Goal: Transaction & Acquisition: Purchase product/service

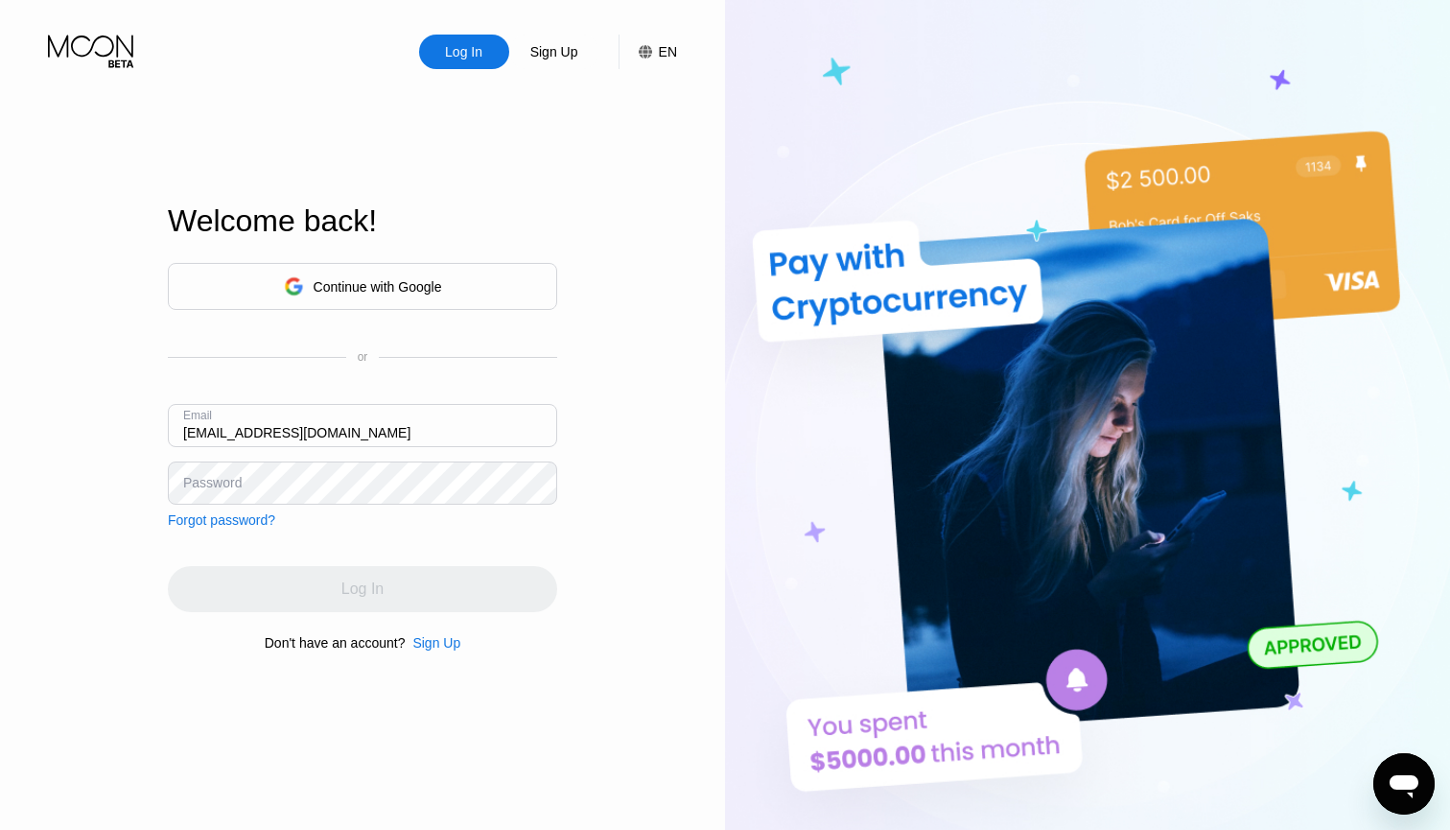
type input "[EMAIL_ADDRESS][DOMAIN_NAME]"
click at [351, 544] on div "Continue with Google or Email khezmarn@yahoo.com Password Forgot password? Log …" at bounding box center [362, 456] width 389 height 389
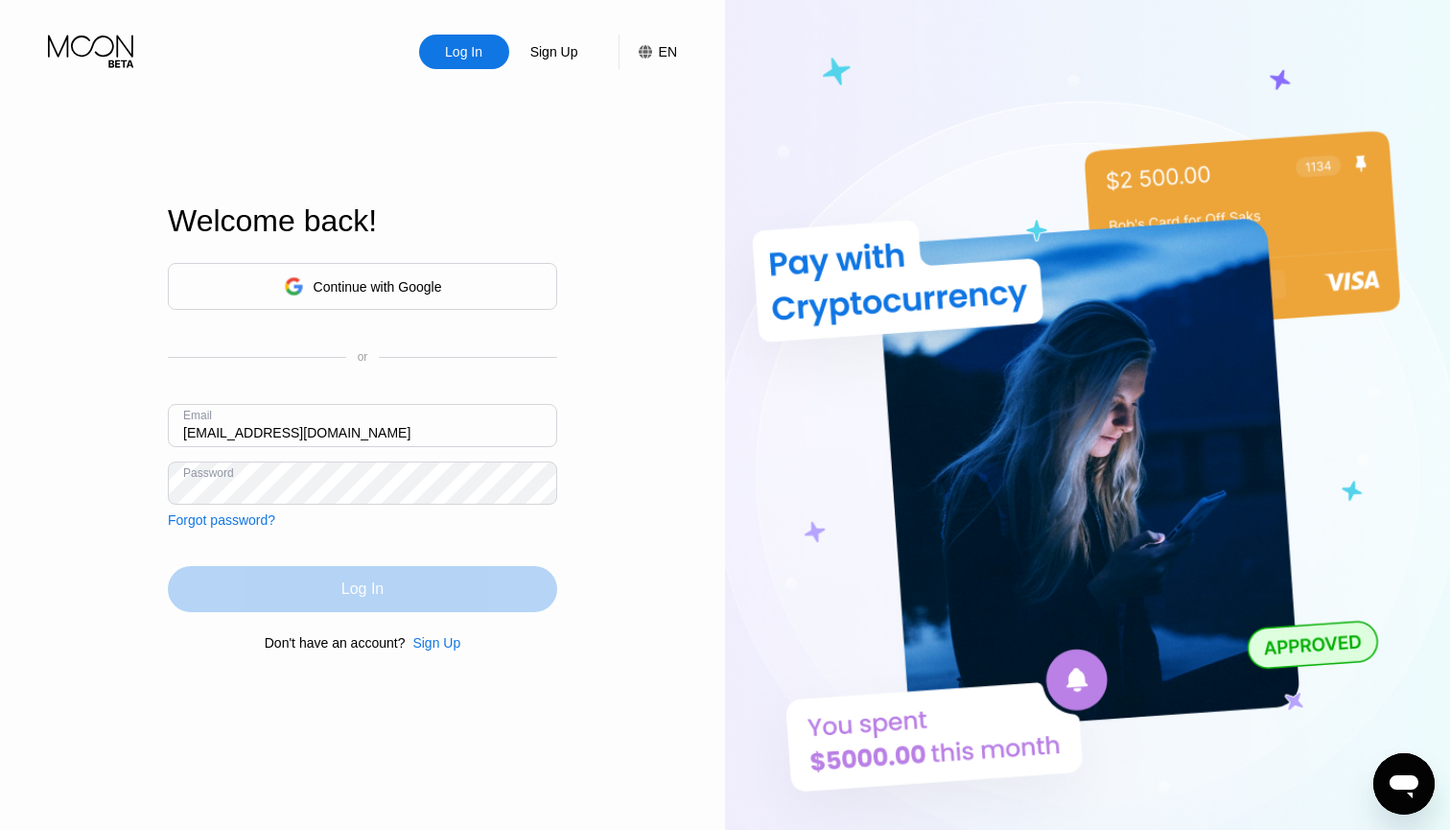
click at [355, 593] on div "Log In" at bounding box center [362, 588] width 42 height 19
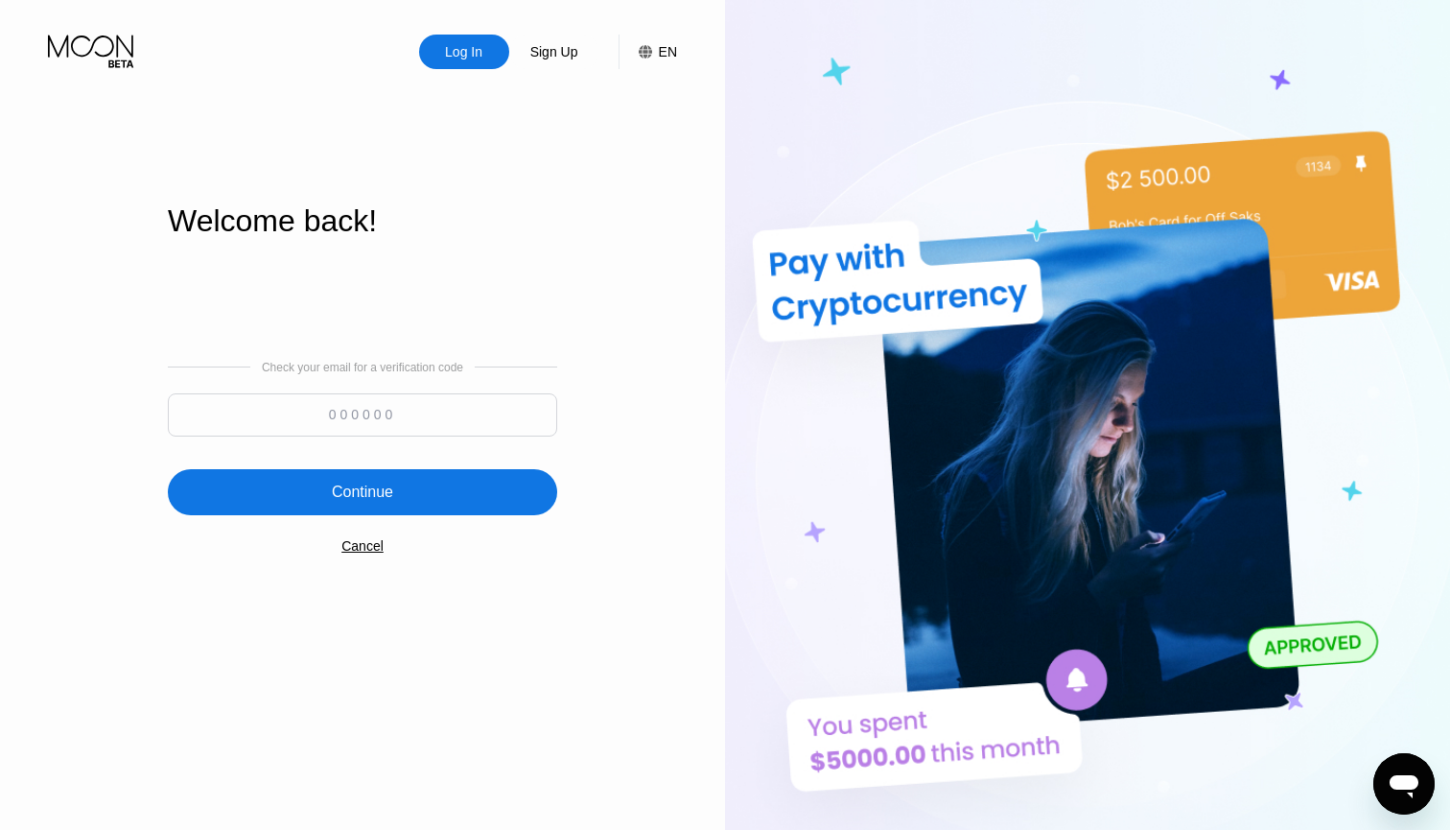
click at [342, 412] on input at bounding box center [362, 414] width 389 height 43
type input "423981"
click at [365, 487] on div "Continue" at bounding box center [362, 491] width 61 height 19
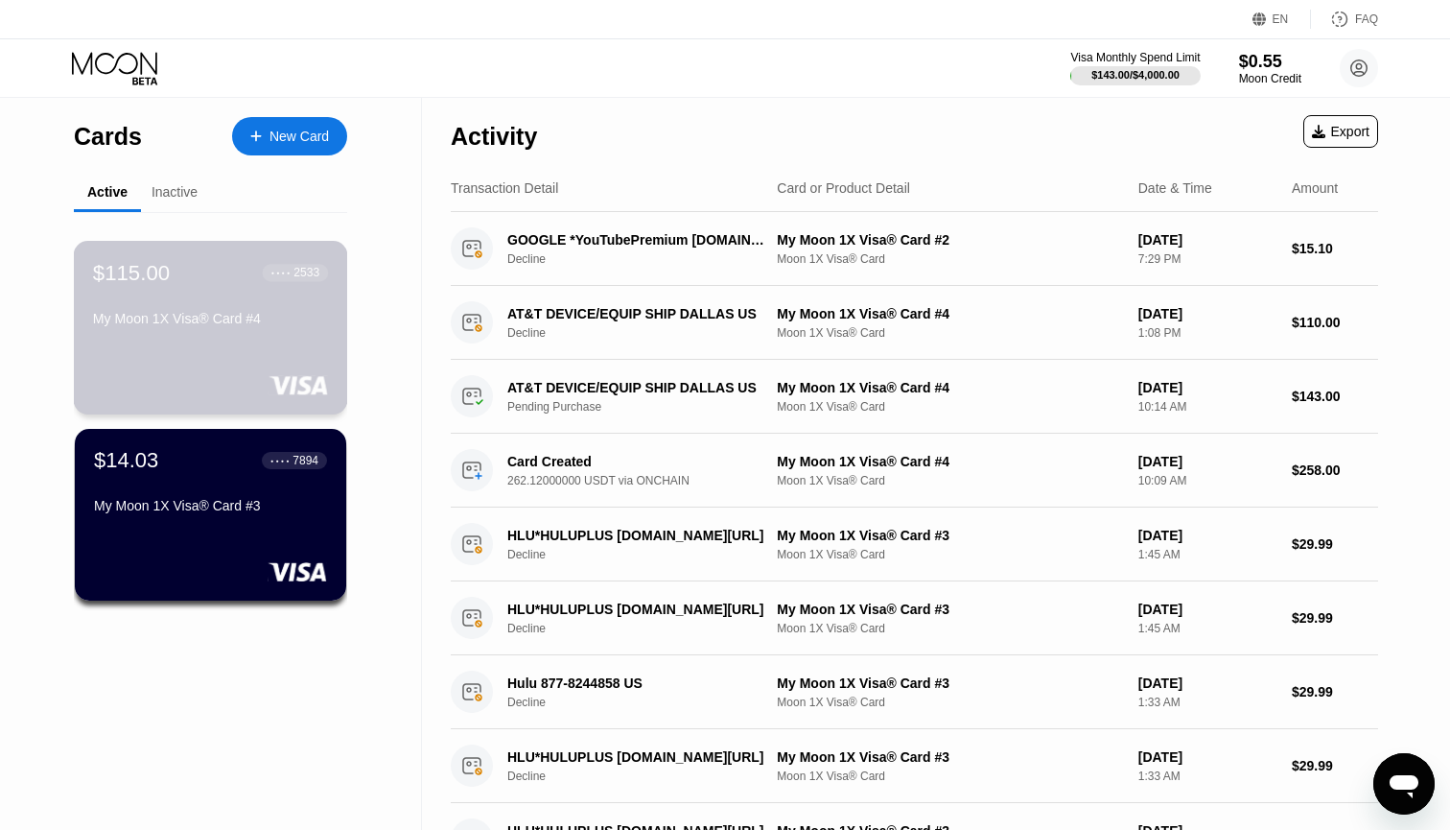
click at [288, 334] on div "My Moon 1X Visa® Card #4" at bounding box center [210, 322] width 235 height 23
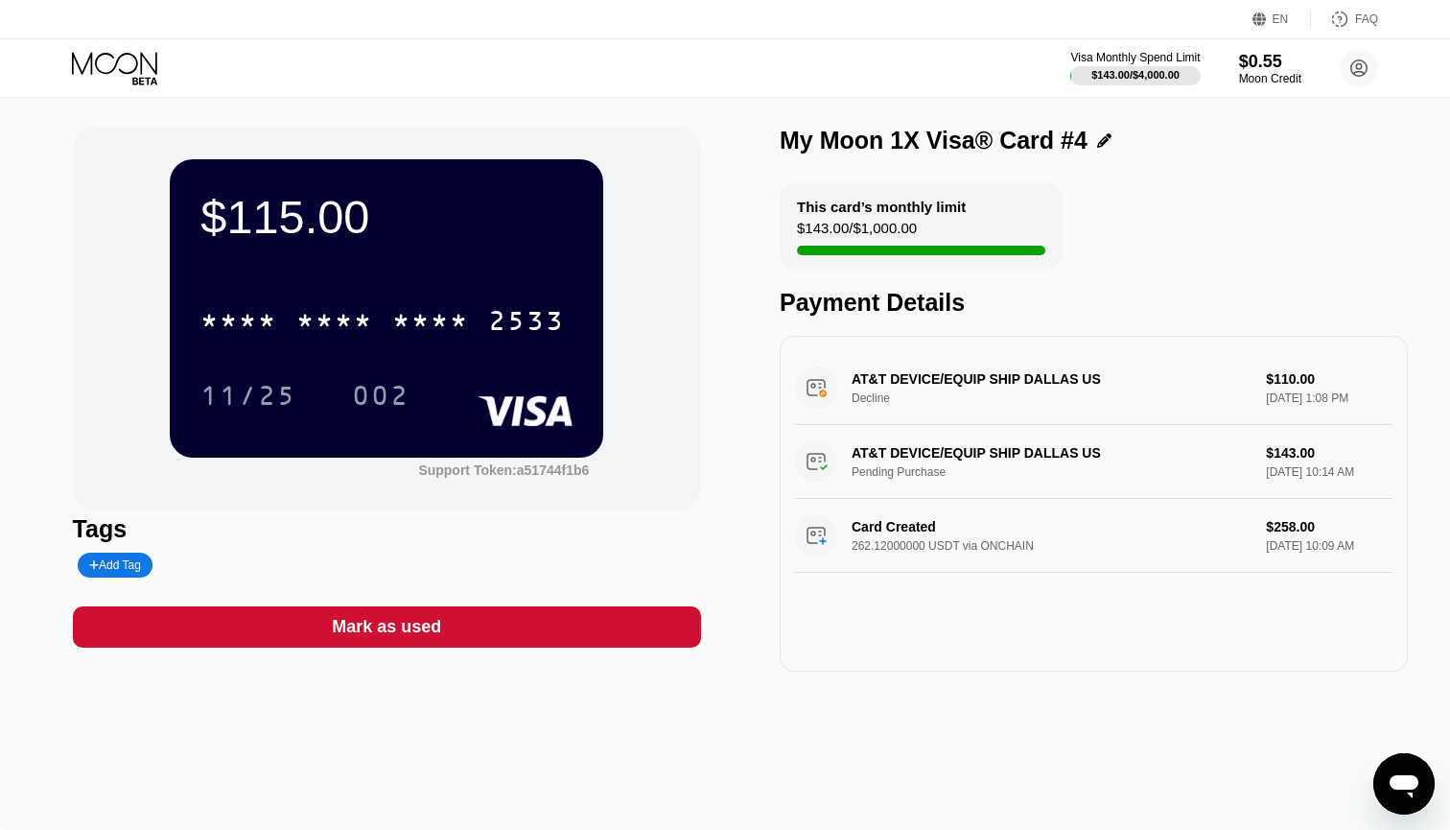
click at [119, 62] on icon at bounding box center [116, 69] width 89 height 34
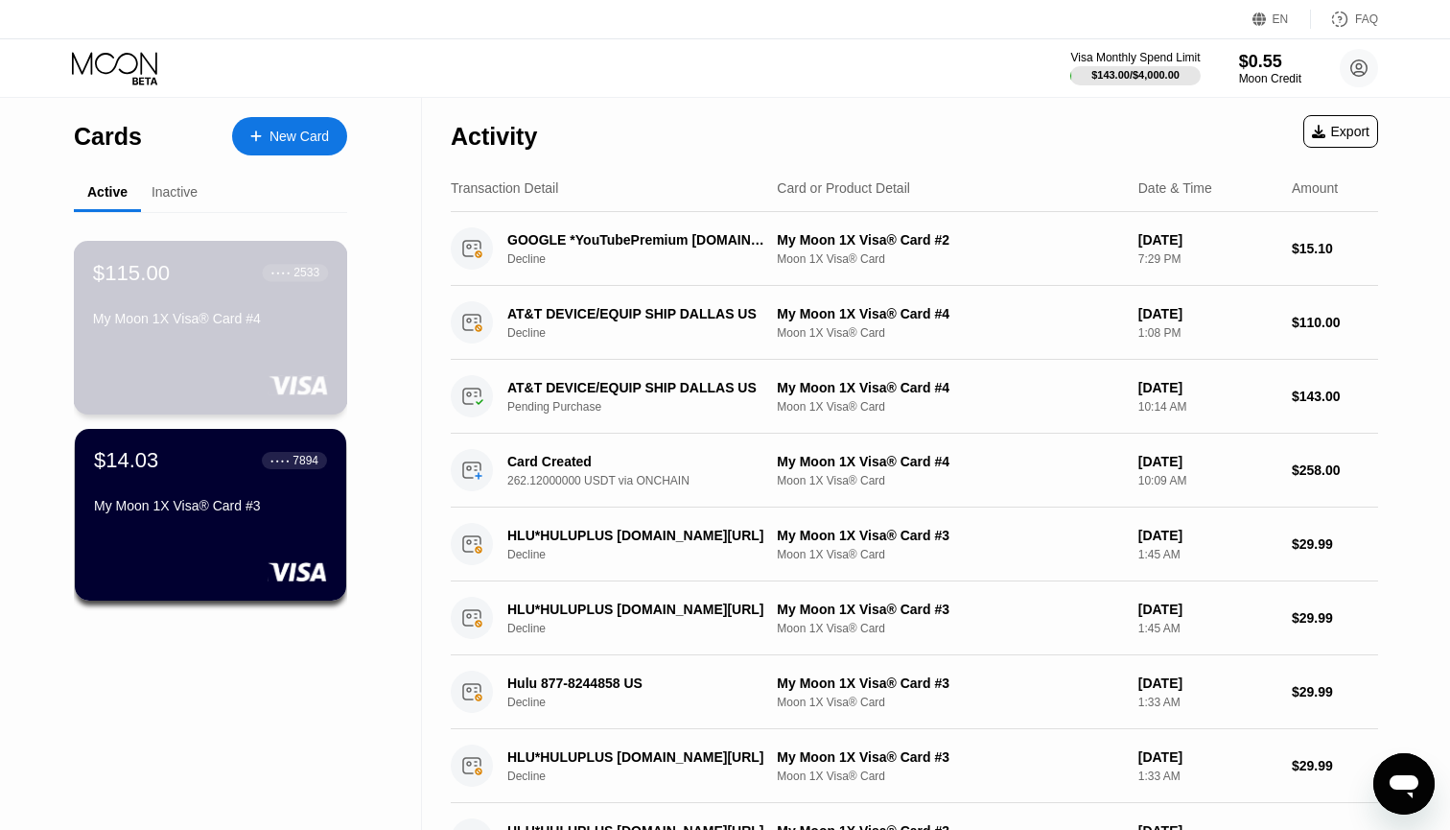
click at [286, 346] on div "$115.00 ● ● ● ● 2533 My Moon 1X Visa® Card #4" at bounding box center [211, 328] width 274 height 174
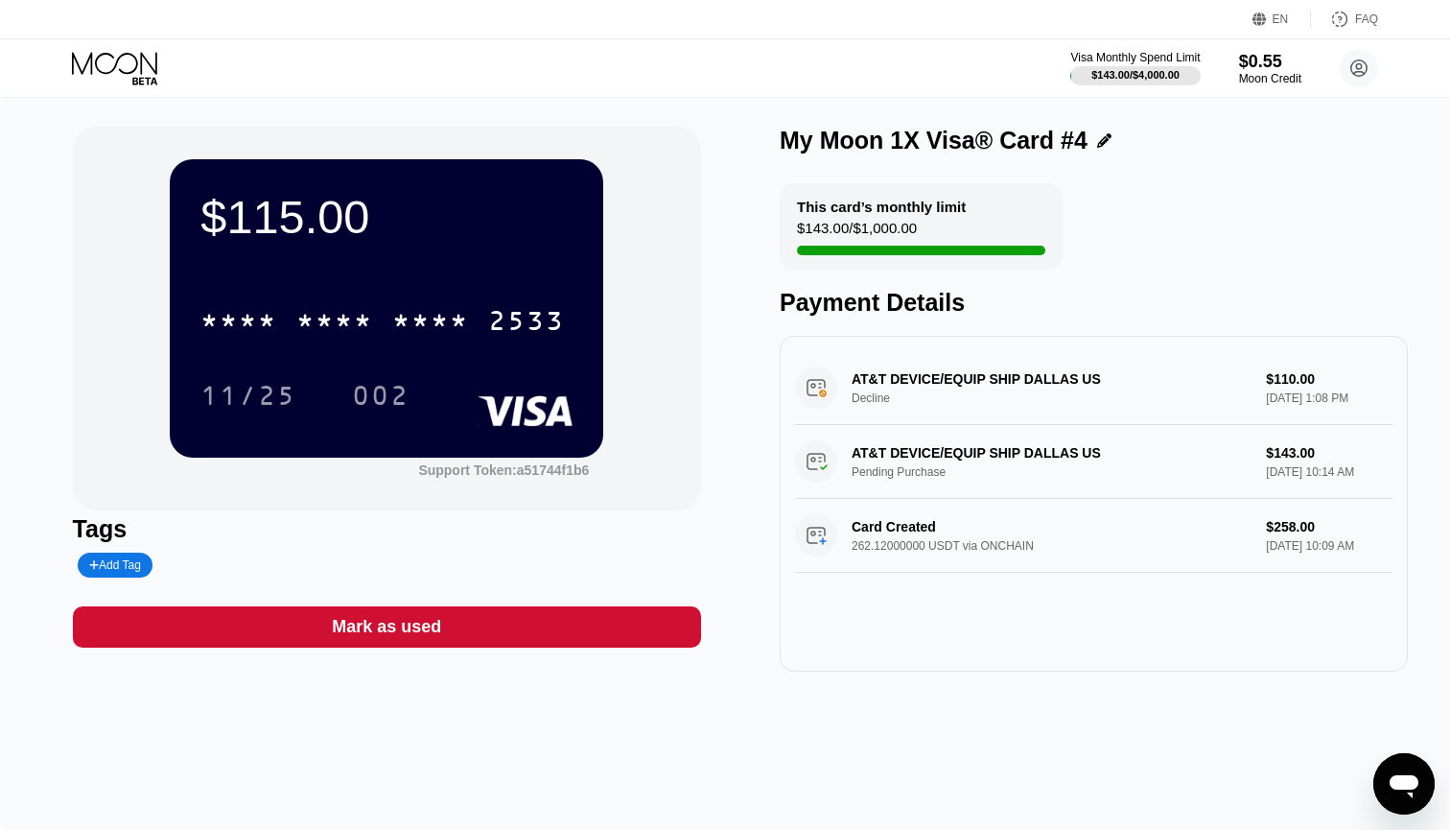
click at [940, 221] on div "This card’s monthly limit $143.00 / $1,000.00" at bounding box center [921, 226] width 283 height 86
click at [984, 218] on div "This card’s monthly limit $143.00 / $1,000.00" at bounding box center [921, 226] width 283 height 86
click at [1276, 75] on div "Moon Credit" at bounding box center [1270, 78] width 64 height 13
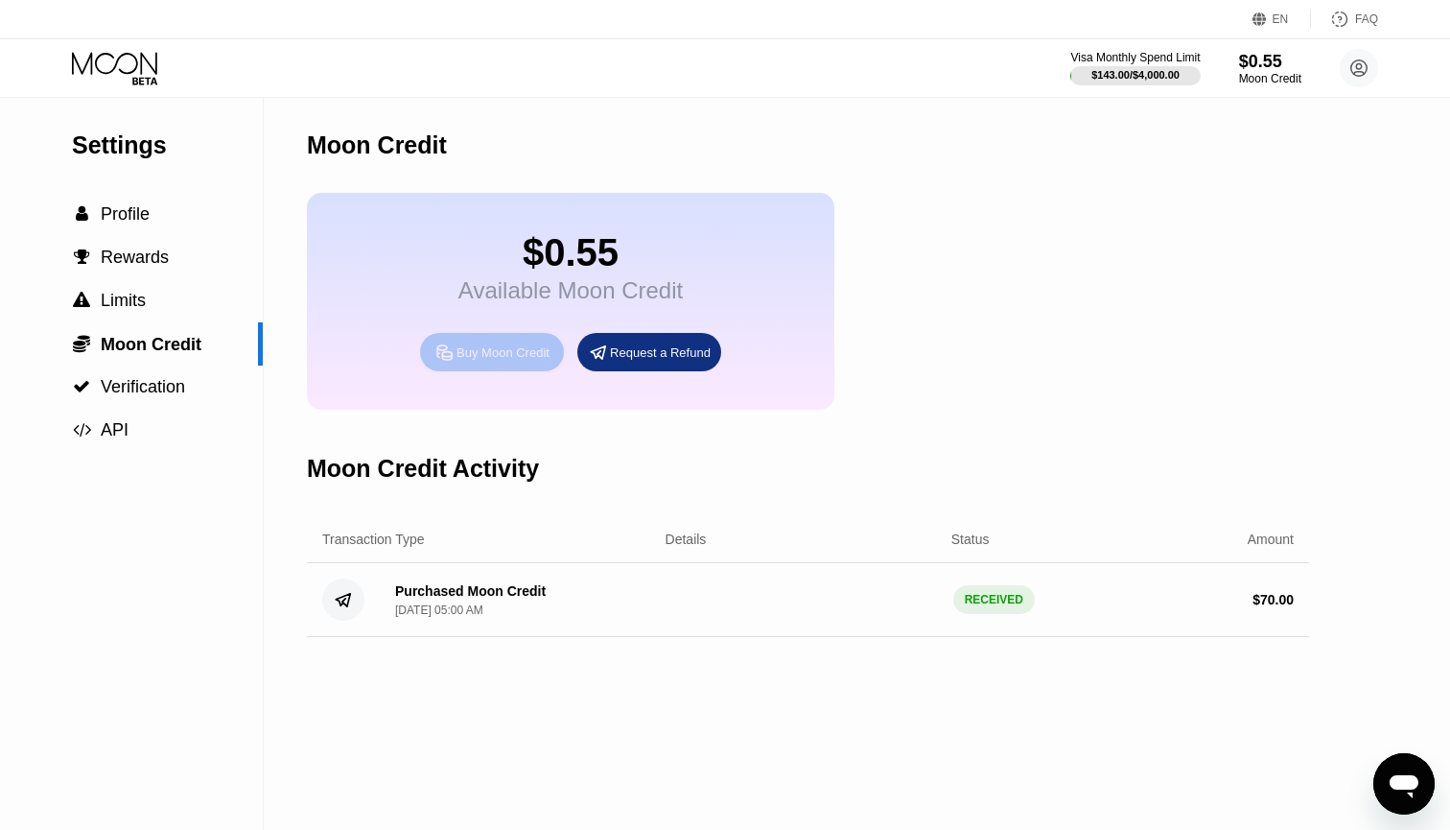
click at [498, 350] on div "Buy Moon Credit" at bounding box center [503, 352] width 93 height 16
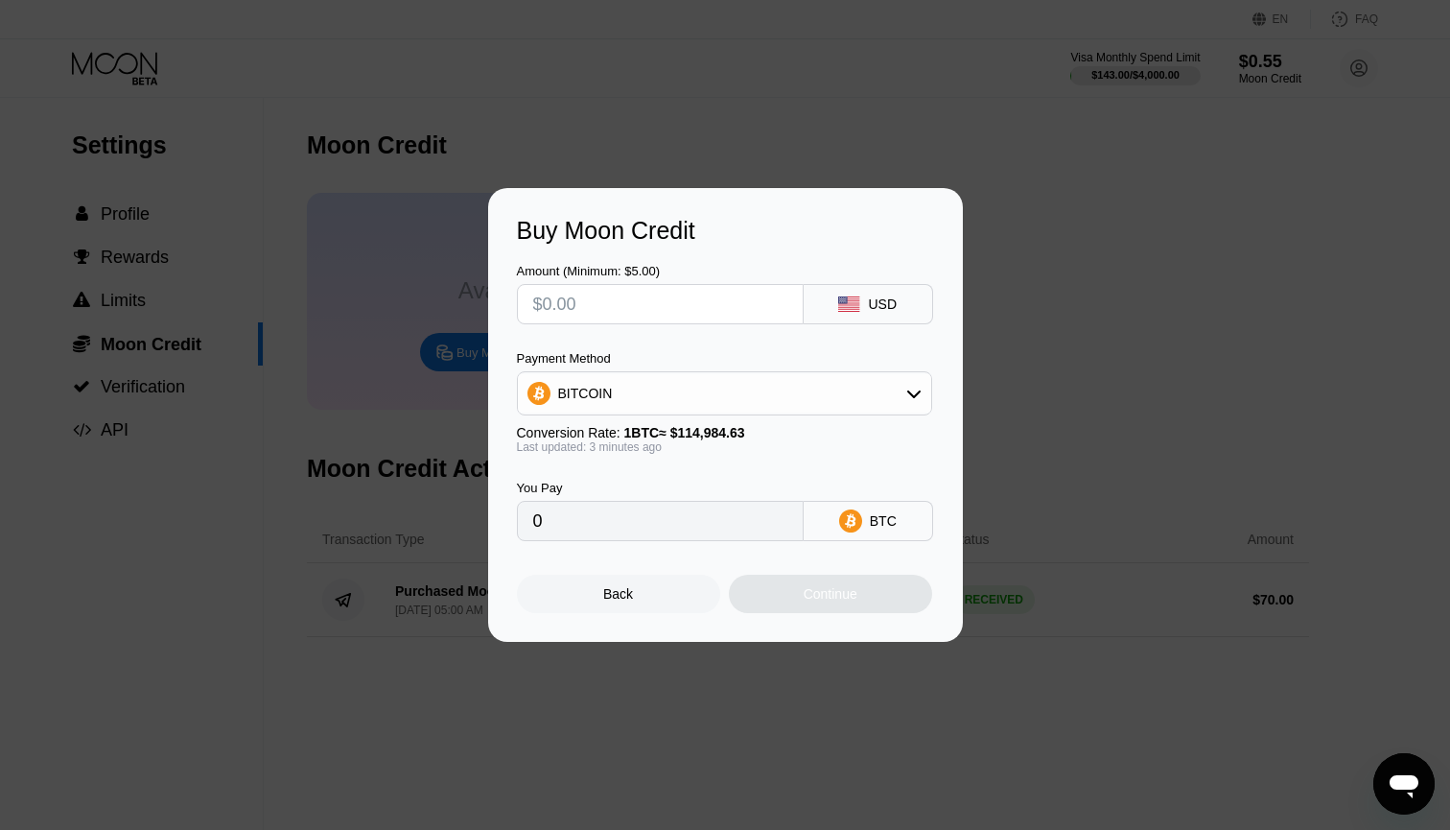
click at [869, 308] on div "USD" at bounding box center [882, 303] width 29 height 15
click at [741, 307] on input "text" at bounding box center [660, 304] width 254 height 38
click at [879, 302] on div "USD" at bounding box center [882, 303] width 29 height 15
click at [680, 302] on input "text" at bounding box center [660, 304] width 254 height 38
type input "$3"
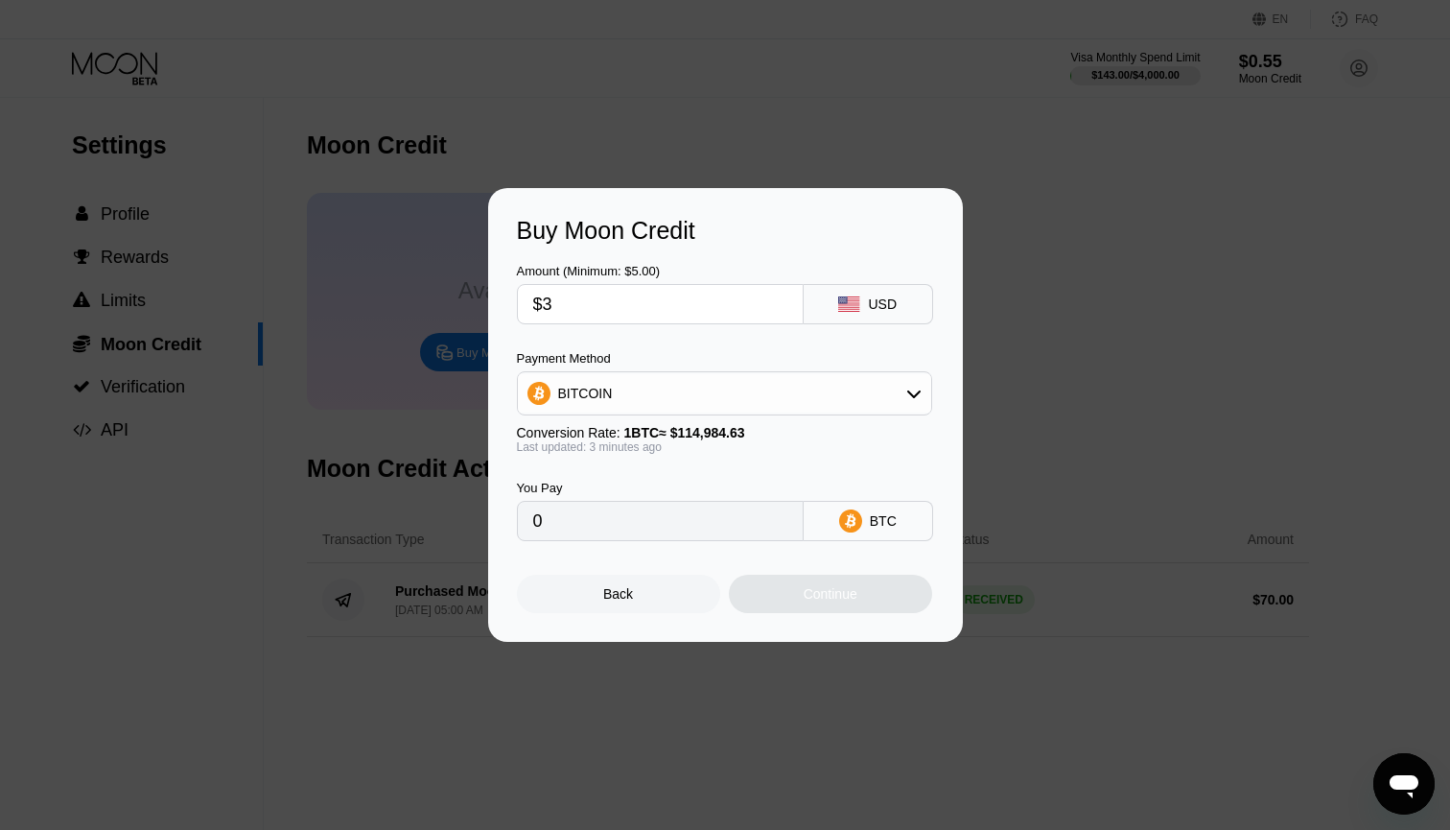
type input "0.00002610"
type input "$30"
type input "0.00026093"
type input "$300"
type input "0.00260927"
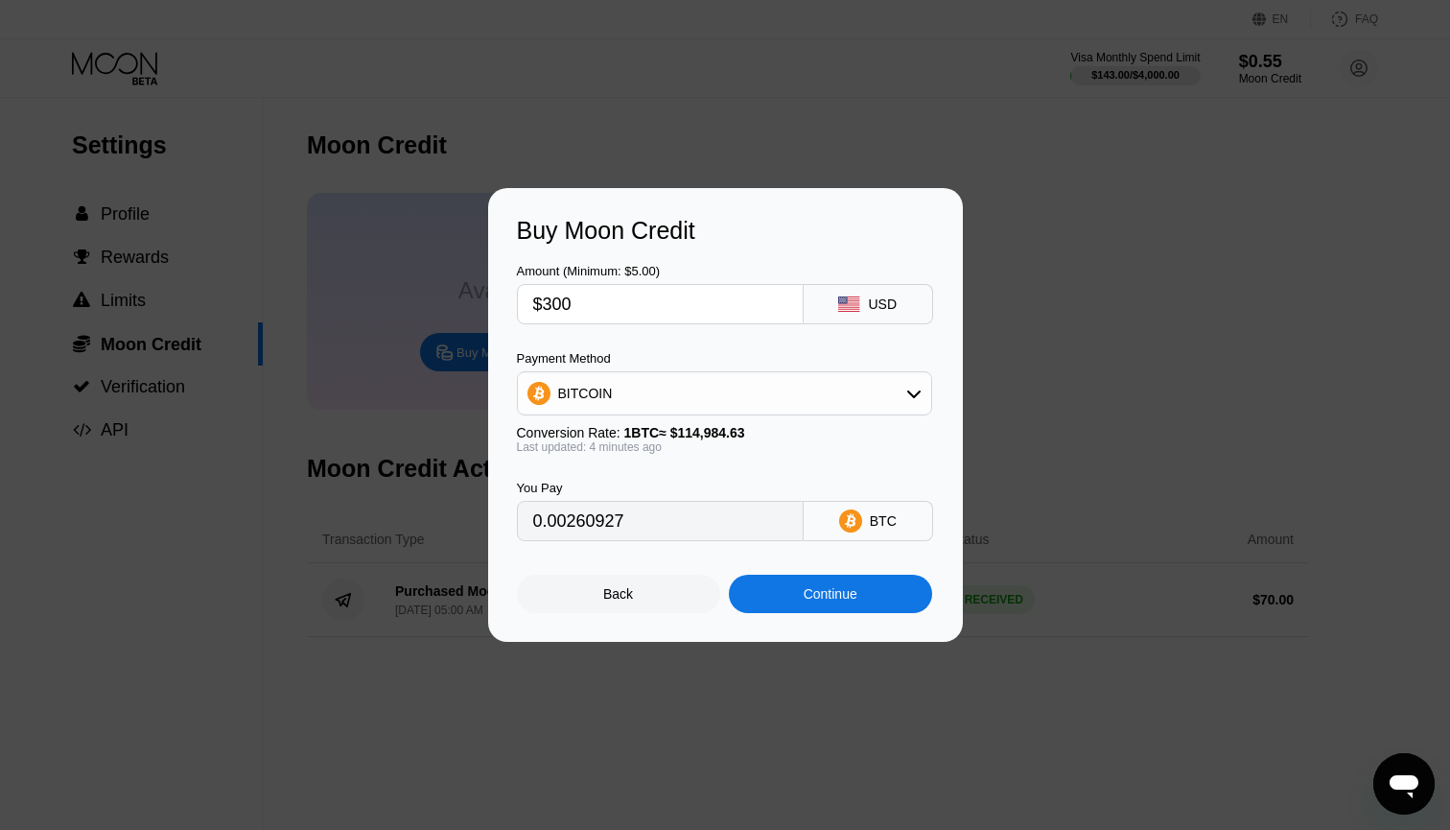
type input "$300"
click at [926, 395] on div "BITCOIN" at bounding box center [724, 393] width 413 height 38
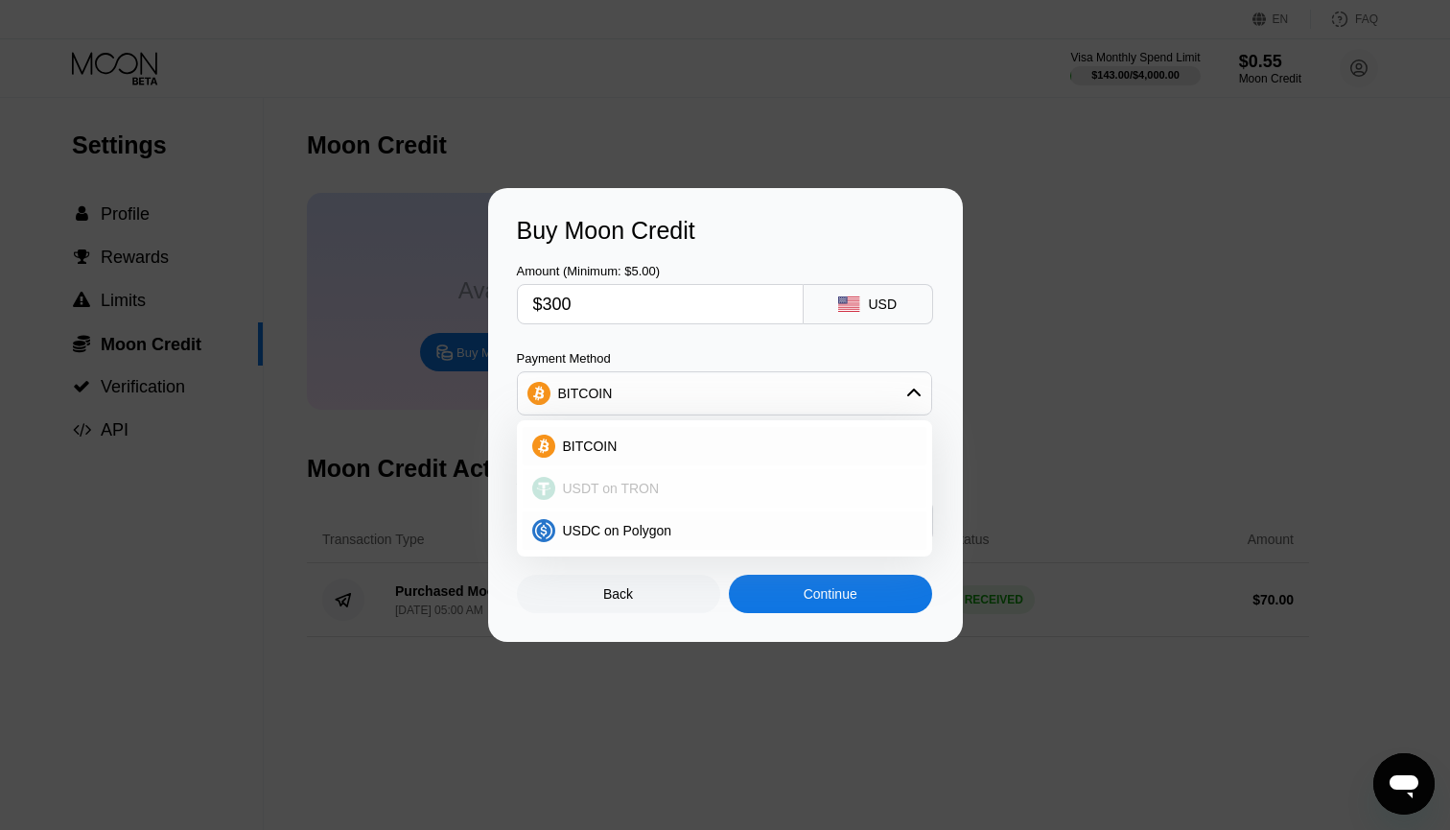
click at [663, 482] on div "USDT on TRON" at bounding box center [736, 488] width 362 height 15
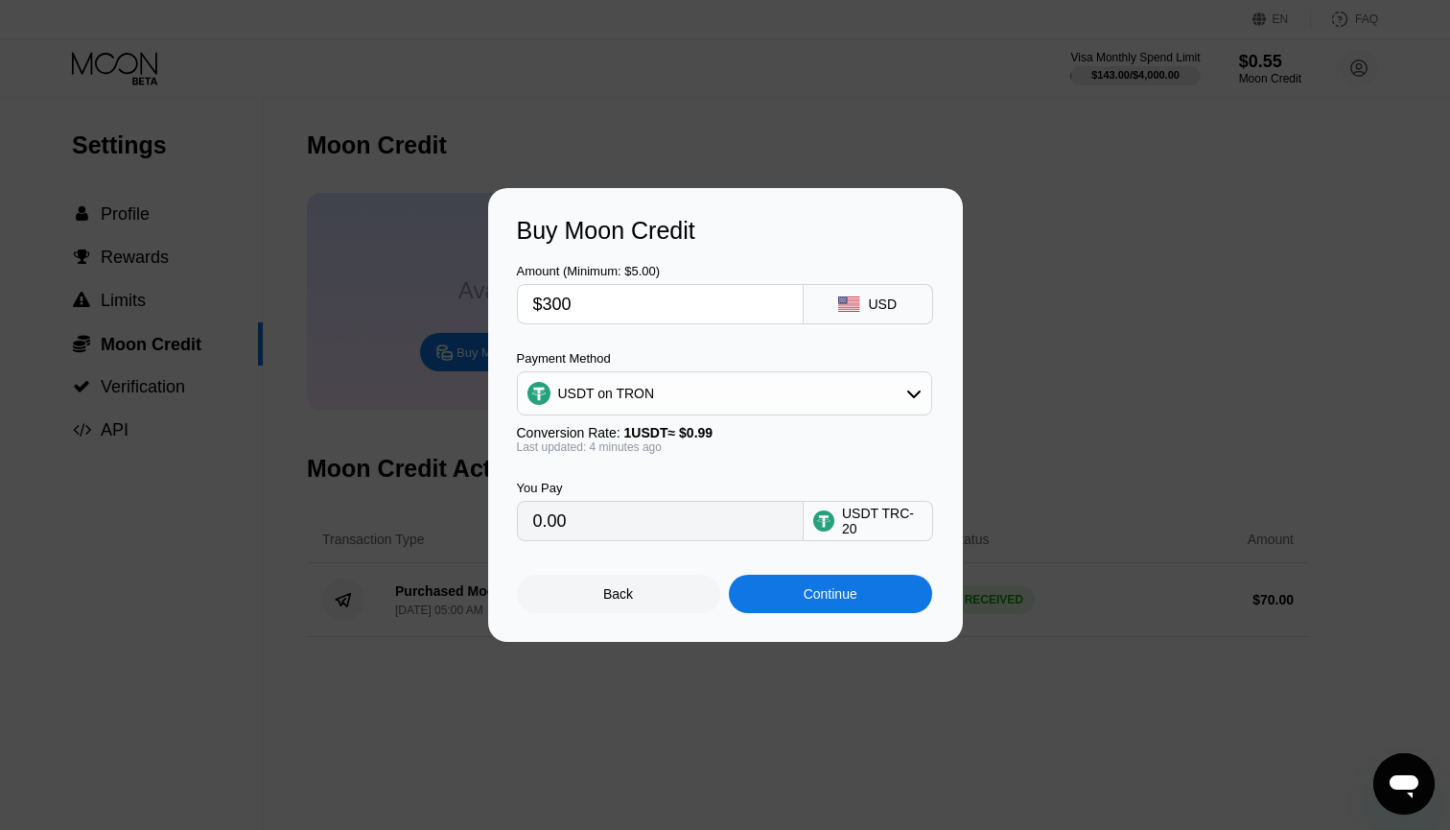
type input "303.03"
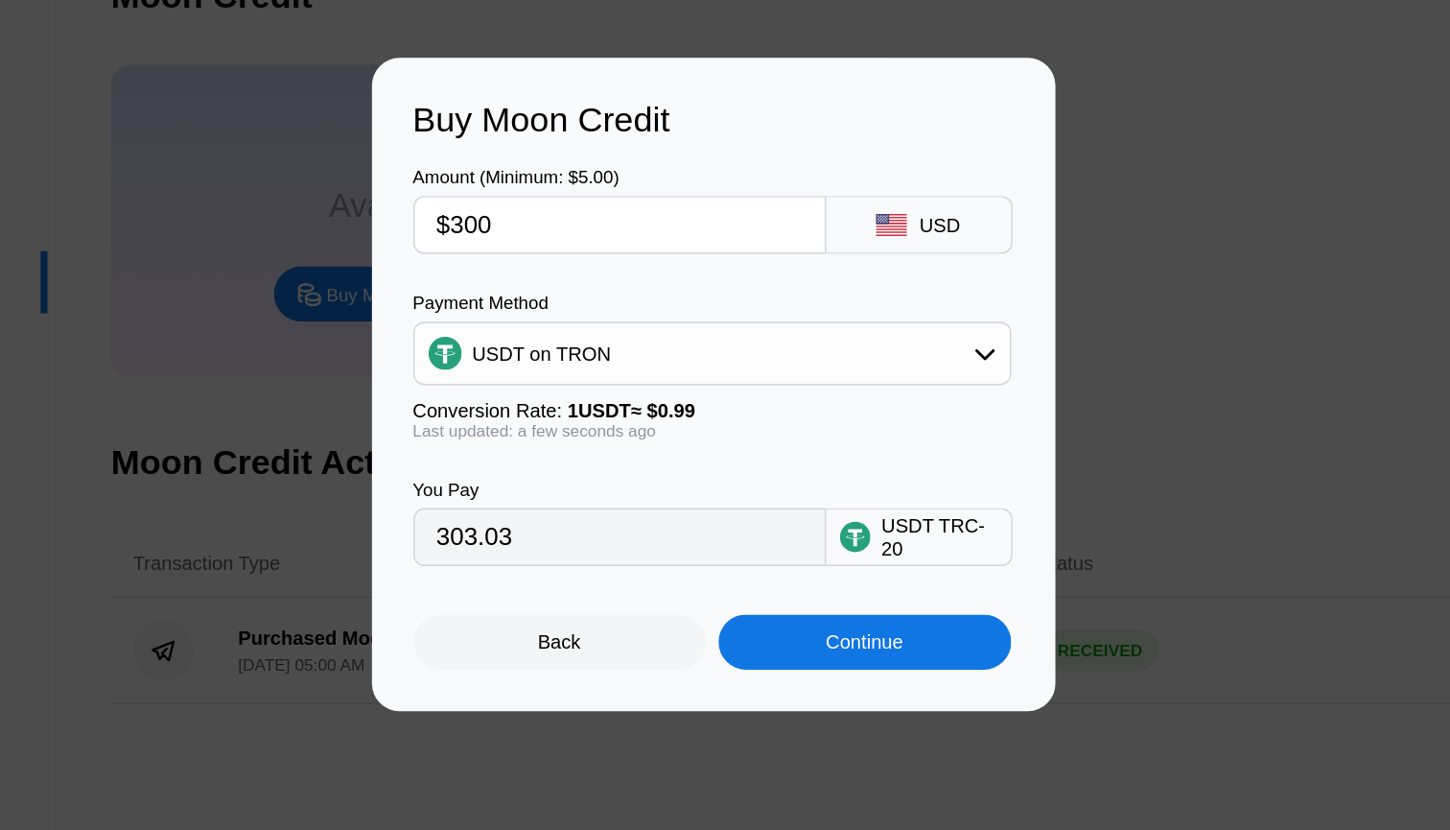
click at [533, 285] on input "$300" at bounding box center [660, 304] width 254 height 38
type input "$4"
type input "4.04"
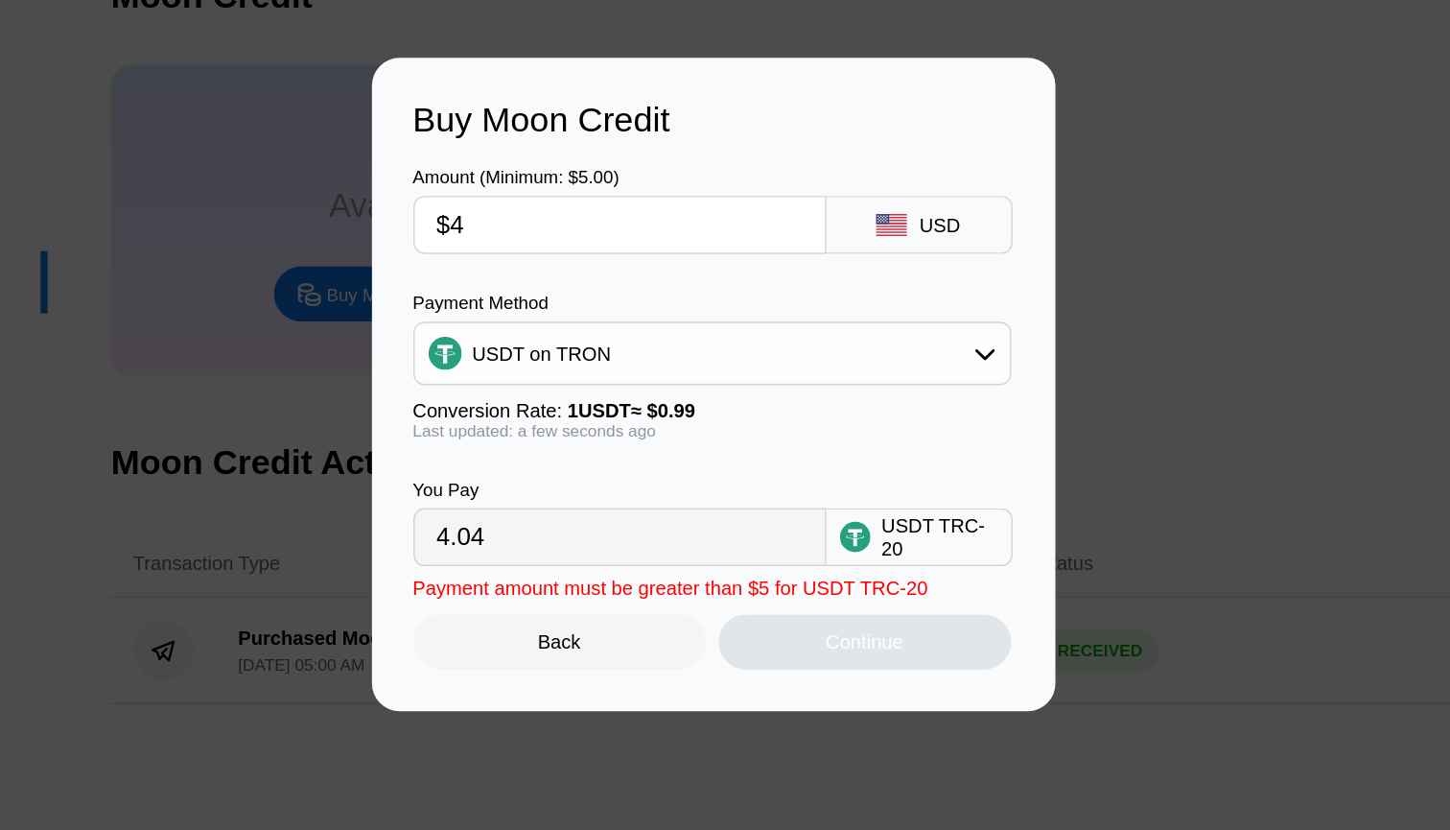
type input "$40"
type input "40.40"
type input "$400"
type input "404.04"
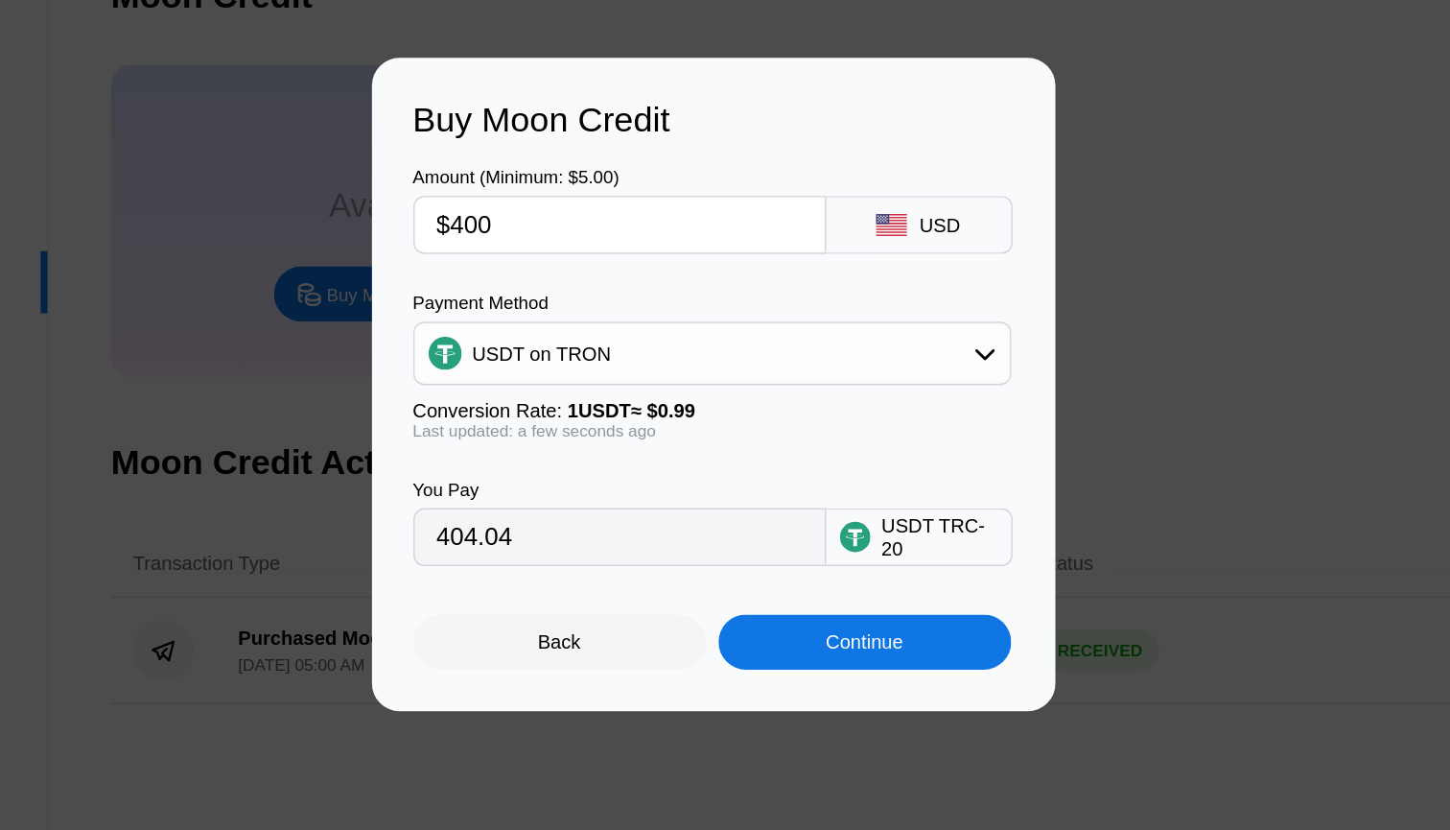
type input "$400"
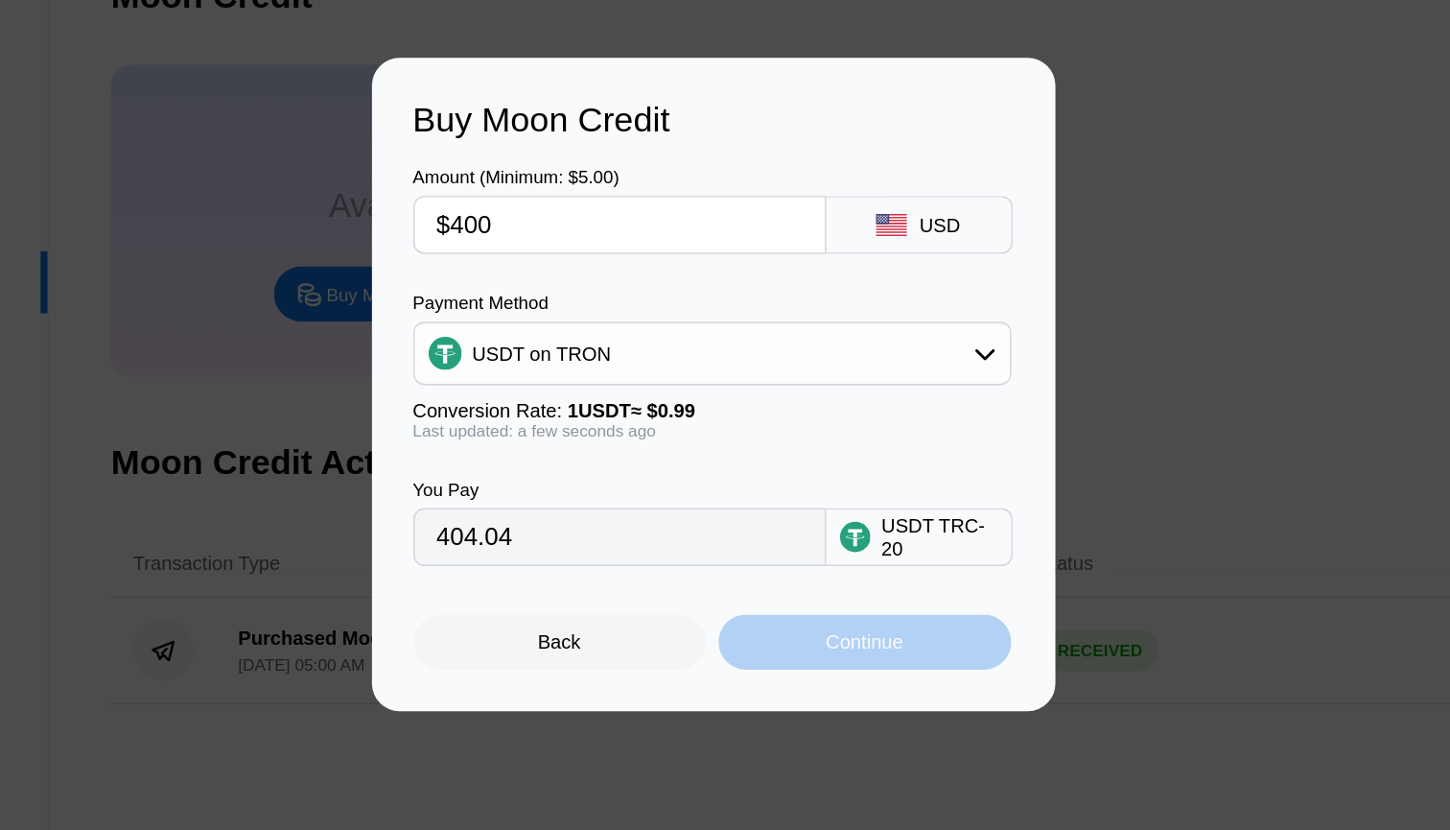
click at [804, 586] on div "Continue" at bounding box center [831, 593] width 54 height 15
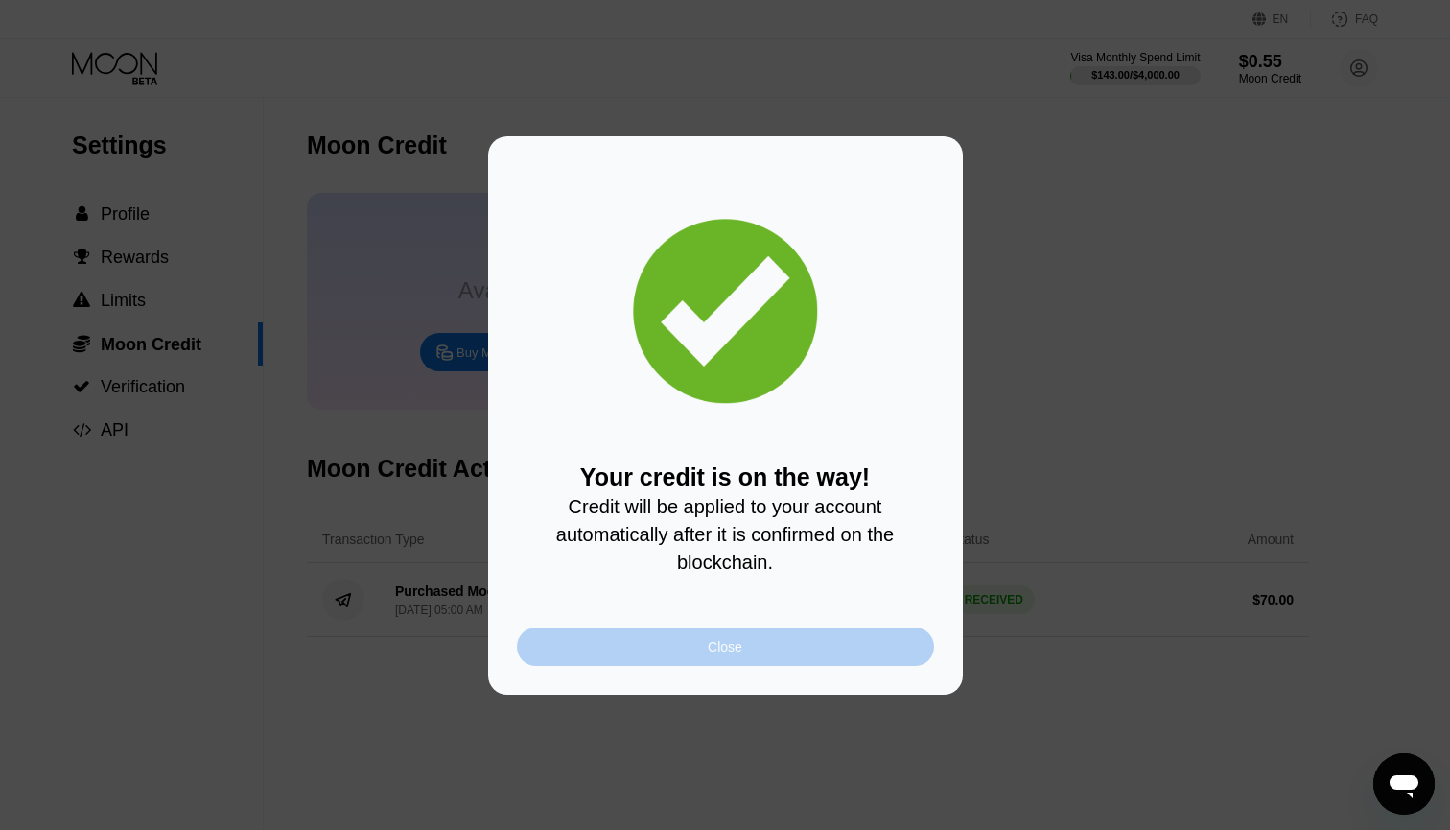
click at [698, 641] on div "Close" at bounding box center [725, 646] width 417 height 38
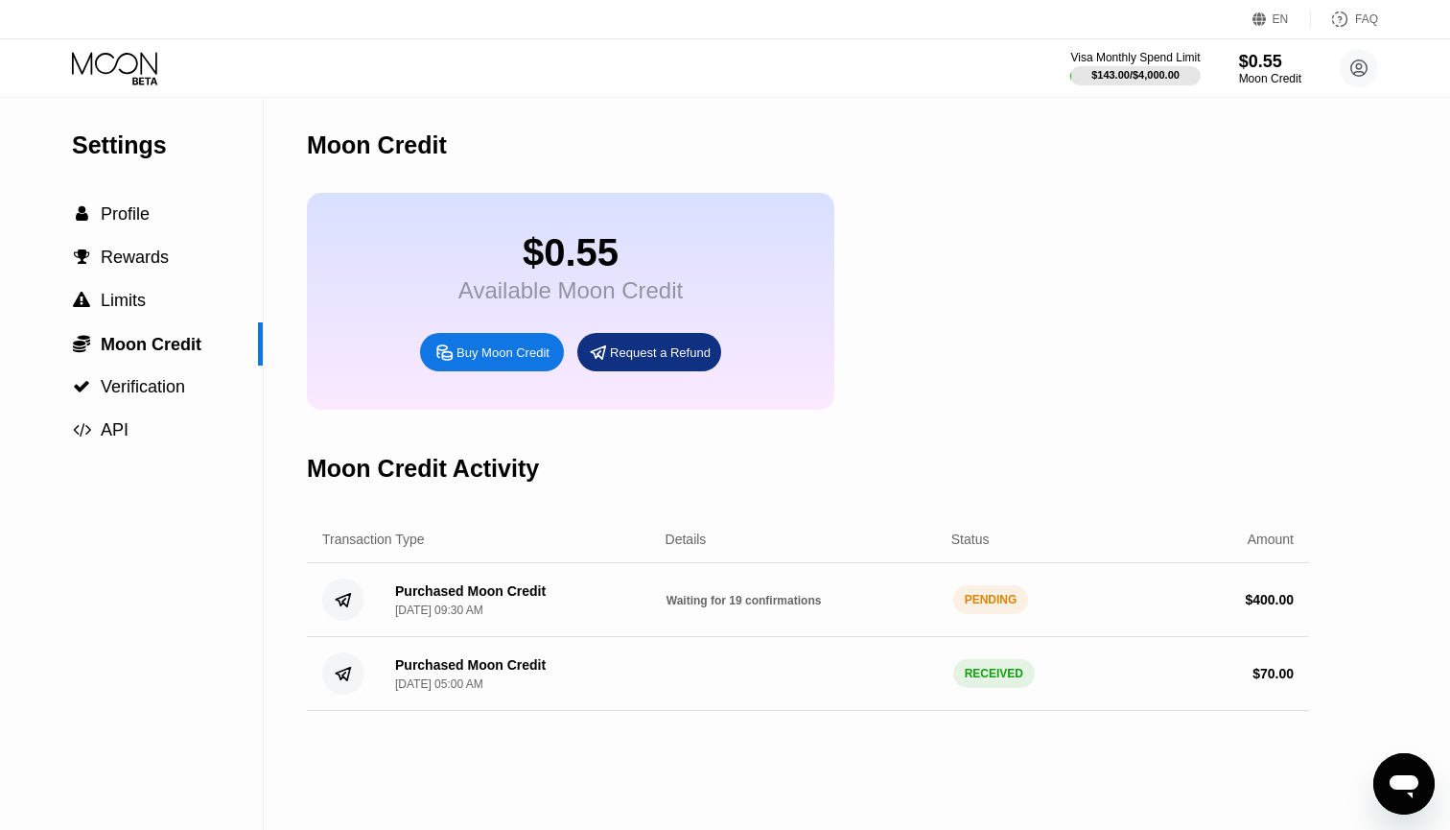
click at [403, 602] on div "Purchased Moon Credit Sep 19, 2025, 09:30 AM" at bounding box center [470, 600] width 151 height 34
click at [415, 602] on div "Purchased Moon Credit Sep 19, 2025, 09:30 AM" at bounding box center [470, 600] width 151 height 34
click at [1291, 605] on div "$ 400.00" at bounding box center [1269, 599] width 49 height 15
click at [403, 591] on div "Purchased Moon Credit" at bounding box center [470, 590] width 151 height 15
click at [349, 609] on circle at bounding box center [343, 599] width 42 height 42
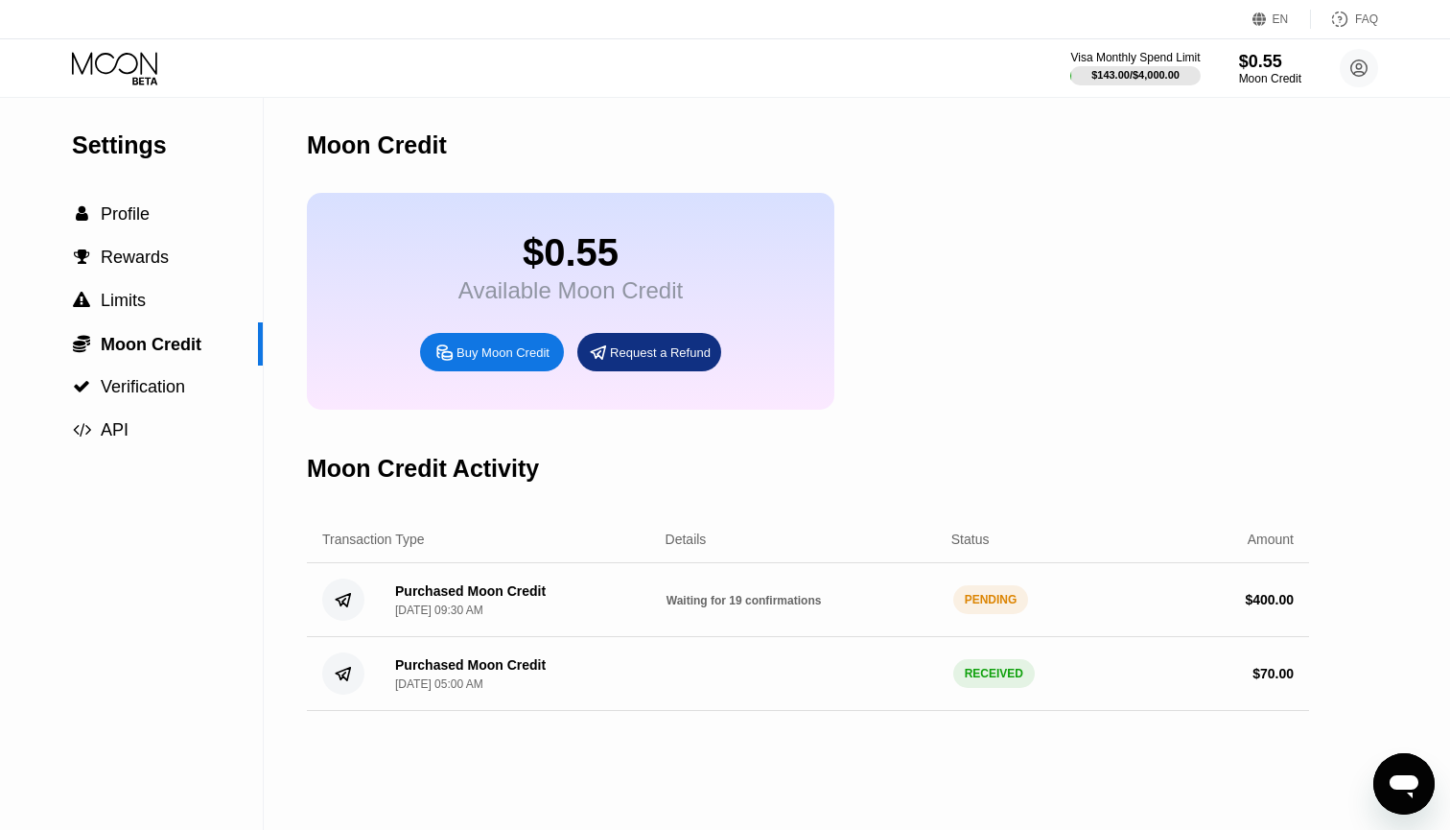
click at [347, 604] on circle at bounding box center [343, 599] width 42 height 42
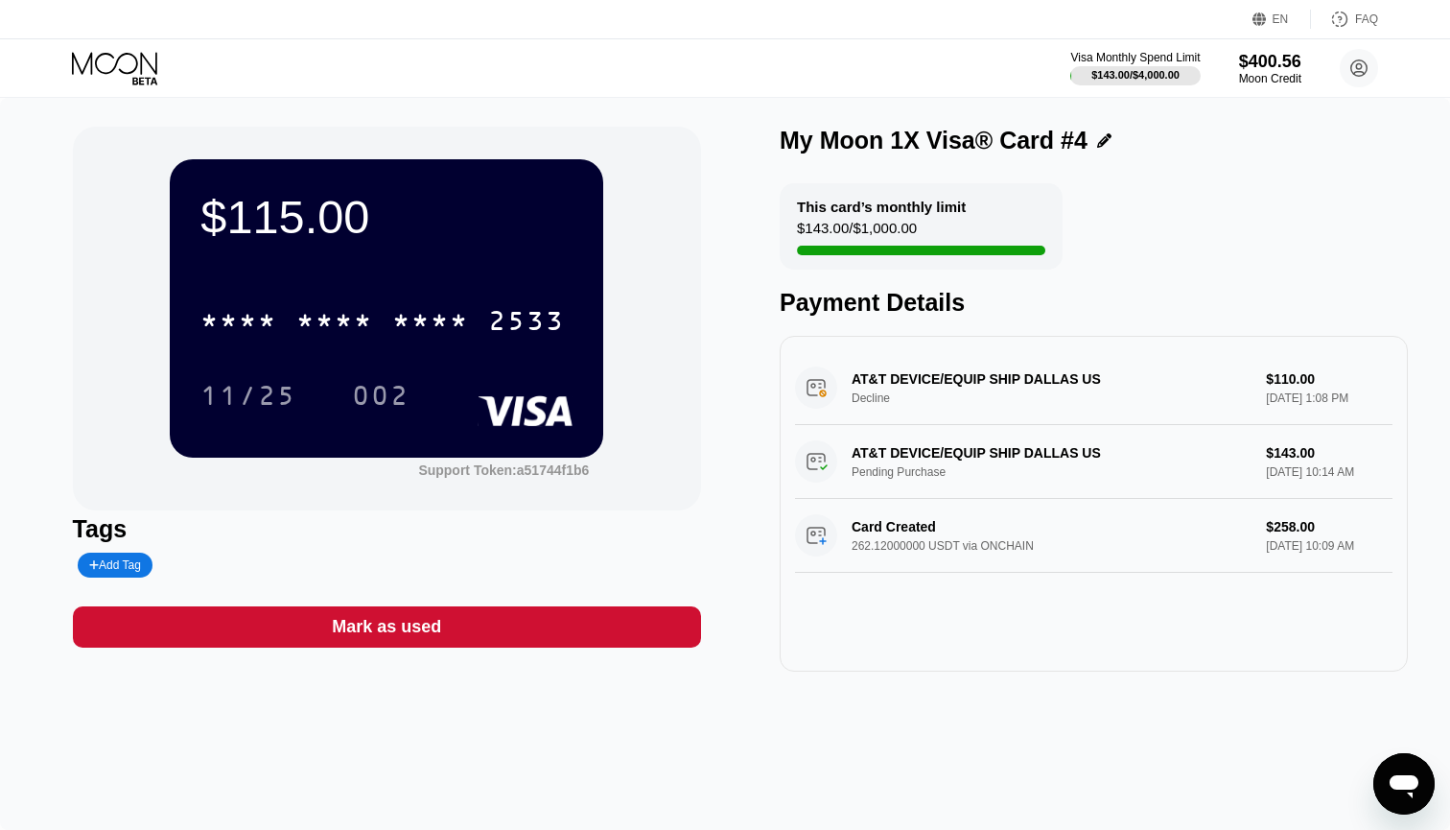
click at [393, 270] on div "$115.00 * * * * * * * * * * * * 2533 11/25 002" at bounding box center [387, 307] width 434 height 297
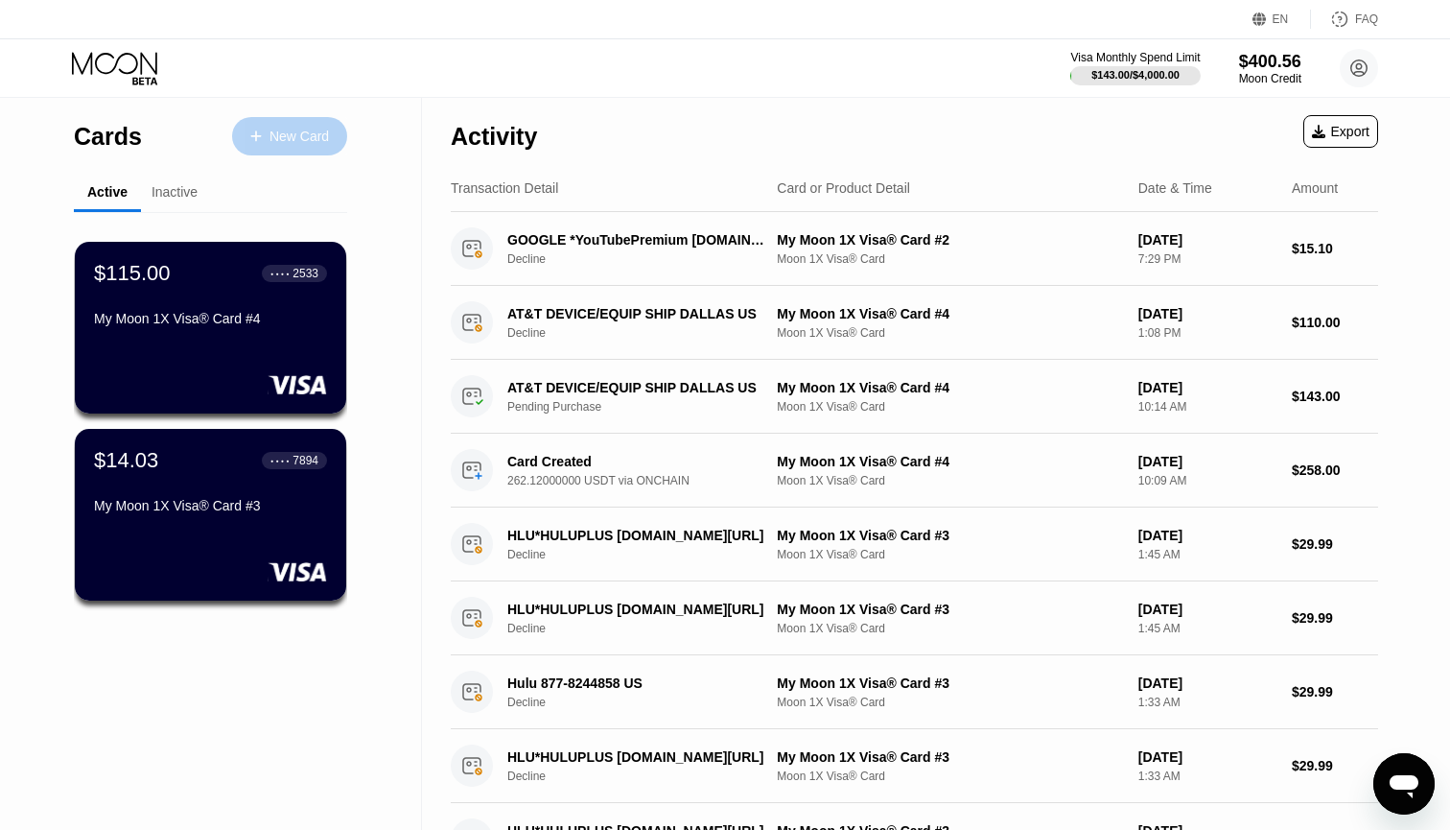
click at [303, 130] on div "New Card" at bounding box center [299, 137] width 59 height 16
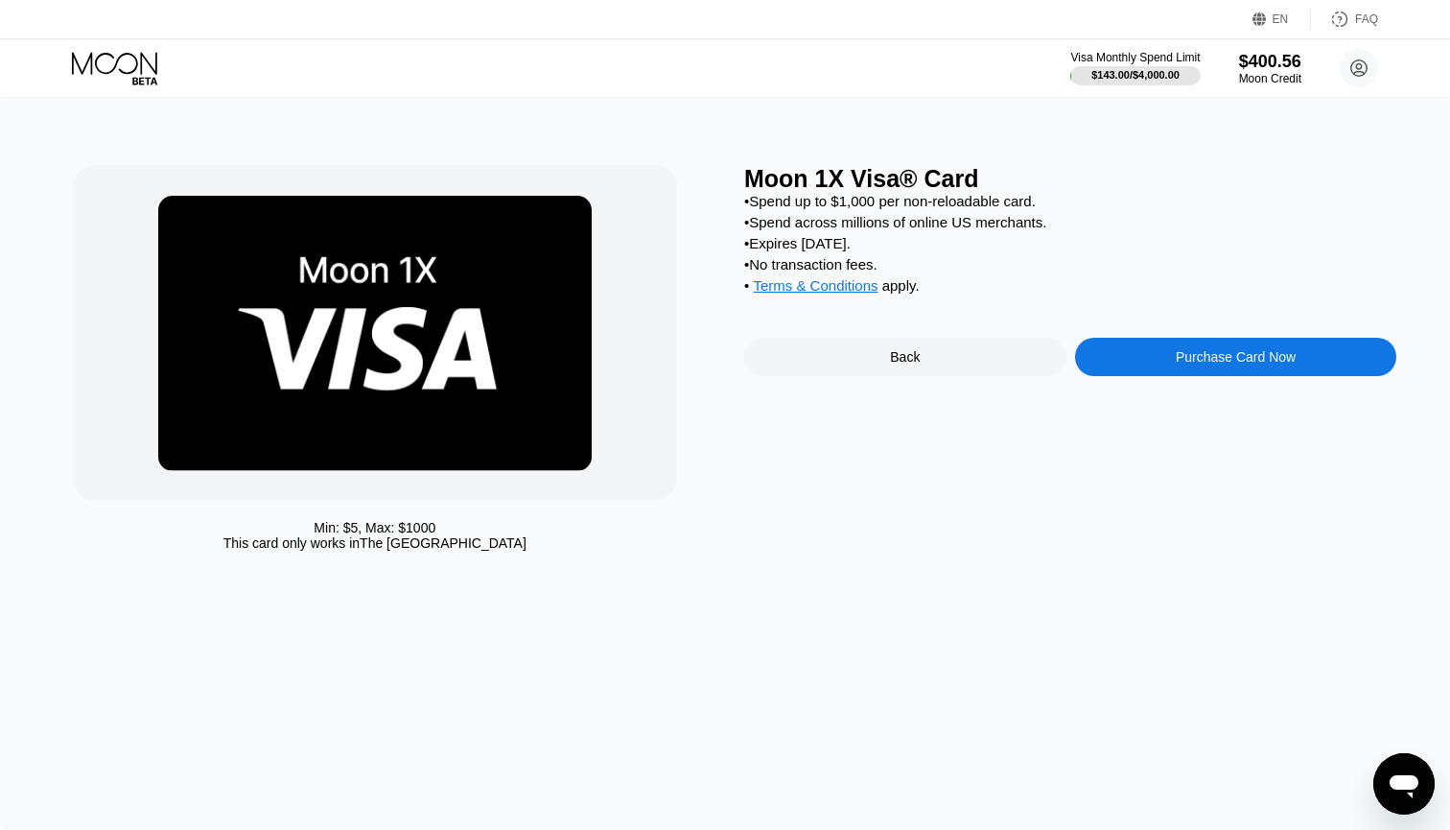
click at [1168, 350] on div "Purchase Card Now" at bounding box center [1236, 357] width 322 height 38
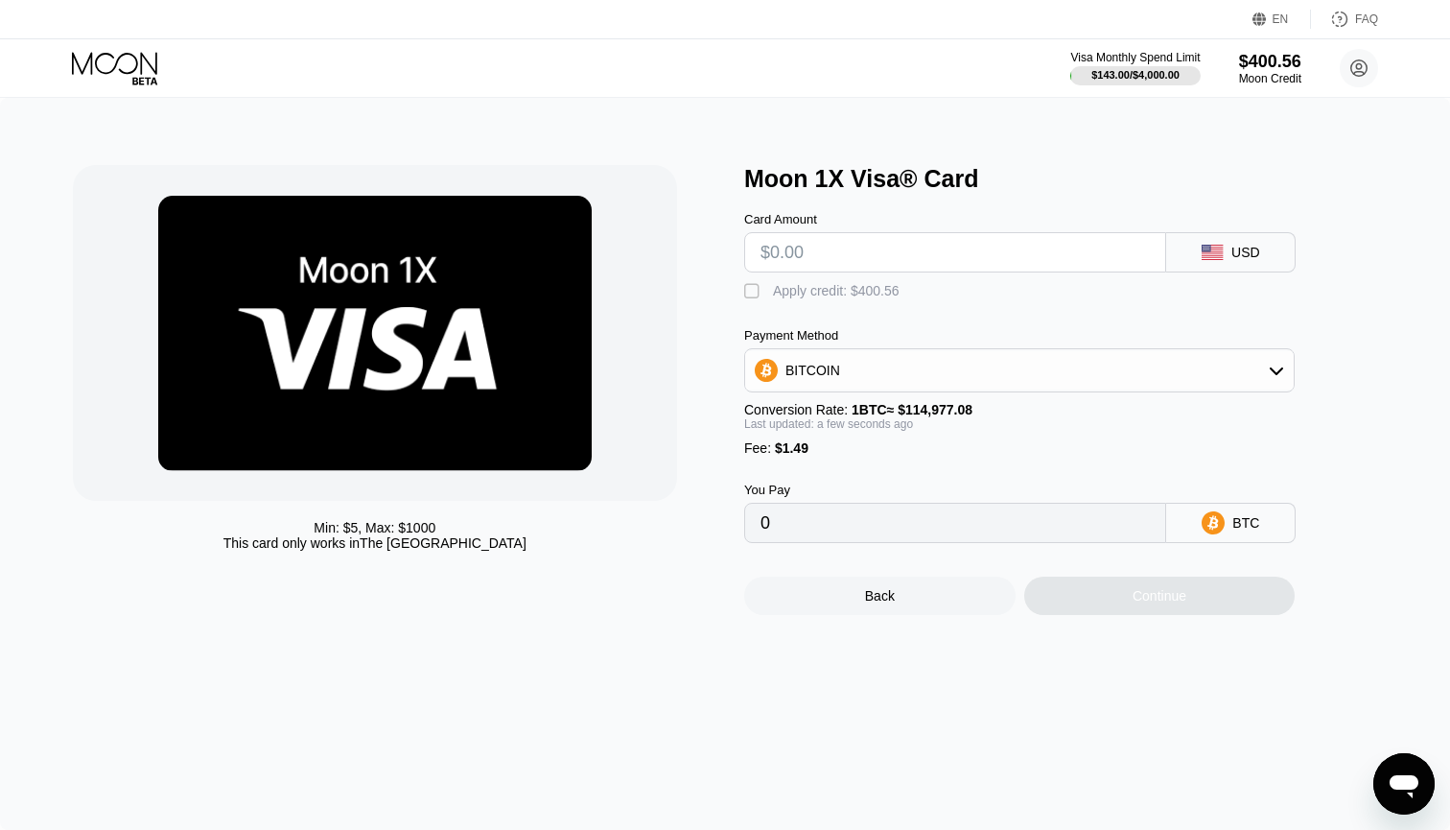
click at [903, 258] on input "text" at bounding box center [955, 252] width 389 height 38
type input "$3"
type input "0.00003906"
type input "$39"
type input "0.00035216"
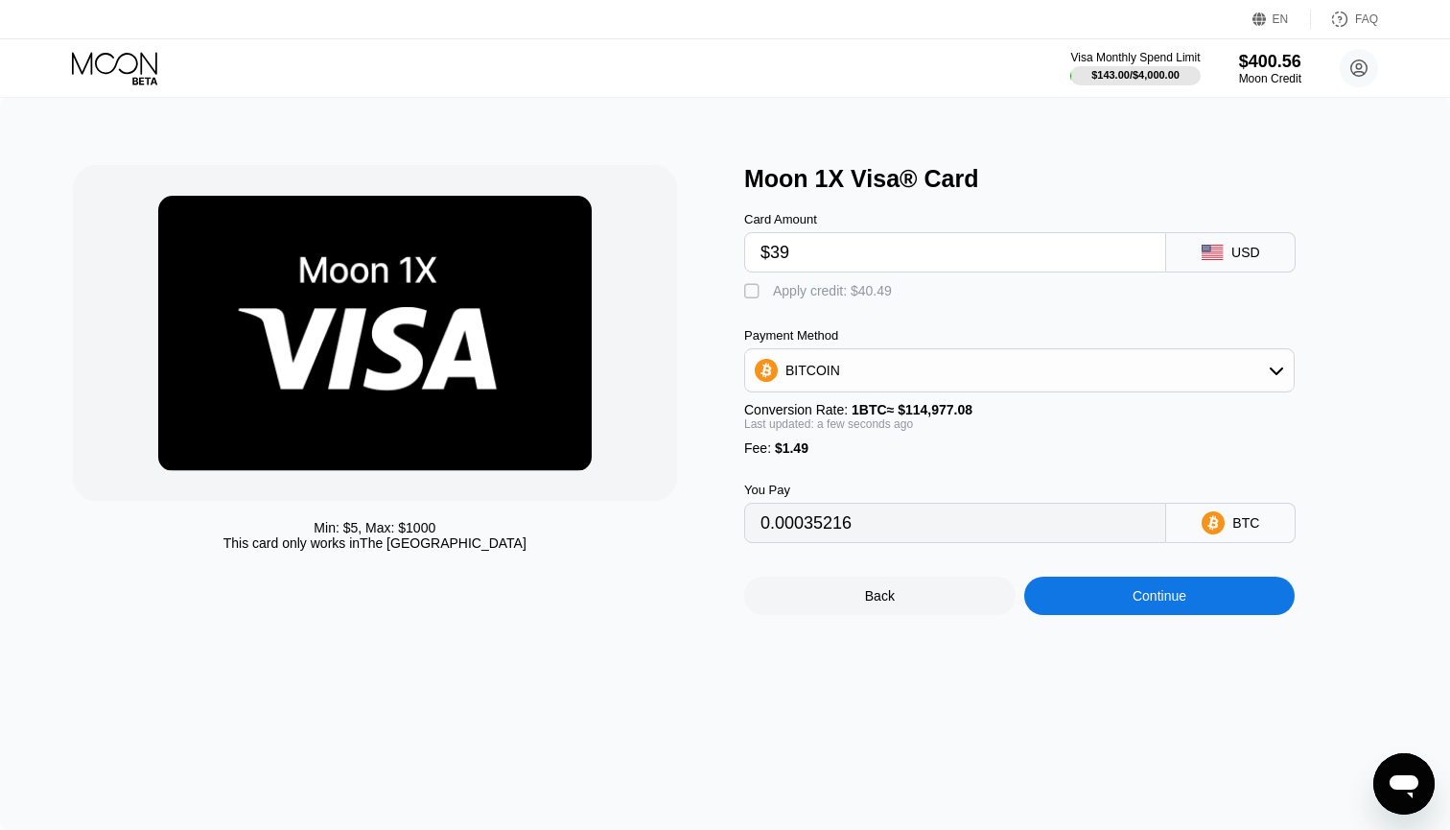
type input "$398"
type input "0.00347452"
type input "$39"
type input "0.00035216"
type input "$395"
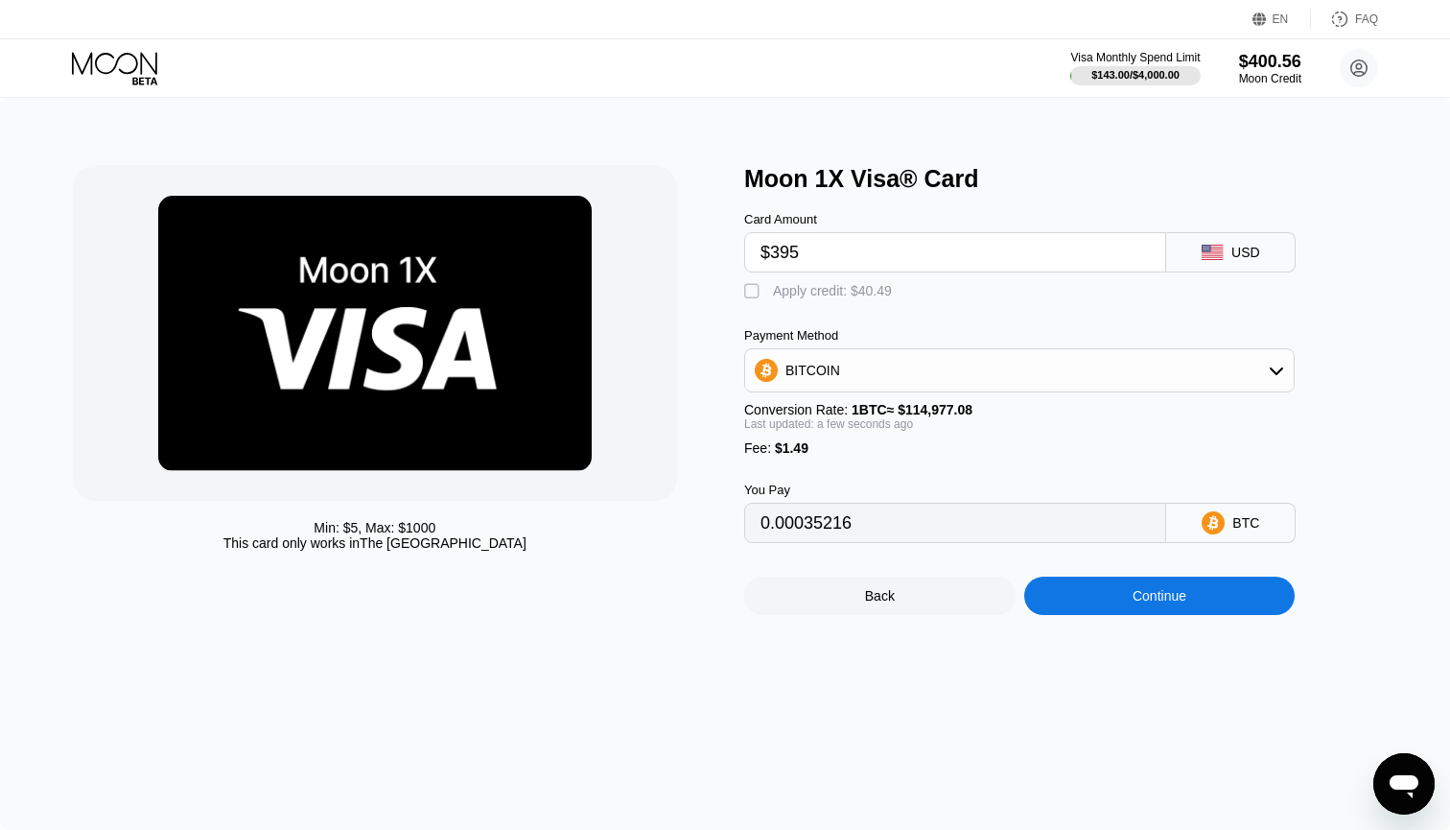
type input "0.00344843"
type input "$395"
click at [1011, 470] on div "You Pay 0.00344843 BTC" at bounding box center [1051, 499] width 614 height 87
click at [1169, 378] on div "BITCOIN" at bounding box center [1019, 370] width 549 height 38
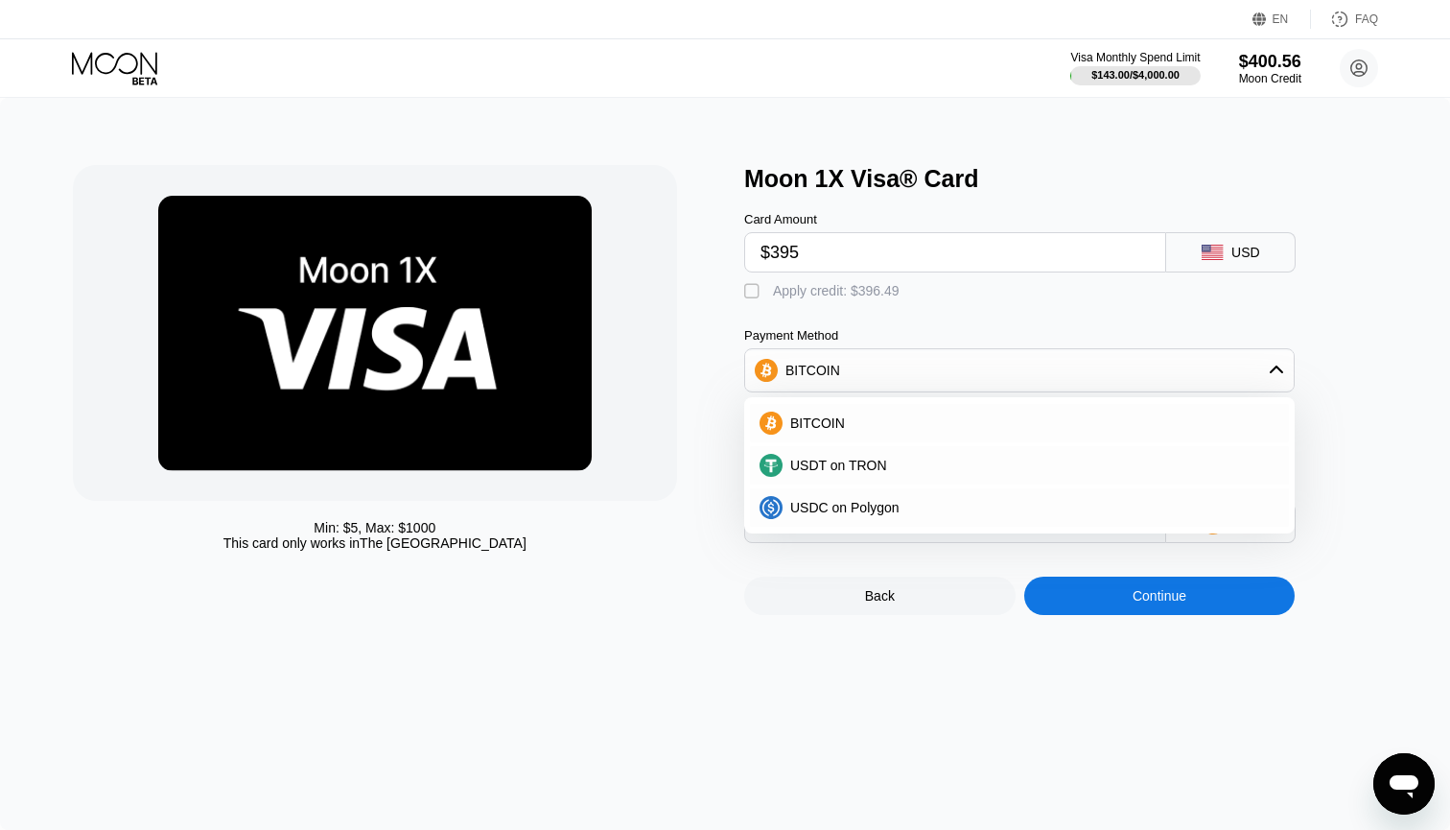
click at [1382, 420] on div "Moon 1X Visa® Card Card Amount $395 USD  Apply credit: $396.49 Payment Method …" at bounding box center [1070, 390] width 652 height 450
click at [1175, 603] on div "Continue" at bounding box center [1160, 595] width 54 height 15
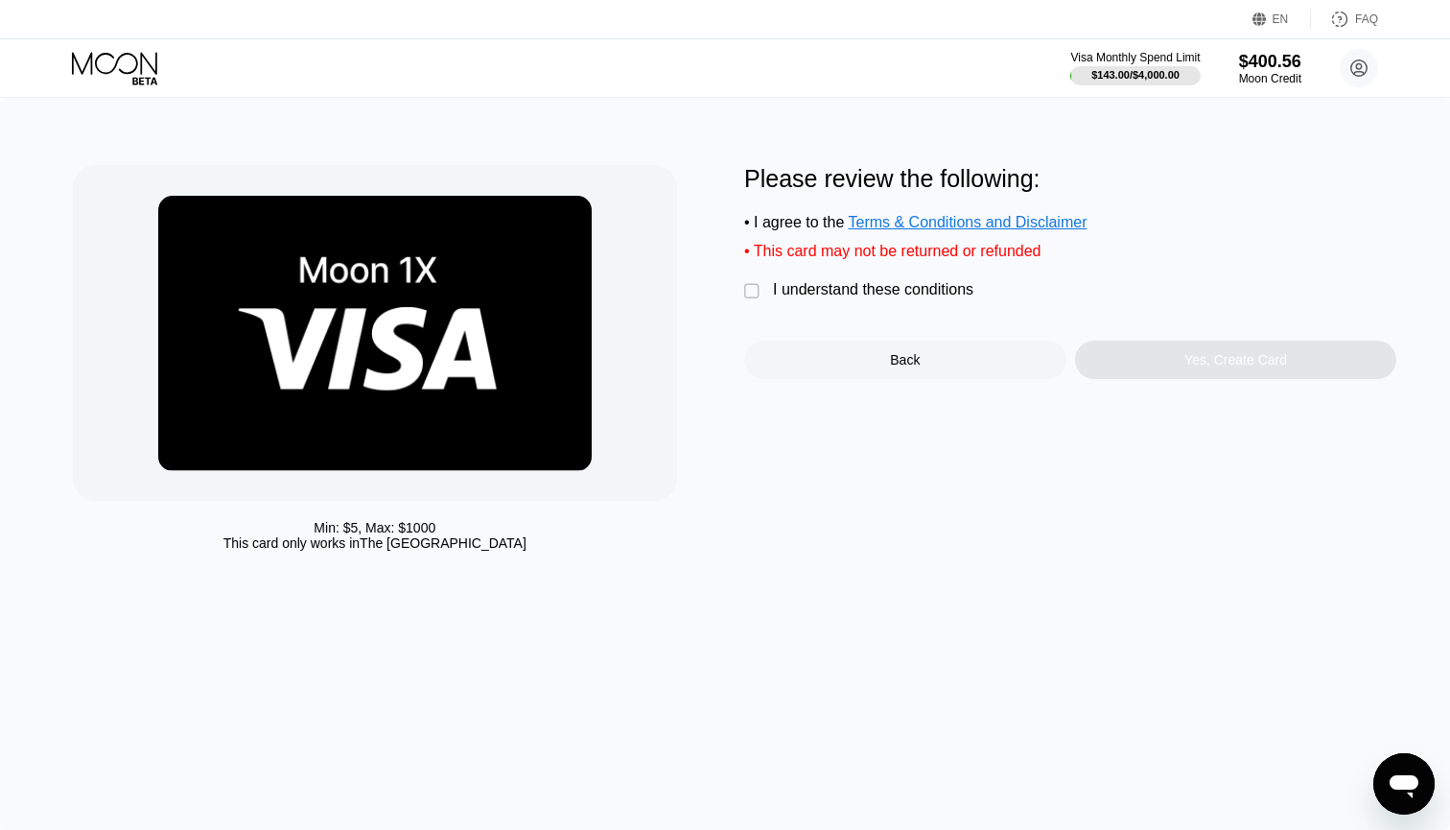
click at [748, 294] on div "" at bounding box center [753, 291] width 19 height 19
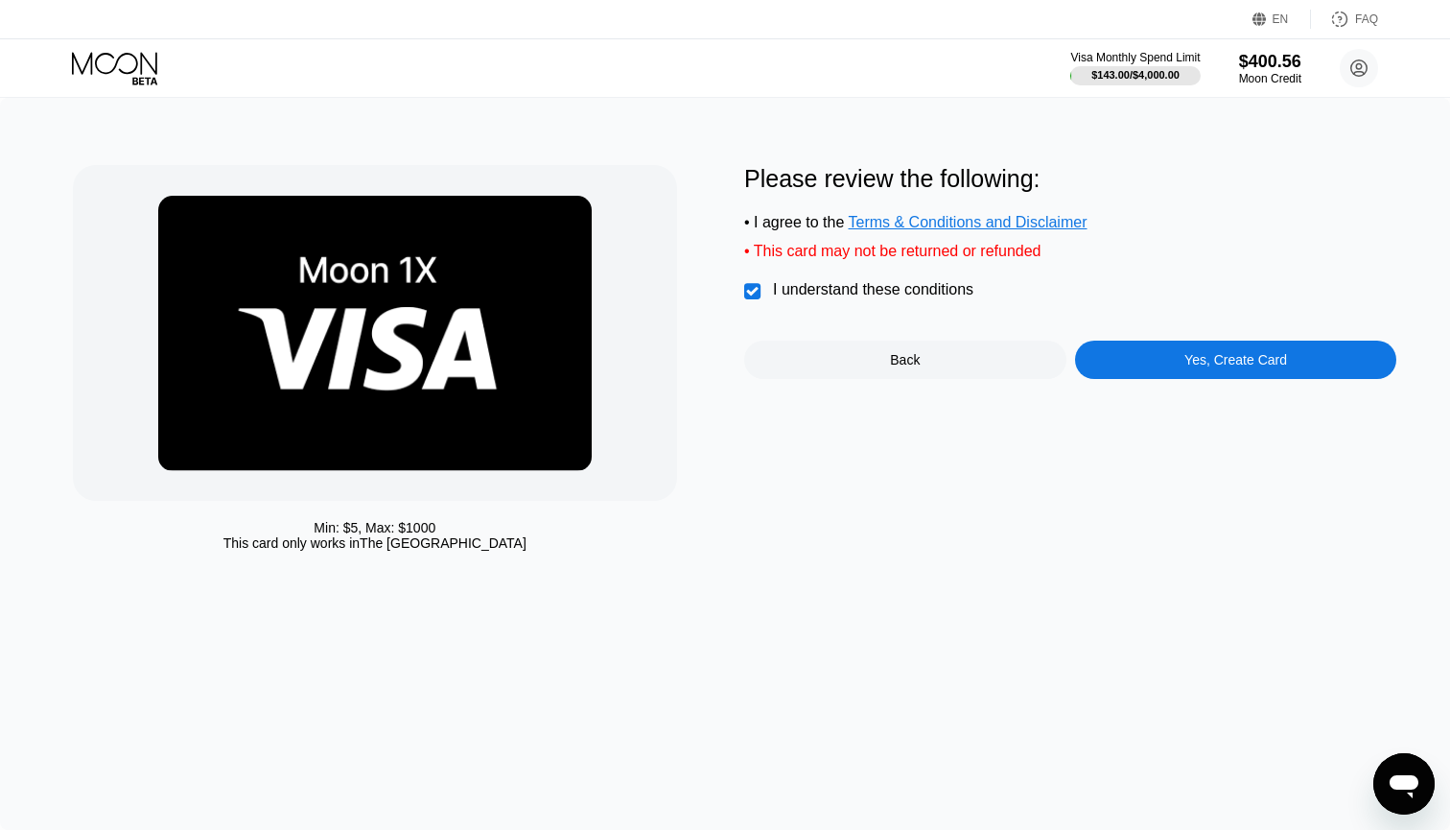
click at [1159, 371] on div "Yes, Create Card" at bounding box center [1236, 359] width 322 height 38
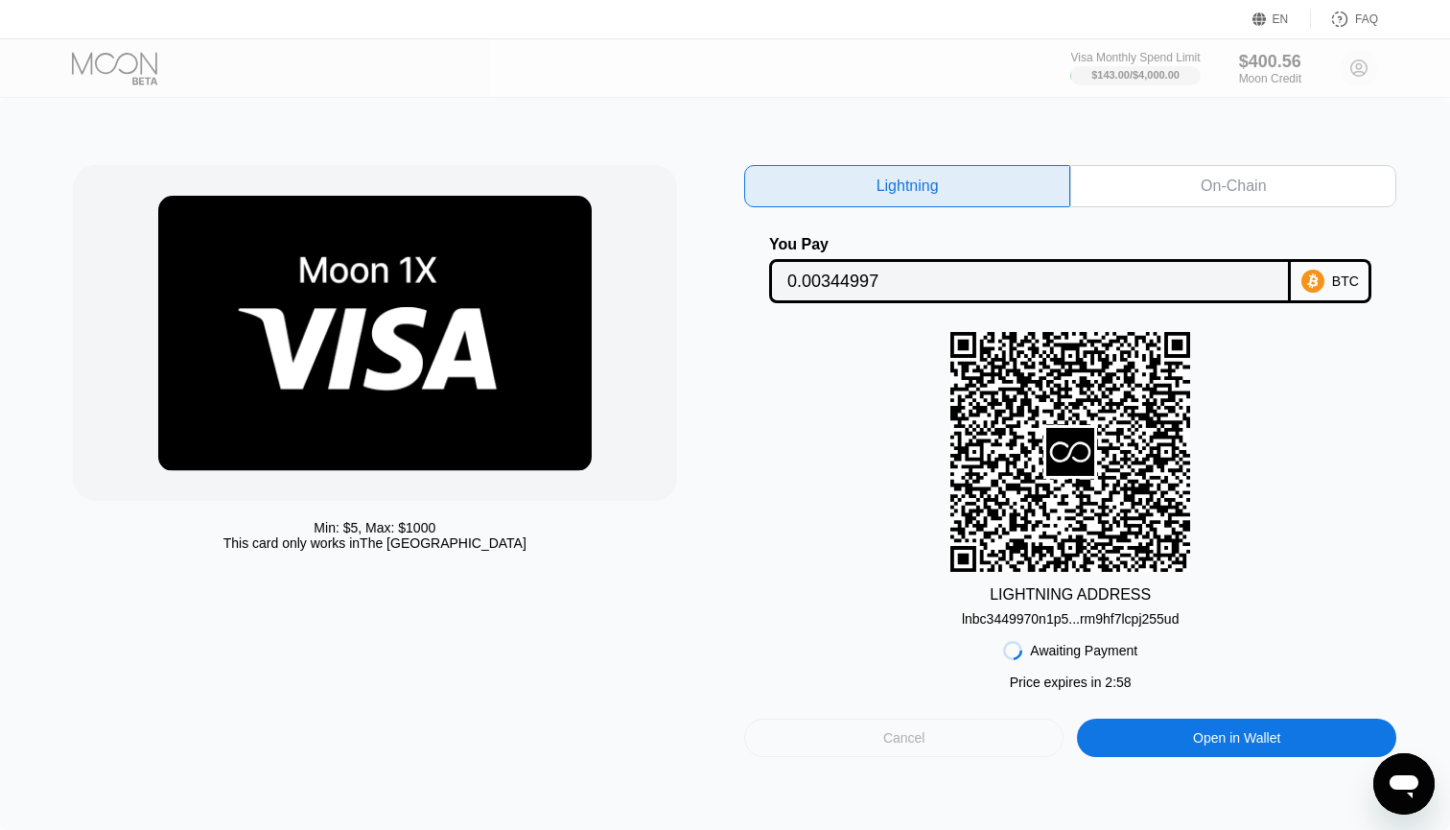
click at [895, 746] on div "Cancel" at bounding box center [904, 737] width 42 height 17
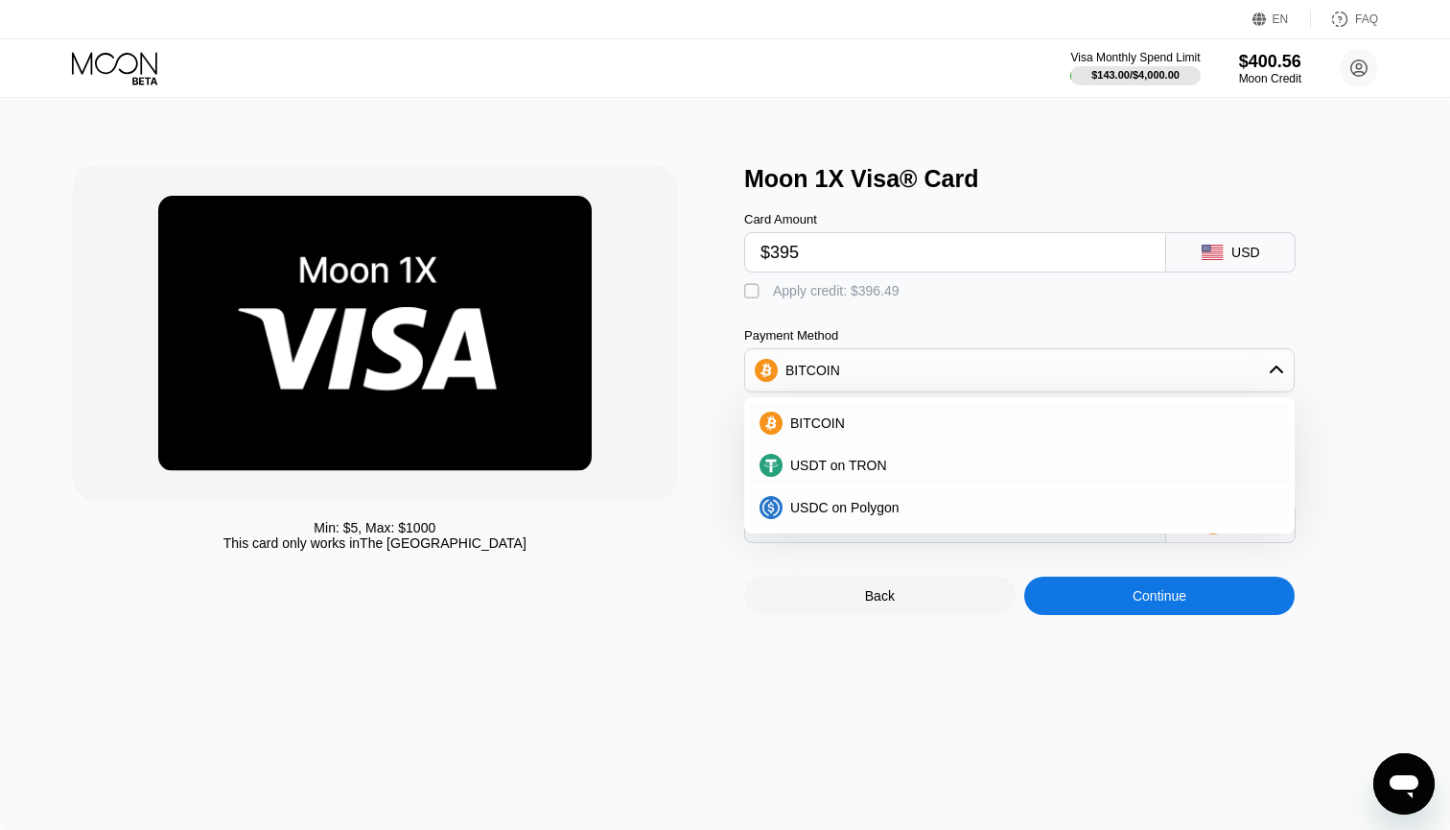
click at [895, 744] on div "Min: $ 5 , Max: $ 1000 This card only works in The United States Moon 1X Visa® …" at bounding box center [725, 464] width 1450 height 732
click at [763, 317] on div "Card Amount $395 USD  Apply credit: $396.49 Payment Method BITCOIN BITCOIN USD…" at bounding box center [1051, 368] width 614 height 350
click at [762, 291] on div "" at bounding box center [753, 291] width 19 height 19
type input "0"
click at [1178, 603] on div "Continue" at bounding box center [1160, 595] width 54 height 15
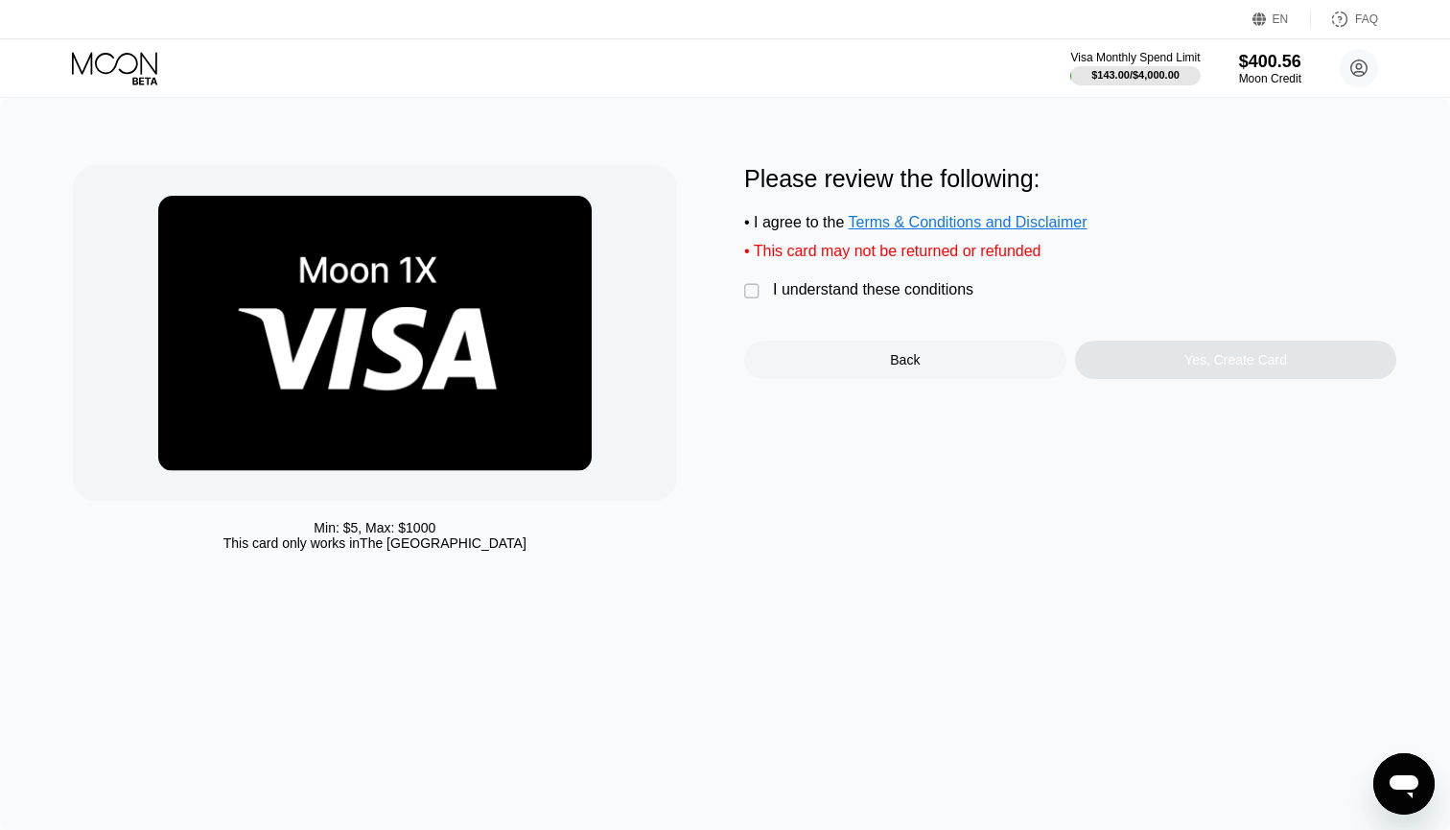
click at [752, 293] on div "" at bounding box center [753, 291] width 19 height 19
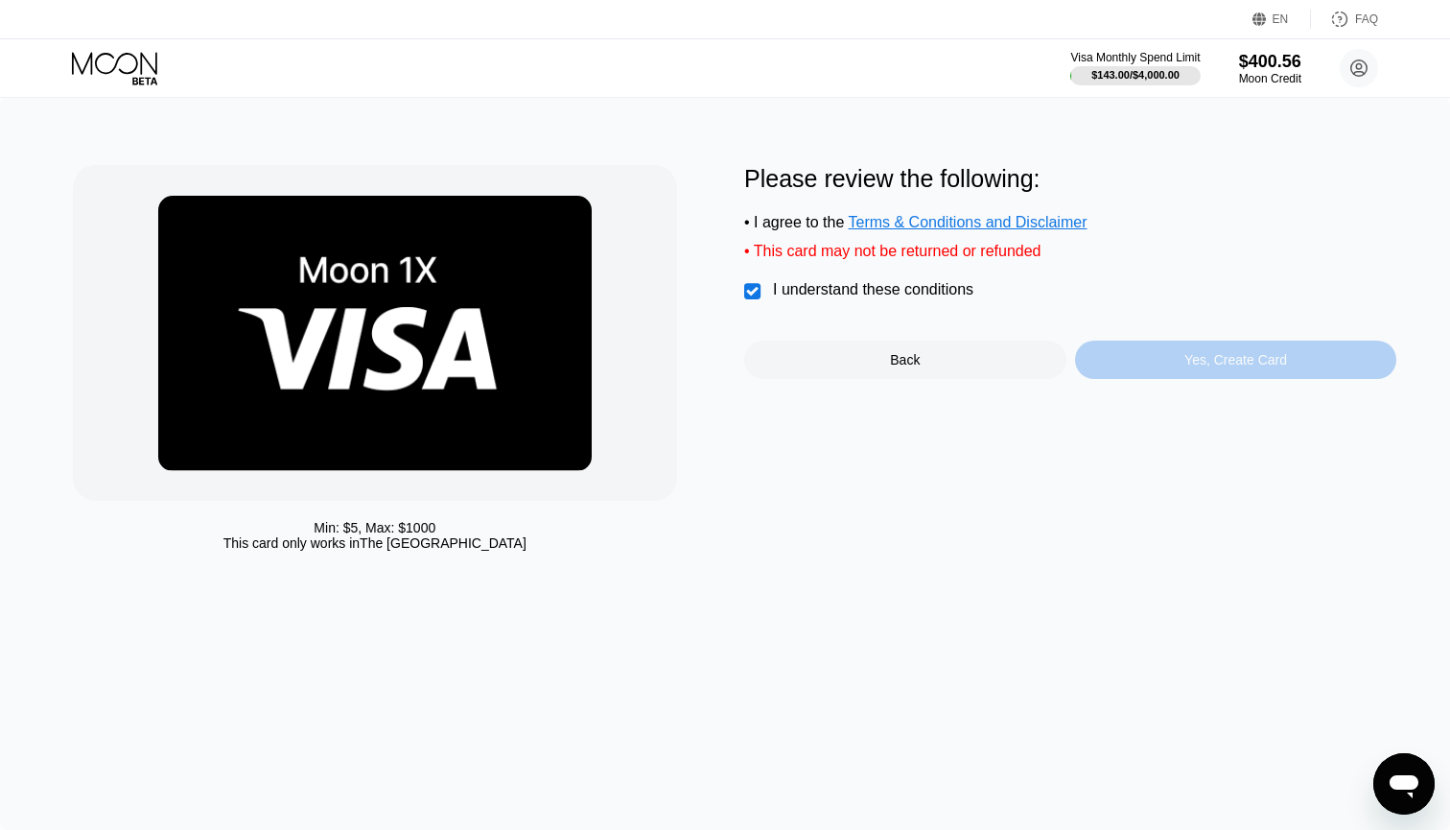
click at [1136, 366] on div "Yes, Create Card" at bounding box center [1236, 359] width 322 height 38
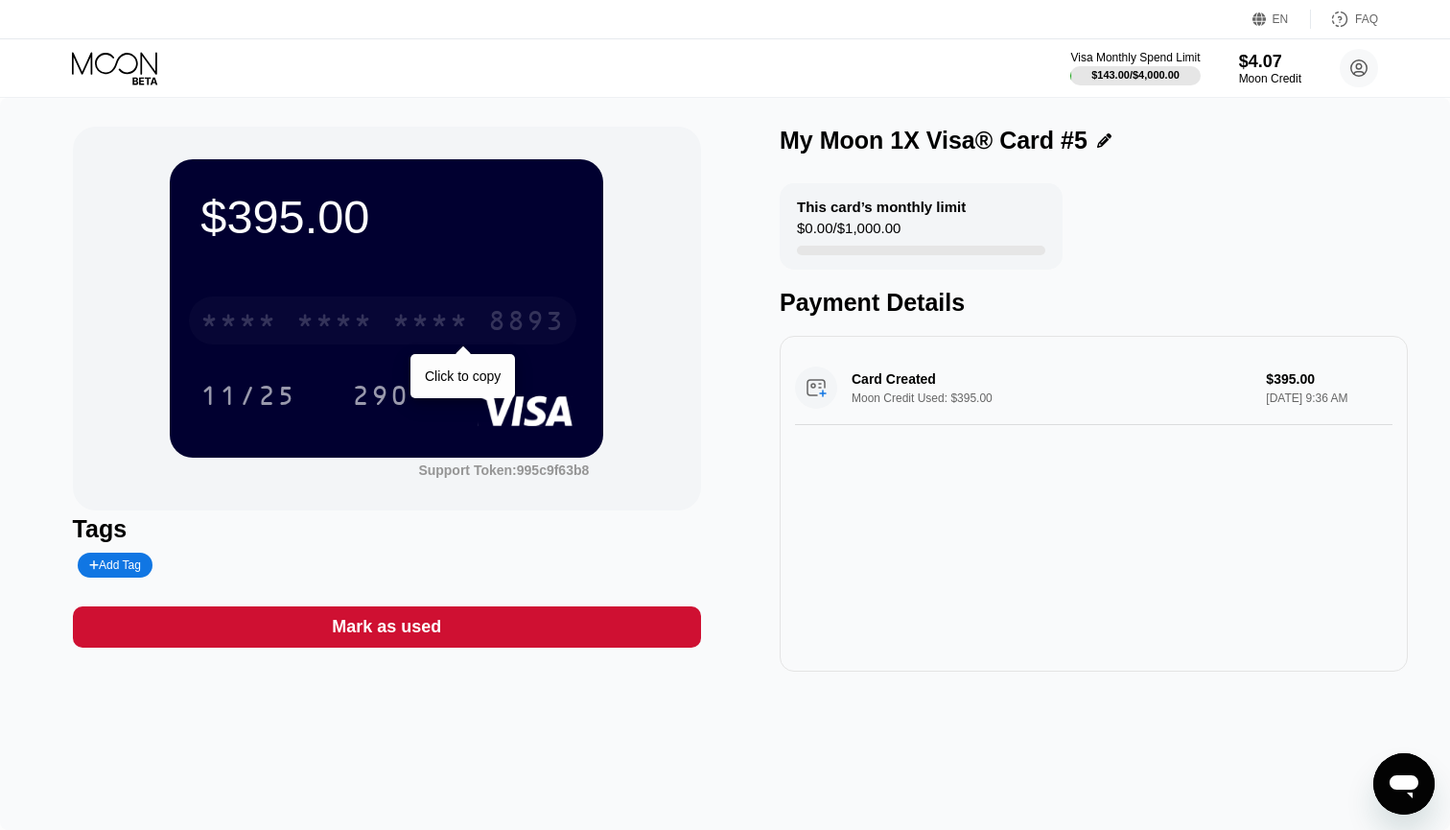
click at [548, 317] on div "8893" at bounding box center [526, 323] width 77 height 31
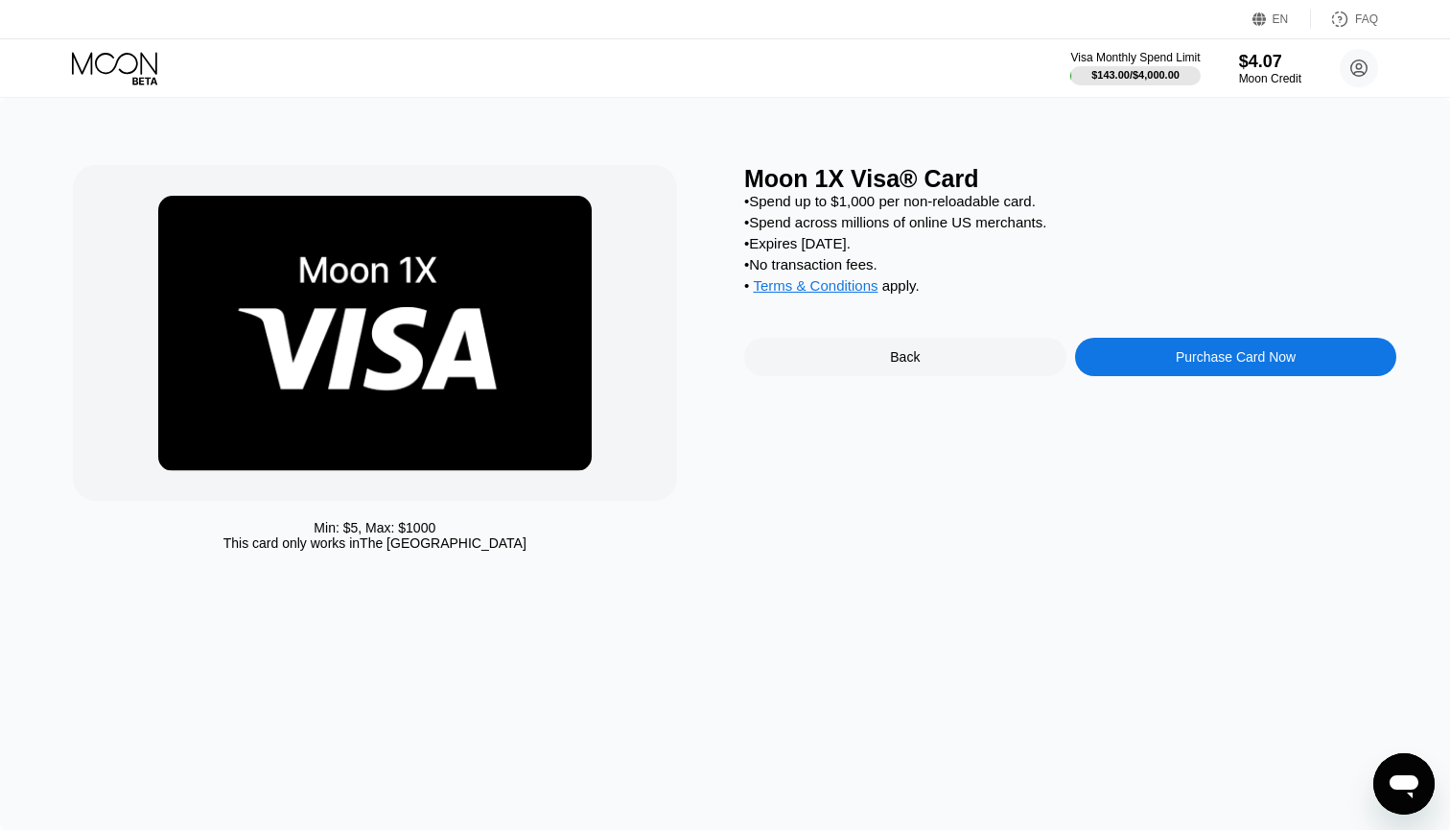
click at [358, 417] on img at bounding box center [375, 333] width 434 height 275
click at [437, 378] on img at bounding box center [375, 333] width 434 height 275
click at [913, 385] on div "Moon 1X Visa® Card • Spend up to $1,000 per non-reloadable card. • Spend across…" at bounding box center [1070, 362] width 652 height 395
click at [915, 364] on div "Back" at bounding box center [905, 356] width 30 height 15
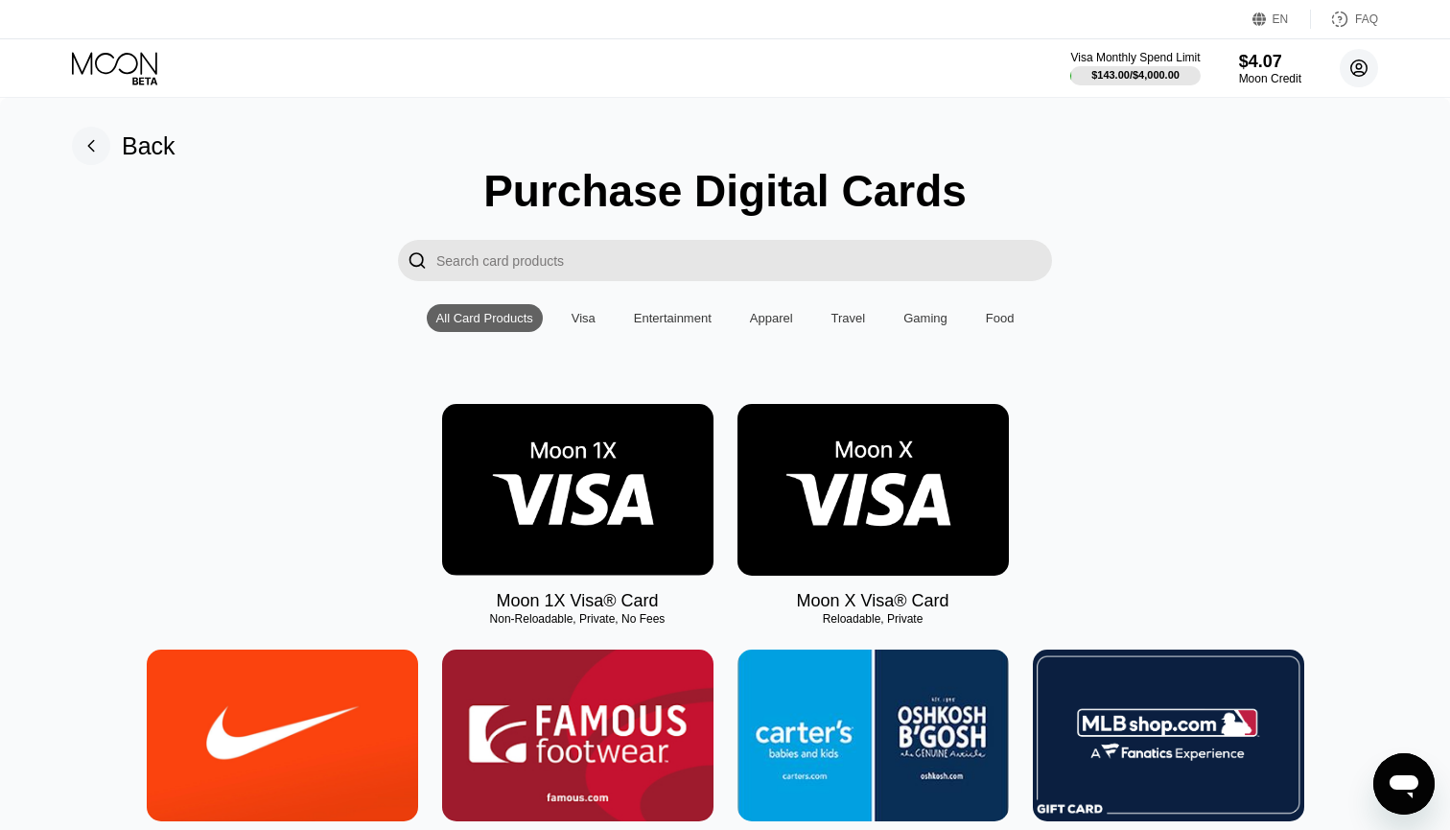
click at [1369, 70] on circle at bounding box center [1359, 68] width 38 height 38
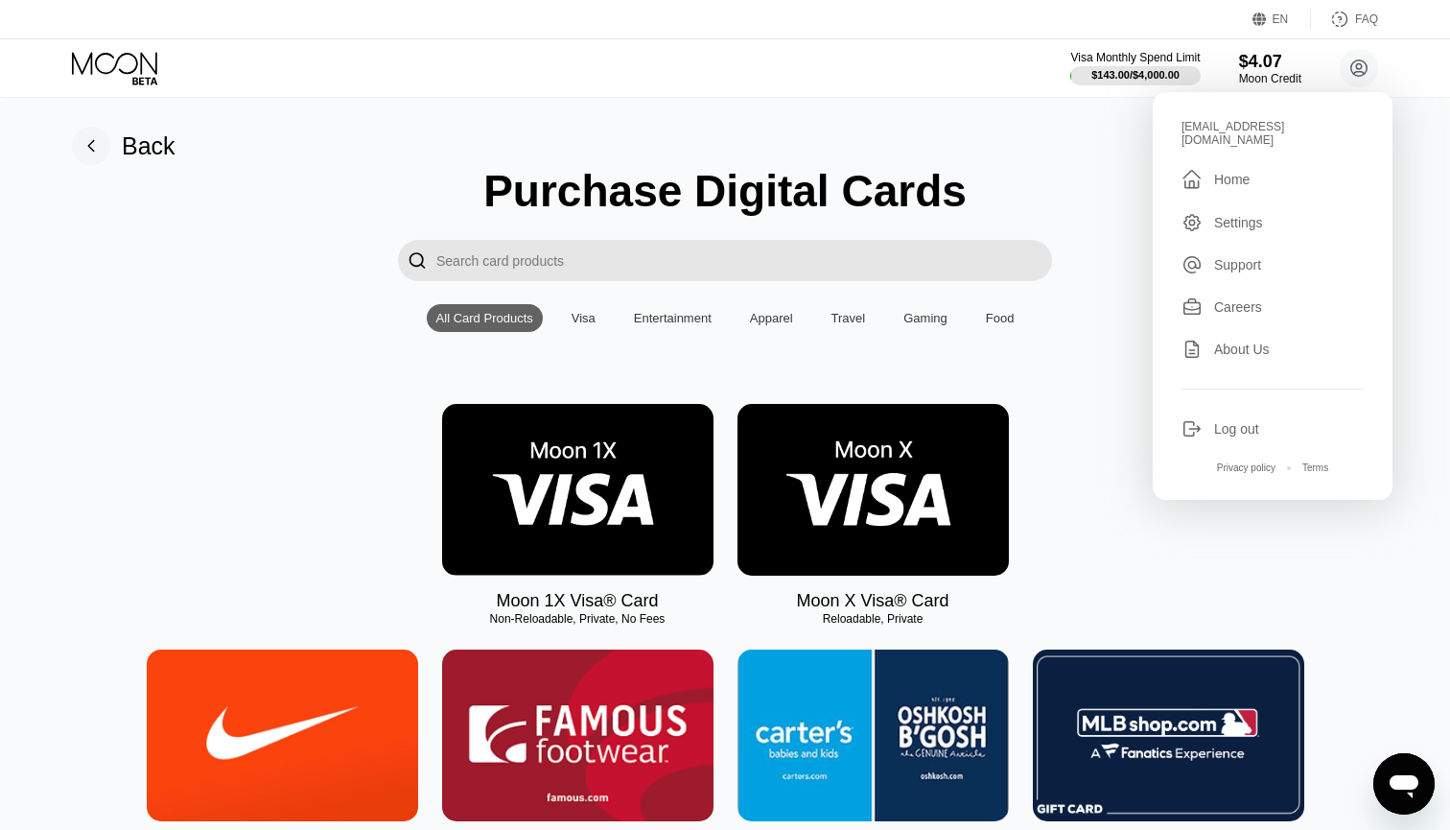
click at [1212, 168] on div "" at bounding box center [1198, 179] width 33 height 23
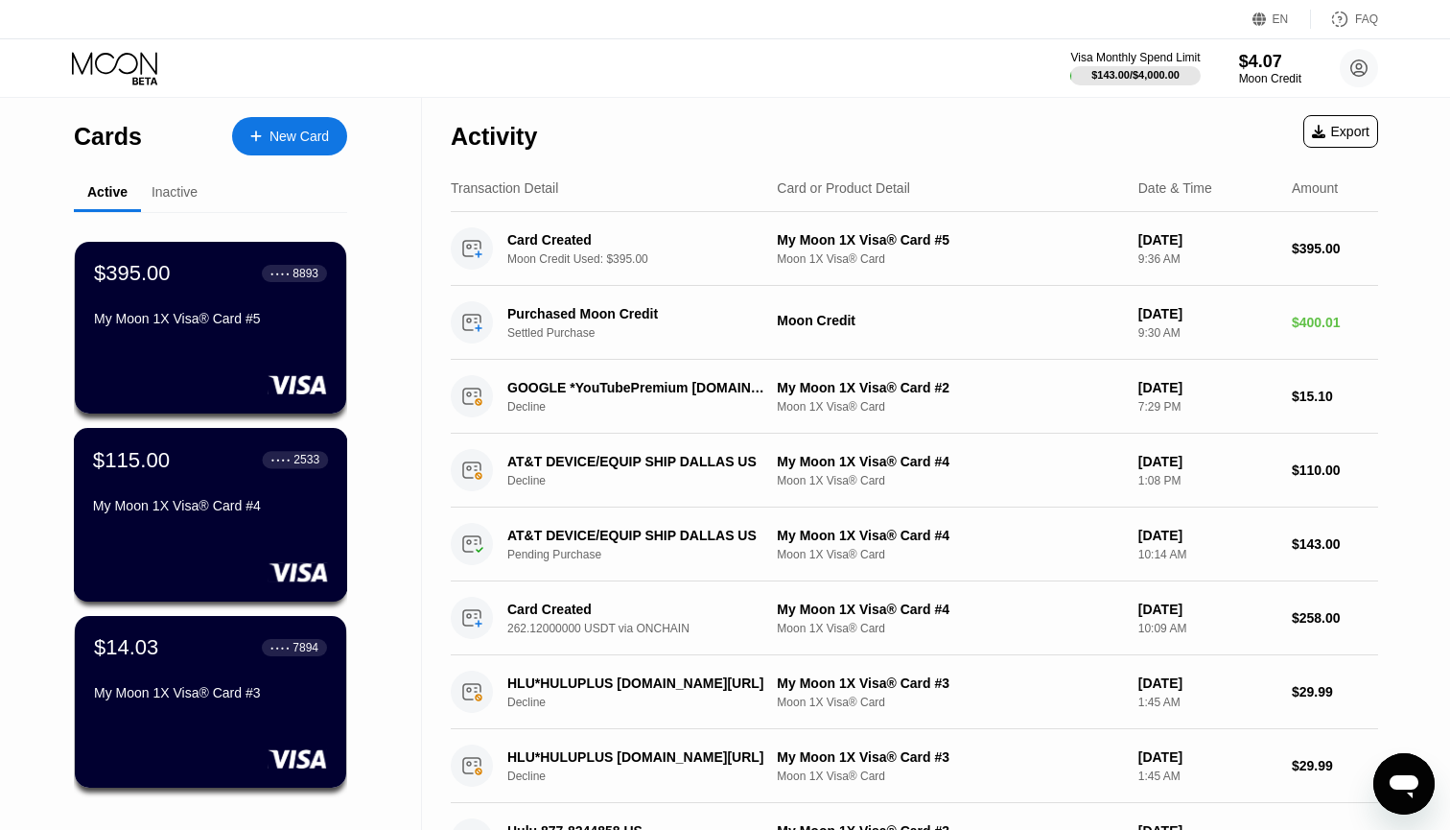
click at [203, 502] on div "My Moon 1X Visa® Card #4" at bounding box center [210, 505] width 235 height 15
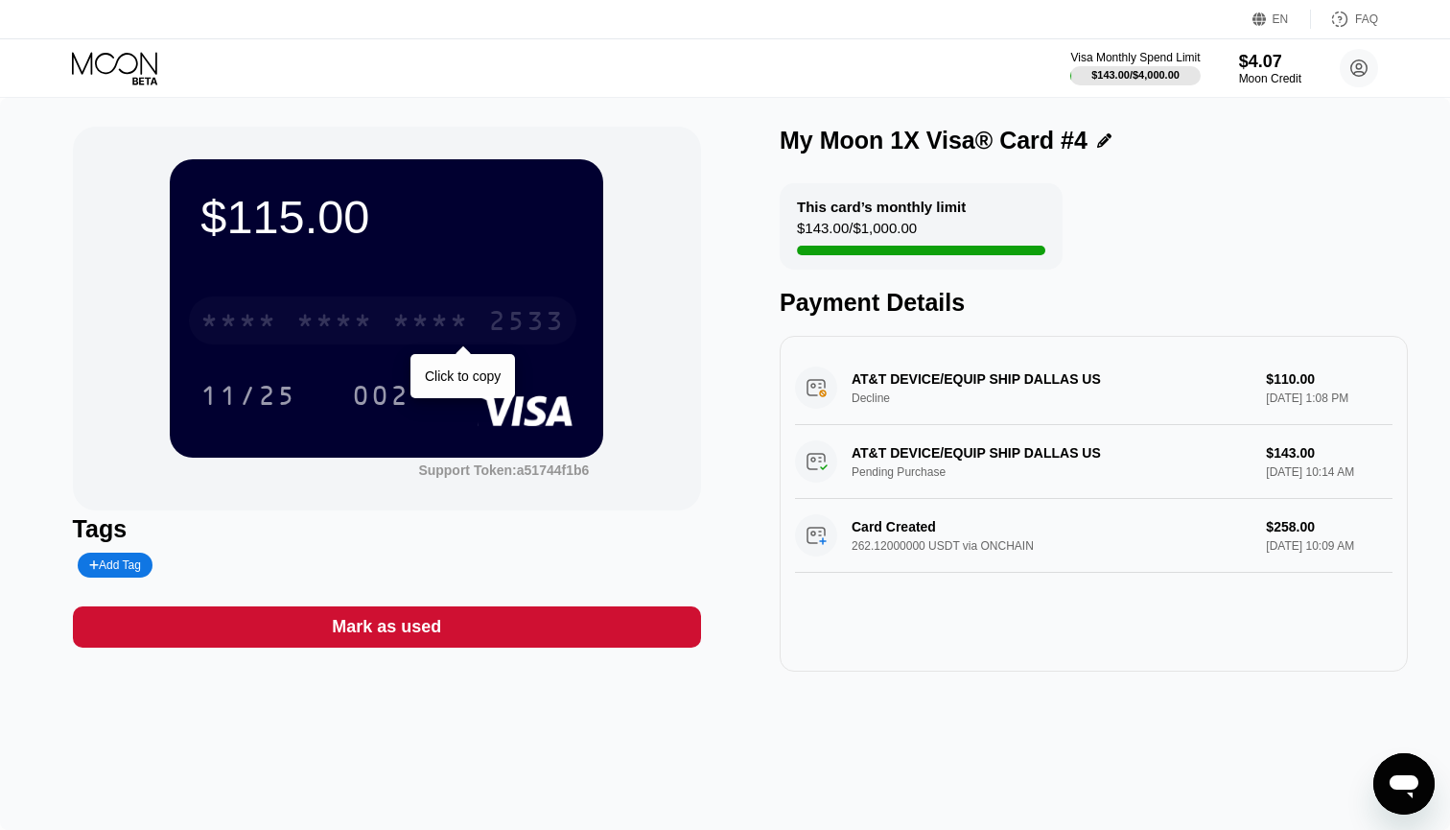
click at [418, 333] on div "* * * *" at bounding box center [430, 323] width 77 height 31
click at [1348, 75] on circle at bounding box center [1359, 68] width 38 height 38
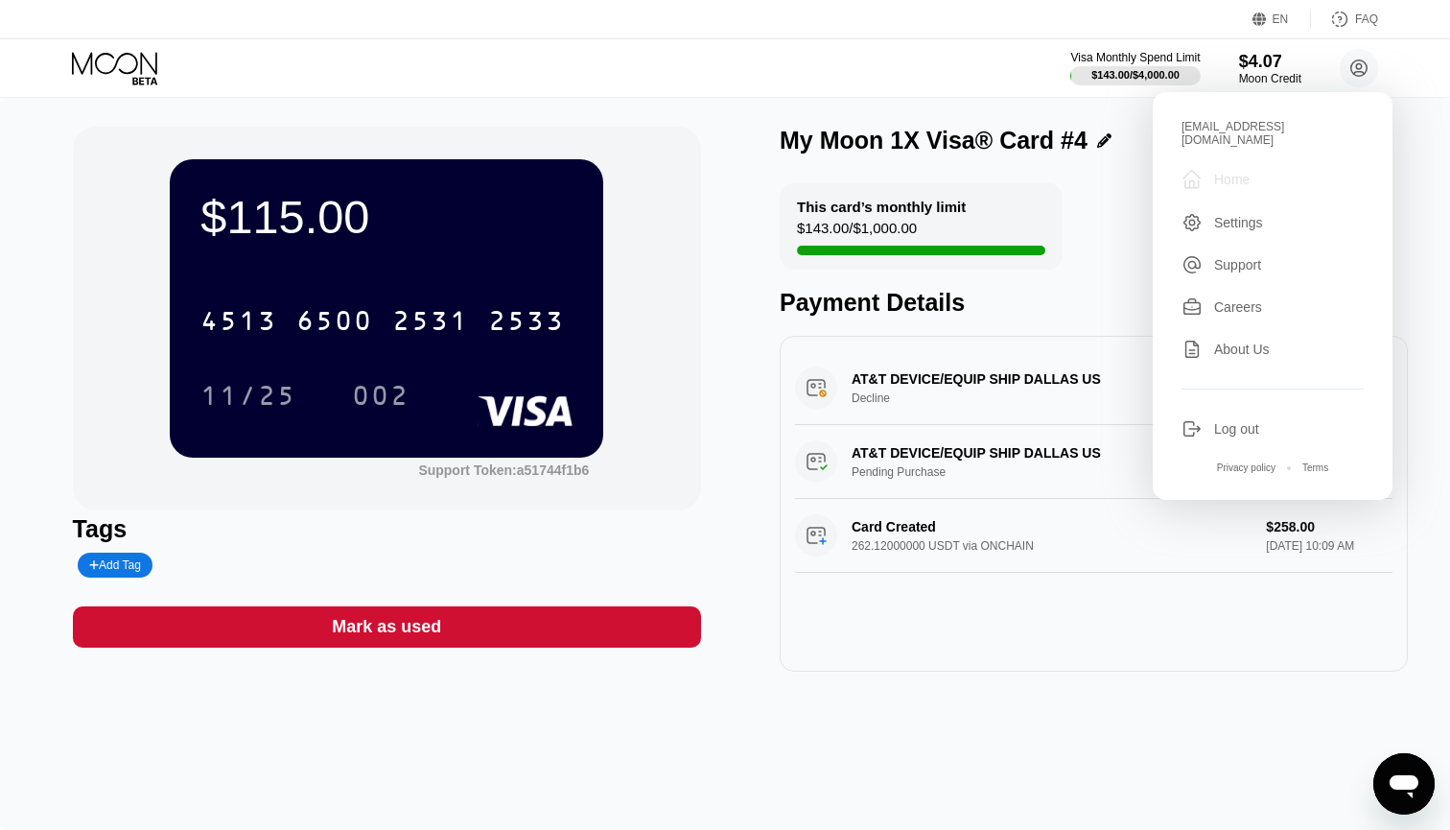
click at [1231, 172] on div "Home" at bounding box center [1231, 179] width 35 height 15
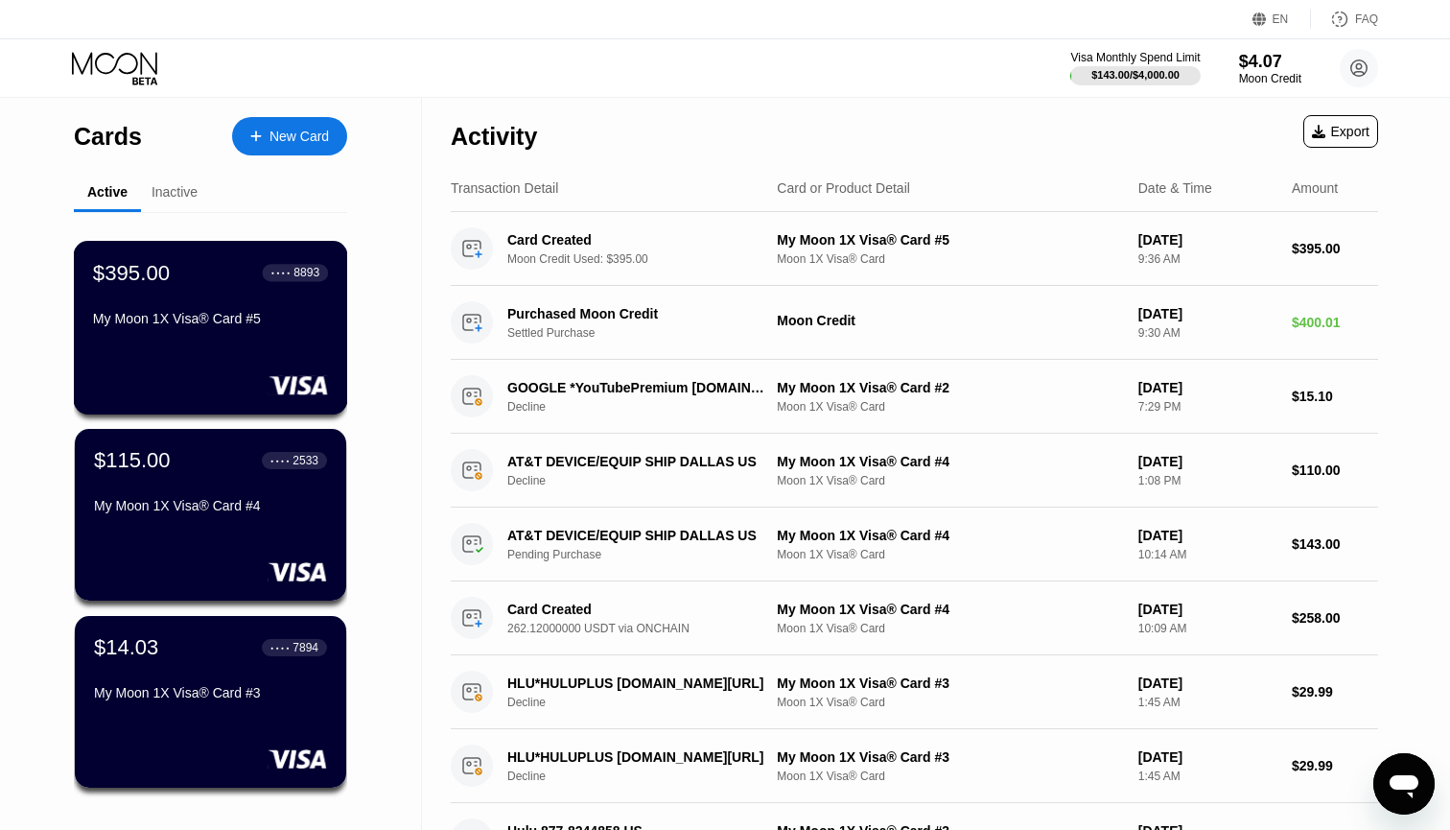
click at [145, 338] on div "$395.00 ● ● ● ● 8893 My Moon 1X Visa® Card #5" at bounding box center [211, 328] width 274 height 174
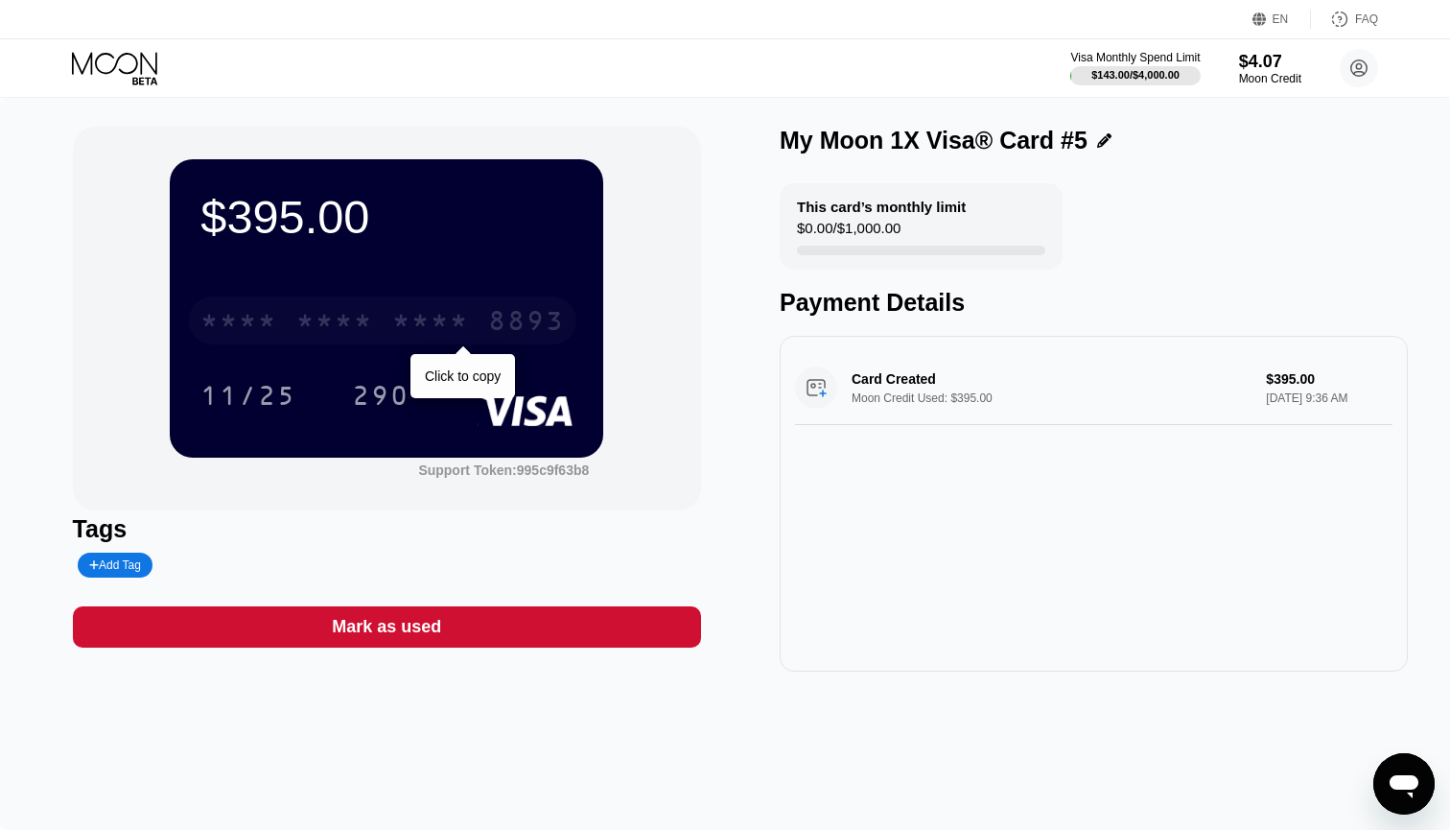
click at [471, 322] on div "* * * * * * * * * * * * 8893" at bounding box center [382, 320] width 387 height 48
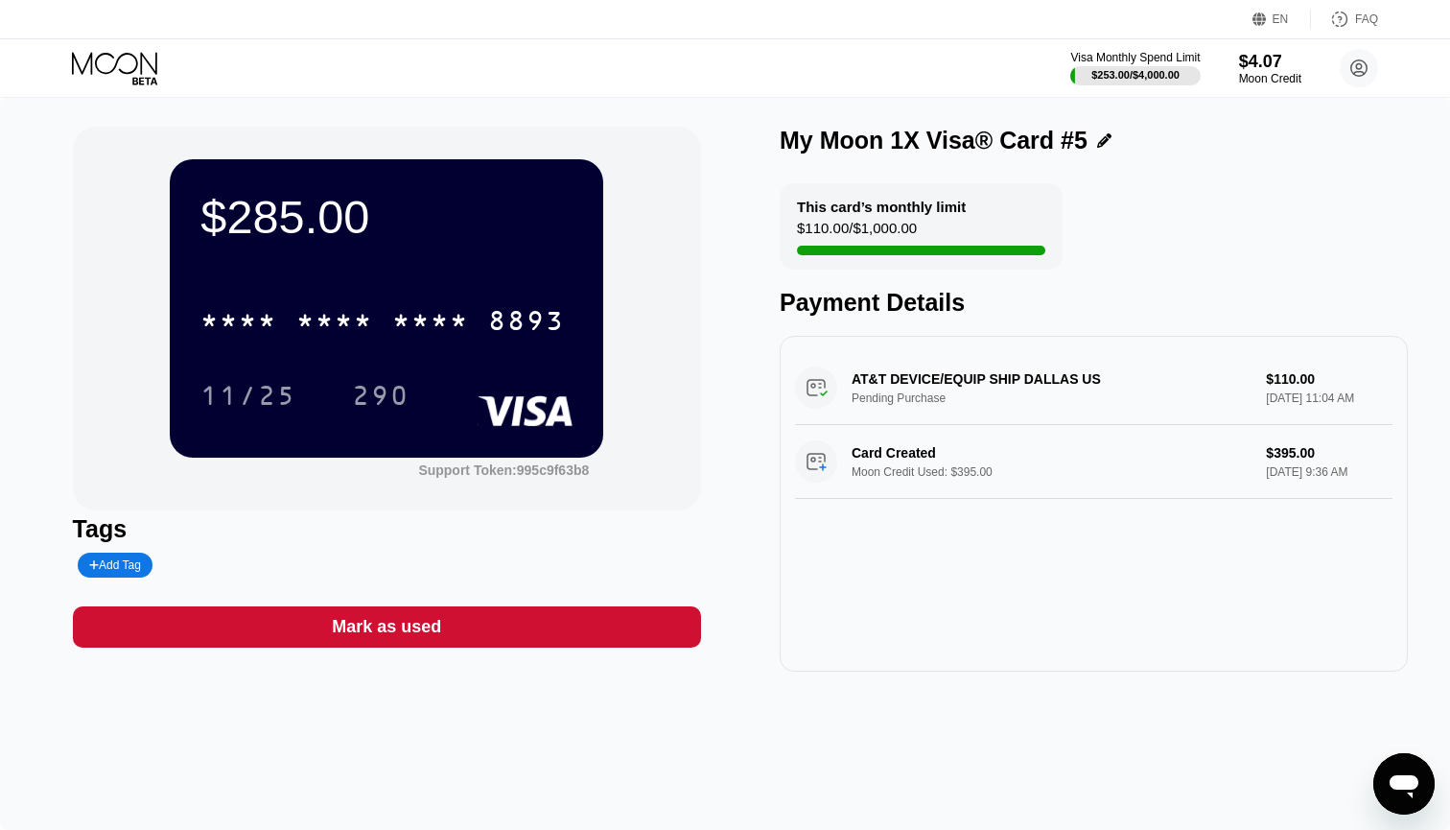
click at [450, 289] on div "* * * * * * * * * * * * 8893" at bounding box center [386, 314] width 372 height 65
click at [418, 320] on div "* * * *" at bounding box center [430, 323] width 77 height 31
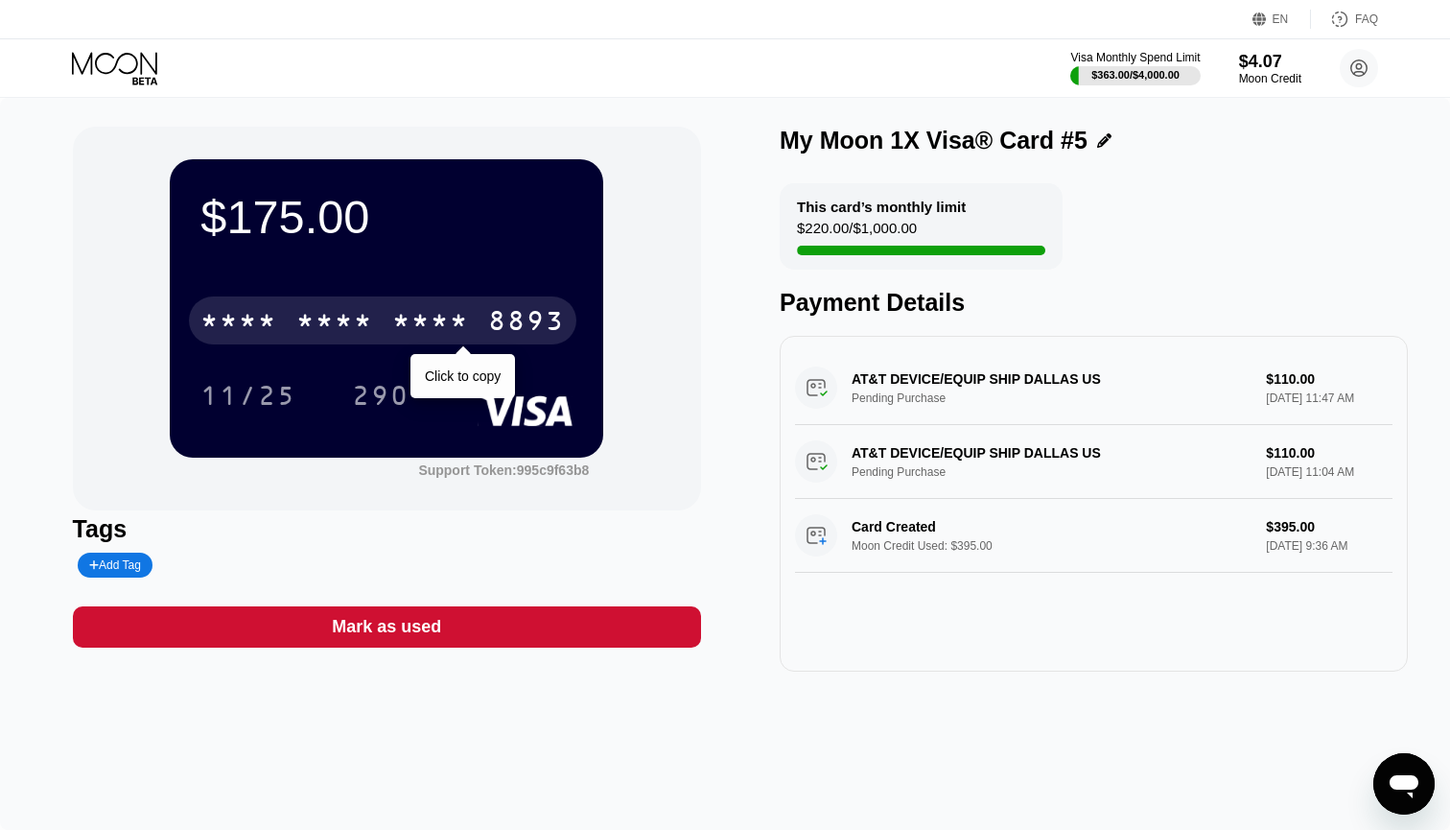
click at [327, 330] on div "* * * *" at bounding box center [334, 323] width 77 height 31
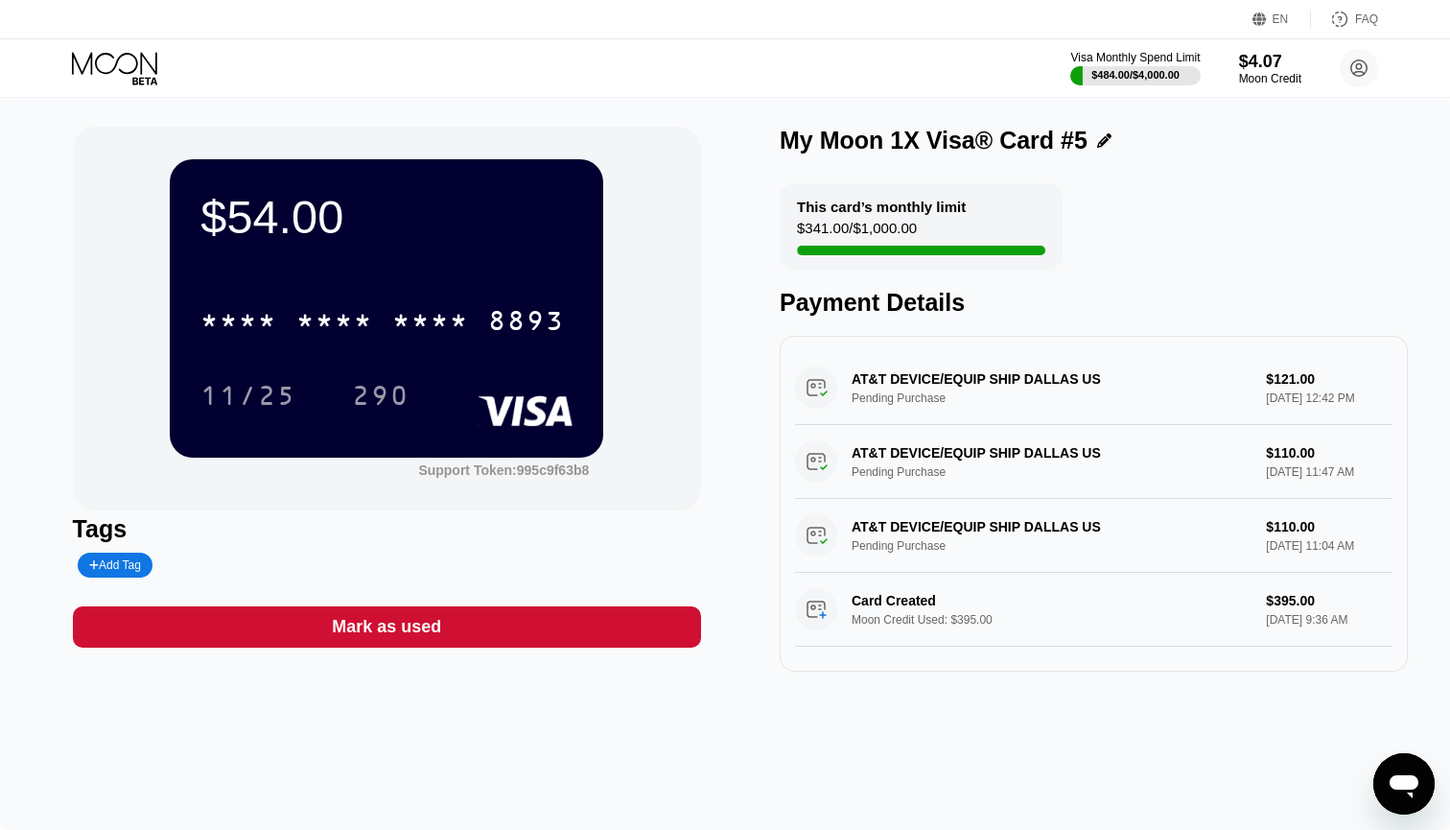
click at [138, 77] on icon at bounding box center [116, 69] width 89 height 34
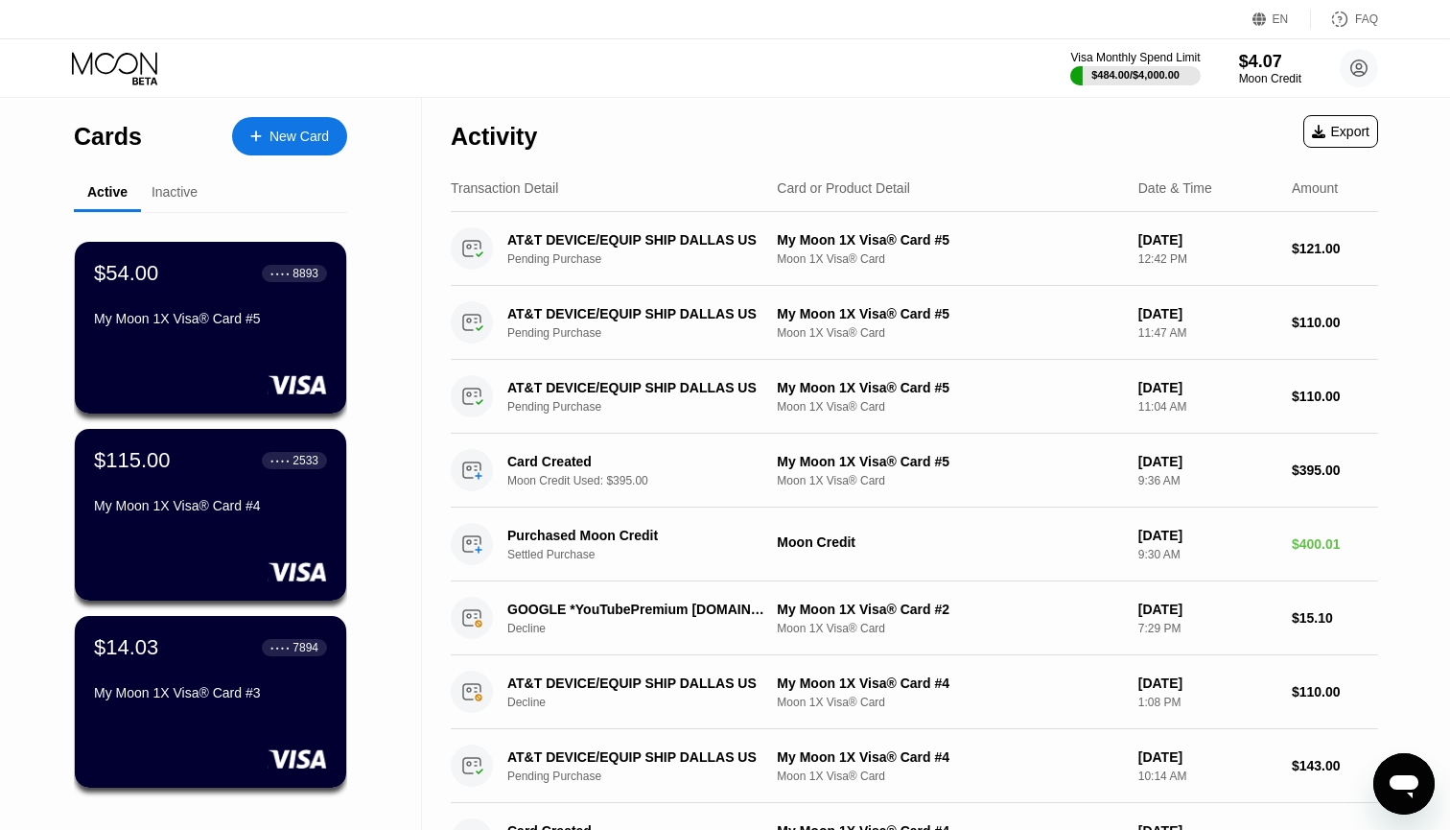
click at [29, 330] on div "Cards New Card Active Inactive $54.00 ● ● ● ● 8893 My Moon 1X Visa® Card #5 $11…" at bounding box center [211, 650] width 422 height 1105
click at [281, 144] on div "New Card" at bounding box center [299, 137] width 59 height 16
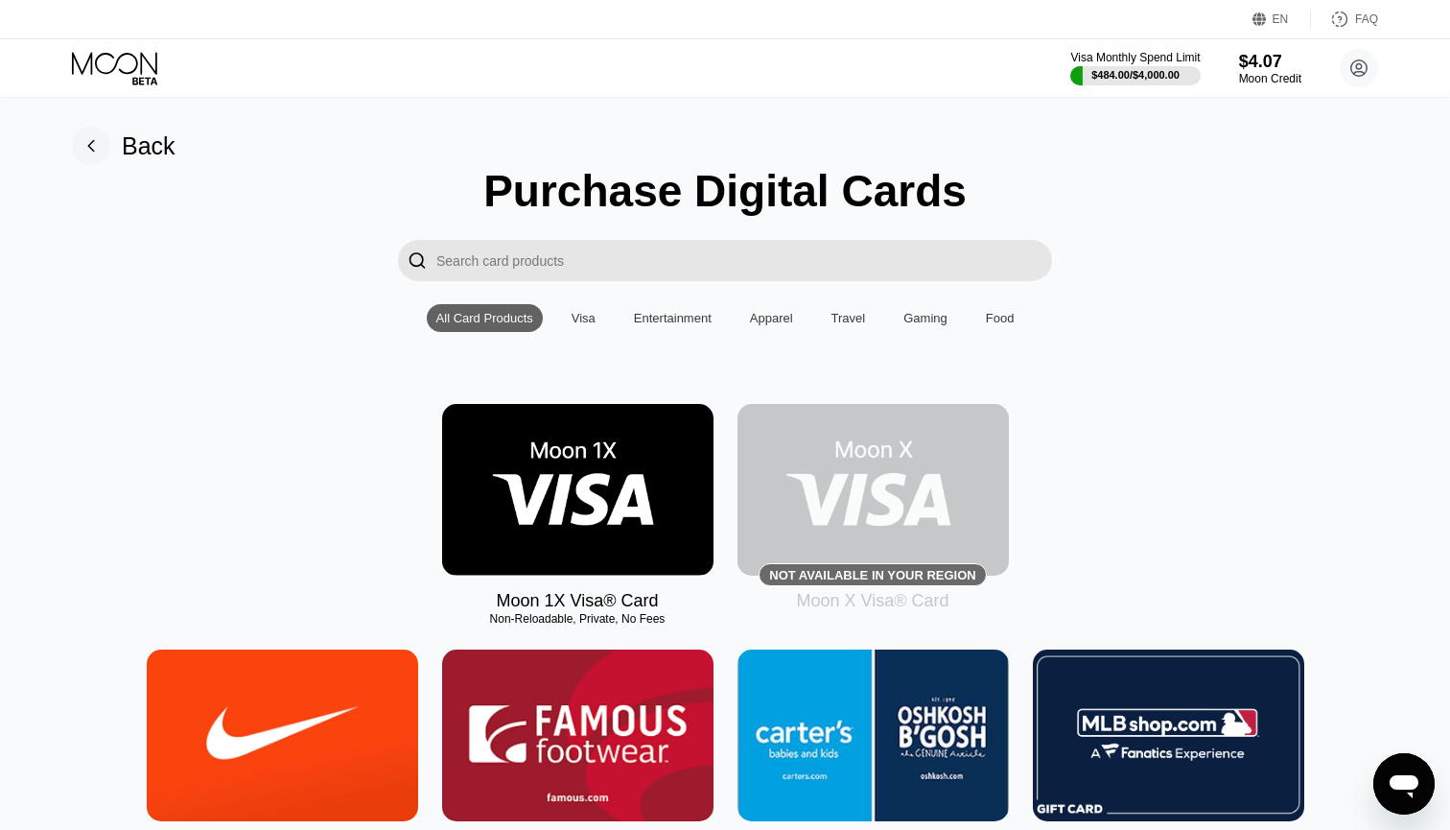
click at [563, 473] on img at bounding box center [577, 490] width 271 height 172
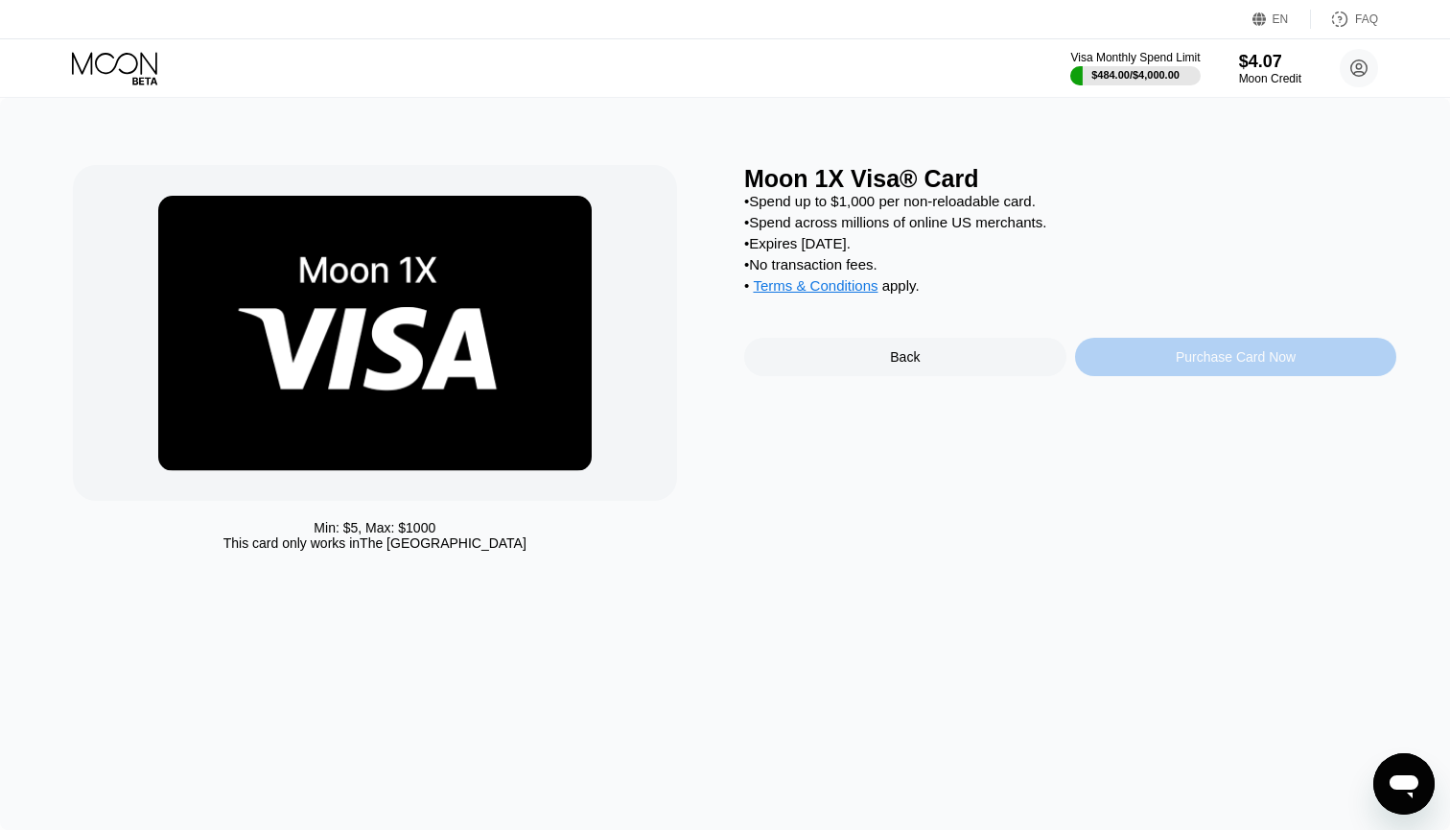
click at [1235, 351] on div "Purchase Card Now" at bounding box center [1236, 357] width 322 height 38
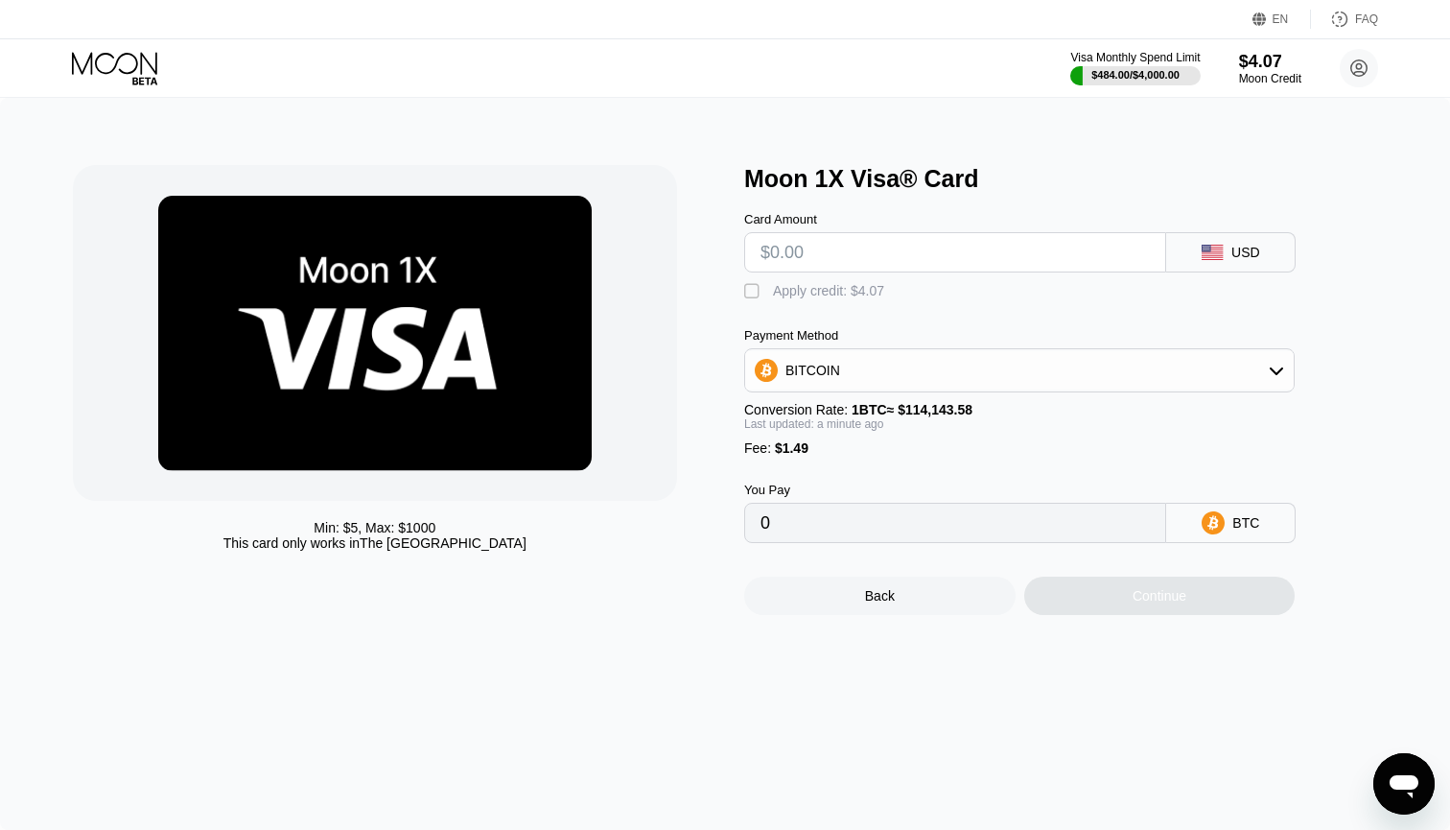
click at [1035, 227] on div "Card Amount" at bounding box center [955, 242] width 422 height 60
click at [993, 266] on input "text" at bounding box center [955, 252] width 389 height 38
type input "$1"
type input "0.00002182"
type input "$17"
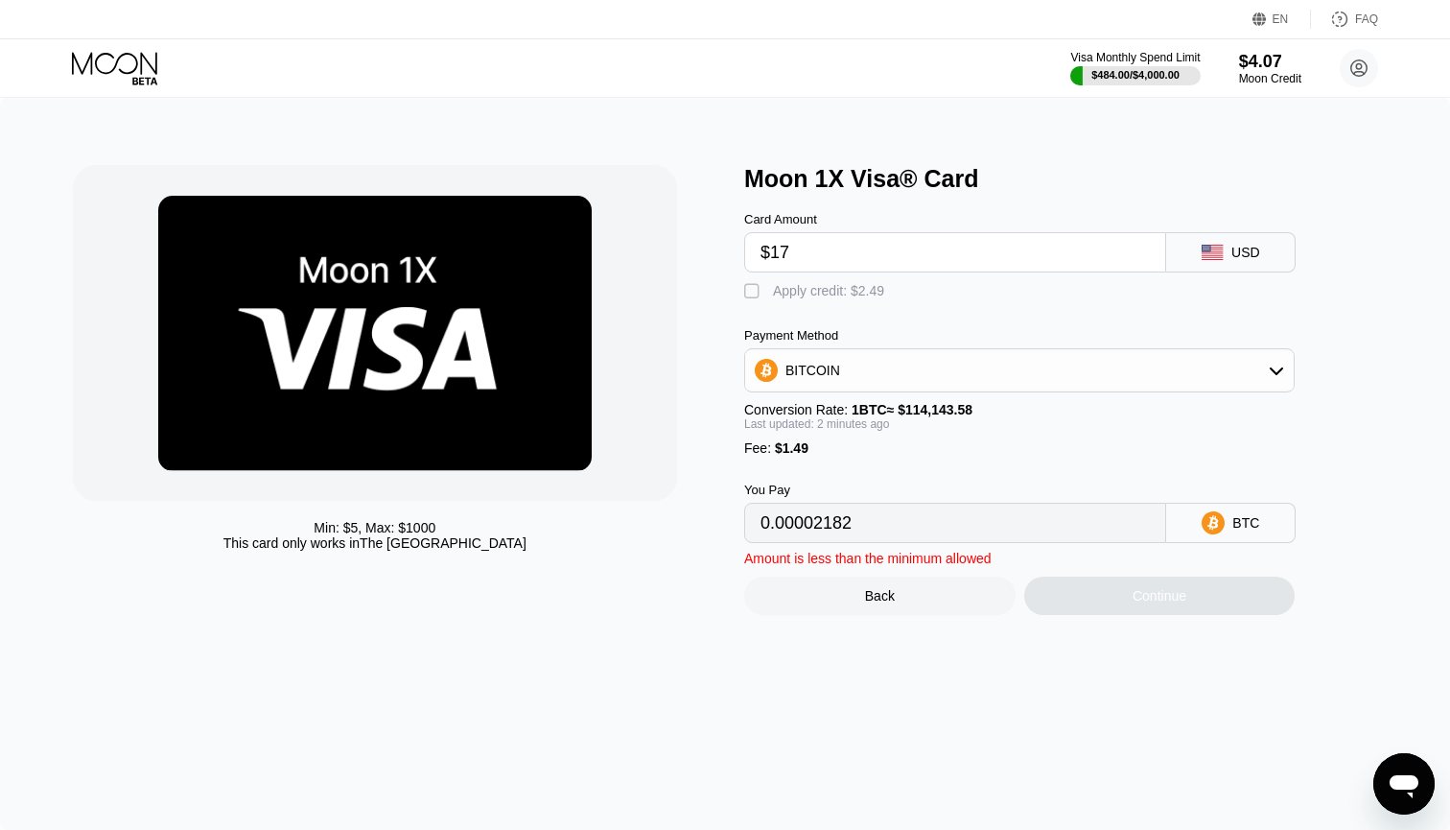
type input "0.00016199"
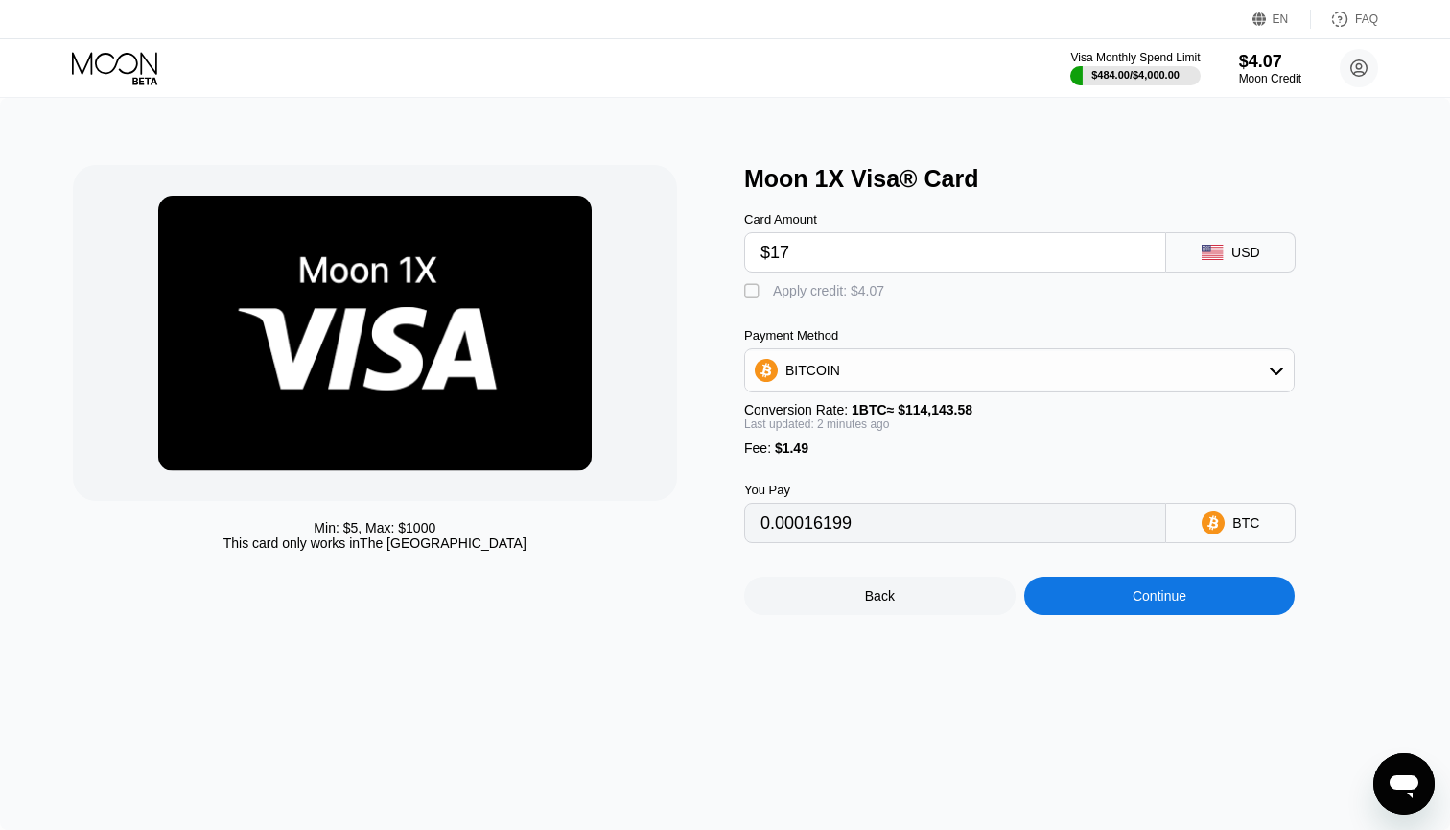
type input "$170"
type input "0.00150241"
type input "$170"
click at [945, 368] on div "BITCOIN" at bounding box center [1019, 370] width 549 height 38
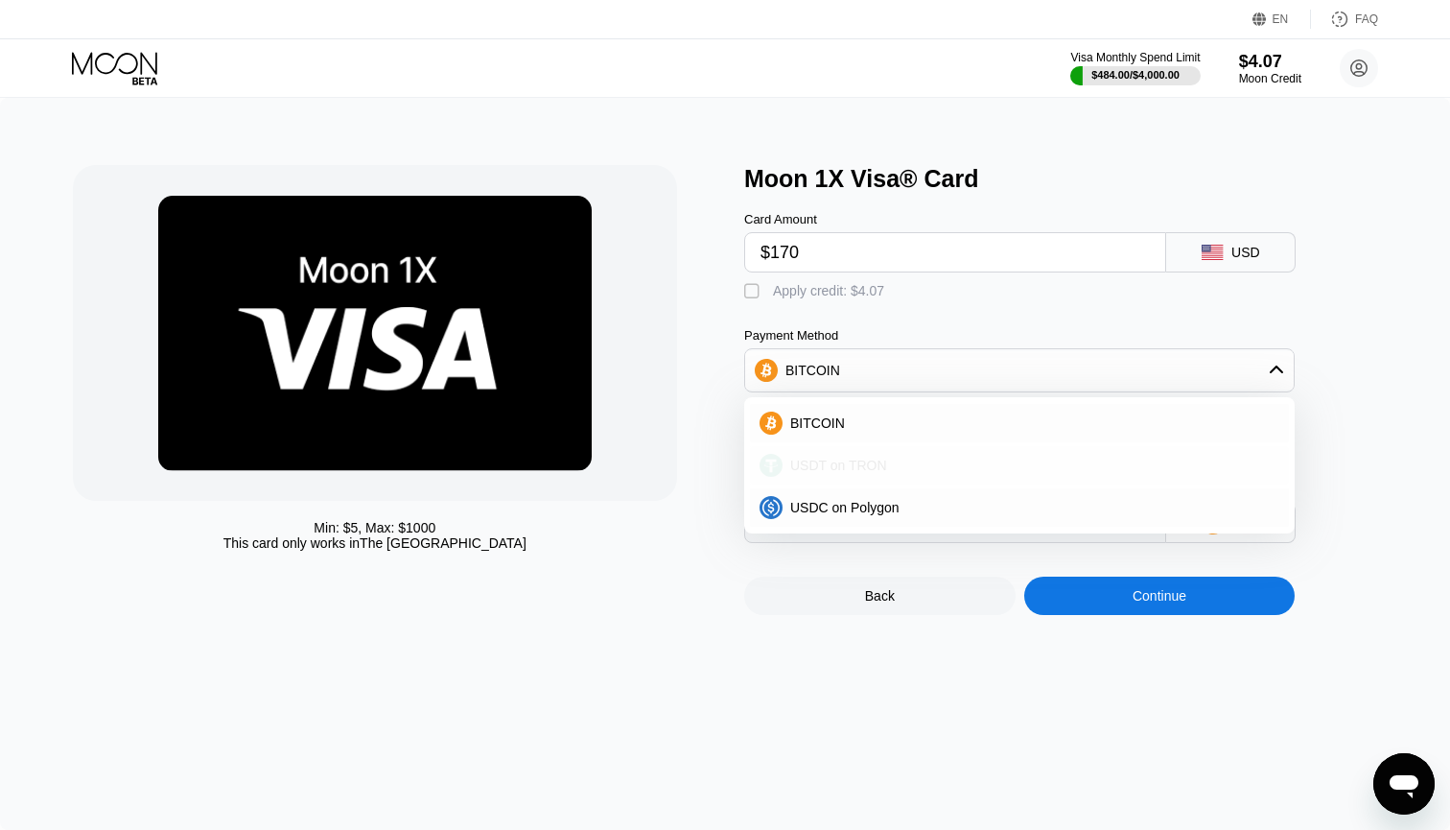
click at [860, 457] on div "USDT on TRON" at bounding box center [1019, 465] width 539 height 38
type input "173.22"
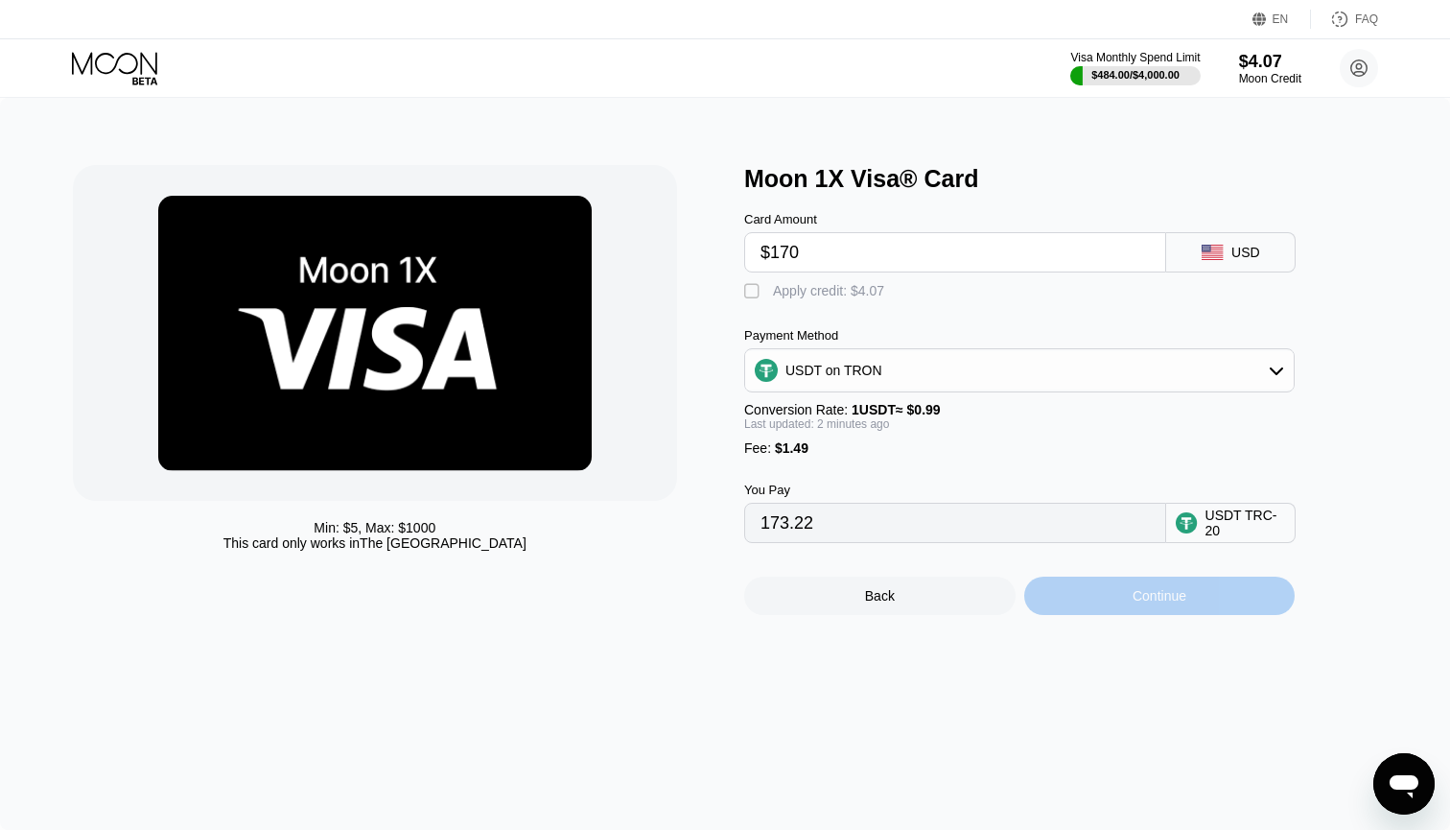
click at [1145, 599] on div "Continue" at bounding box center [1160, 595] width 54 height 15
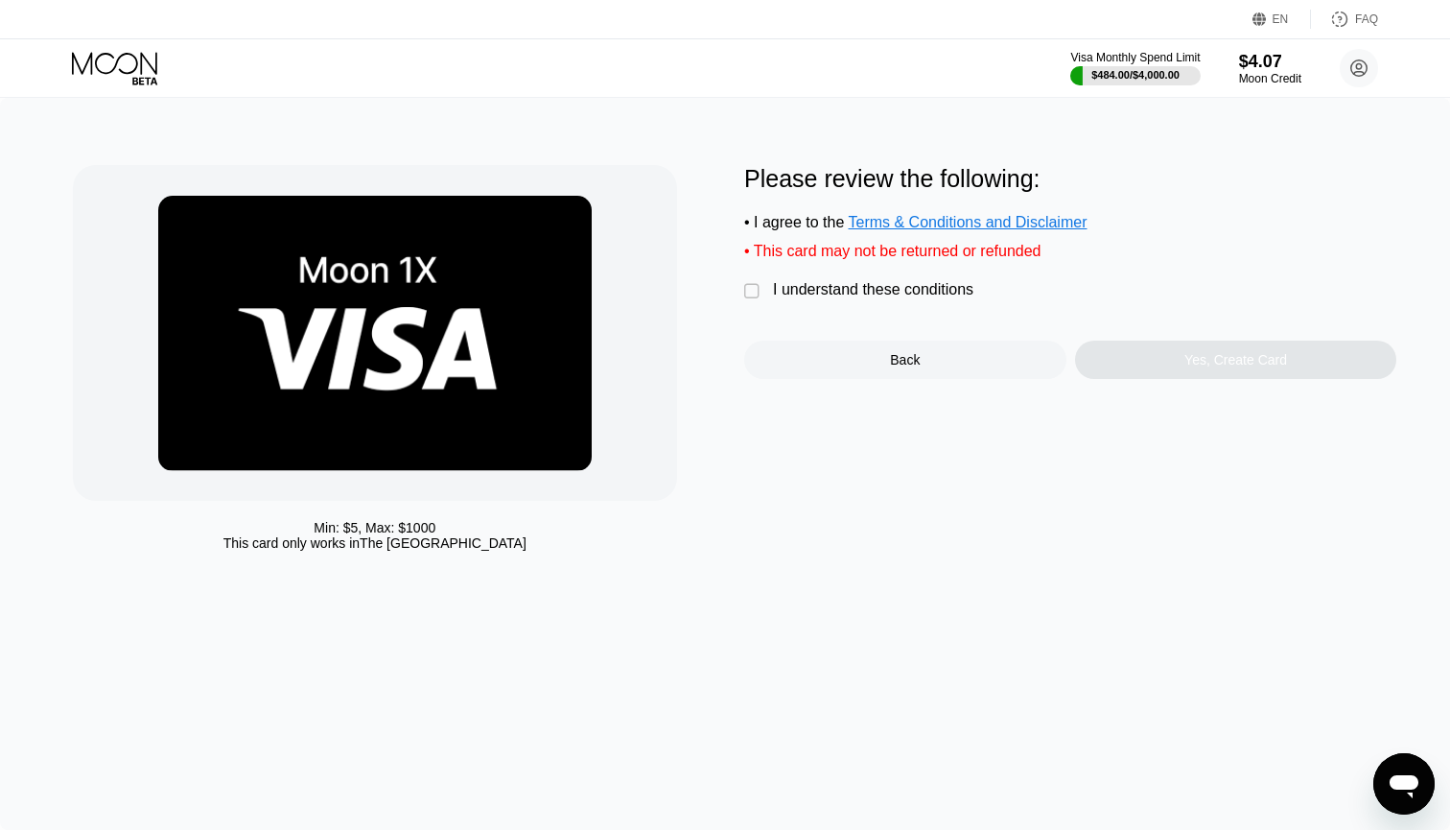
click at [762, 285] on div "" at bounding box center [753, 291] width 19 height 19
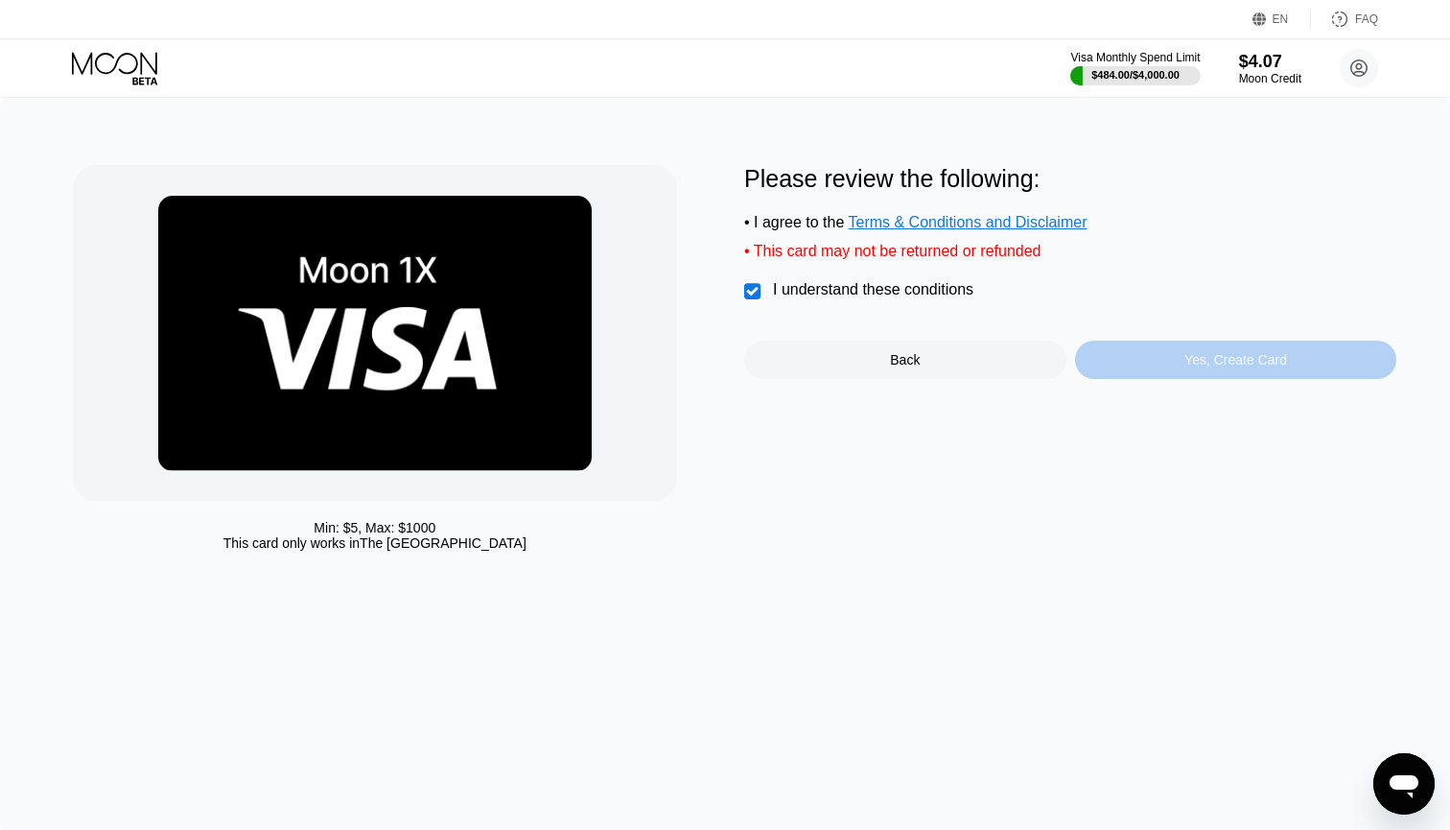
click at [1193, 365] on div "Yes, Create Card" at bounding box center [1235, 359] width 103 height 15
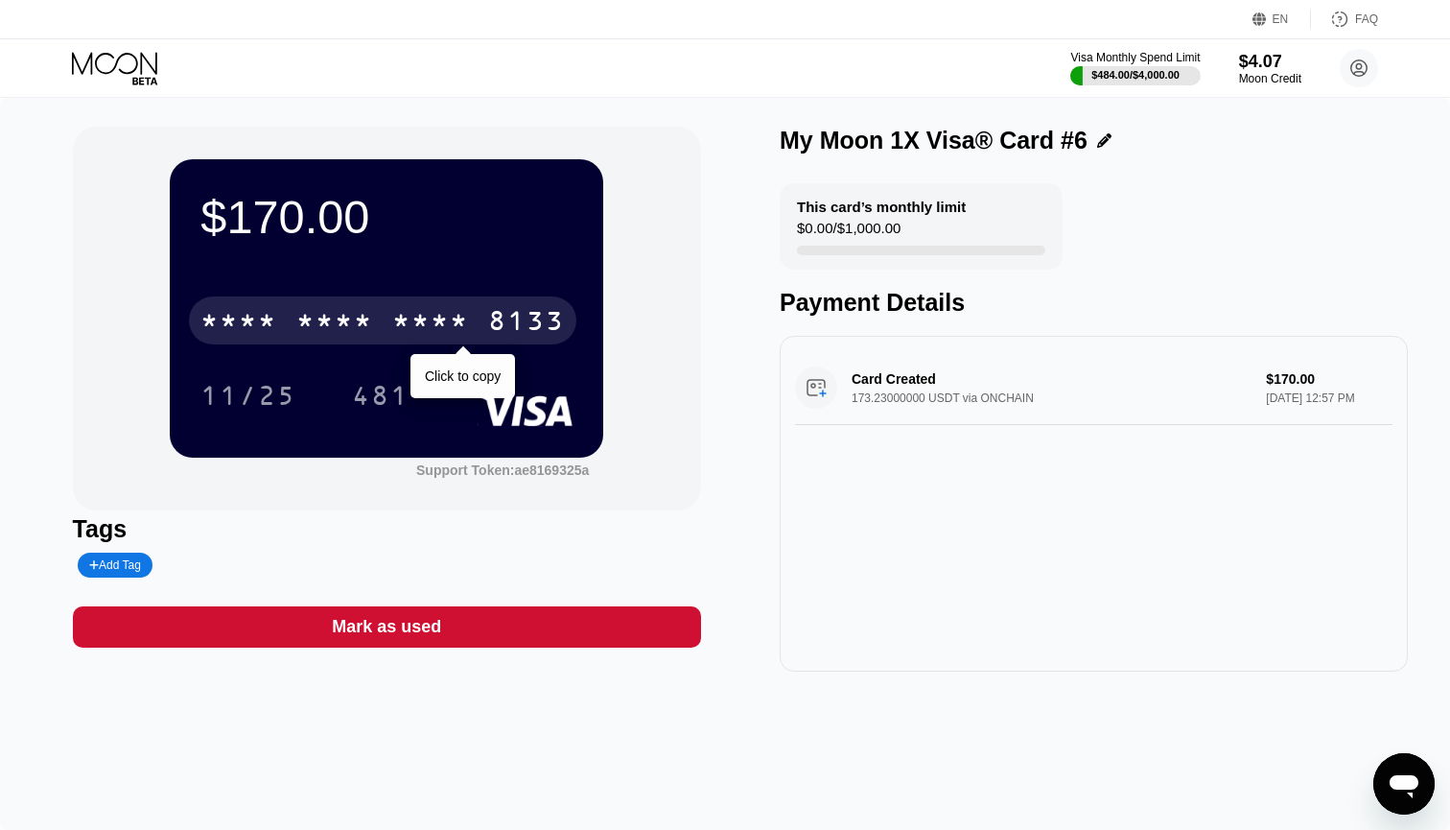
click at [453, 307] on div "* * * * * * * * * * * * 8133" at bounding box center [382, 320] width 387 height 48
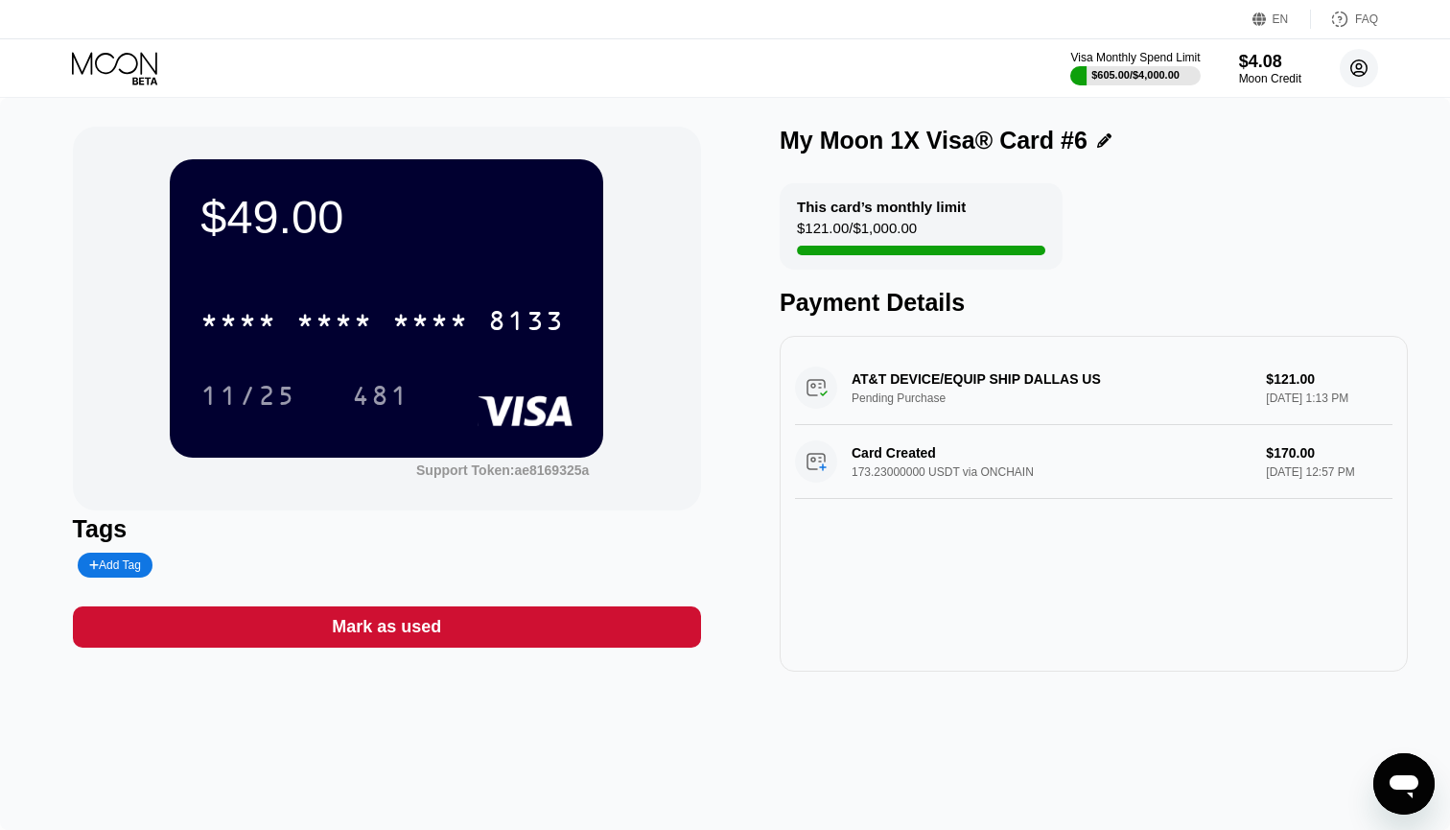
click at [1365, 75] on circle at bounding box center [1359, 68] width 38 height 38
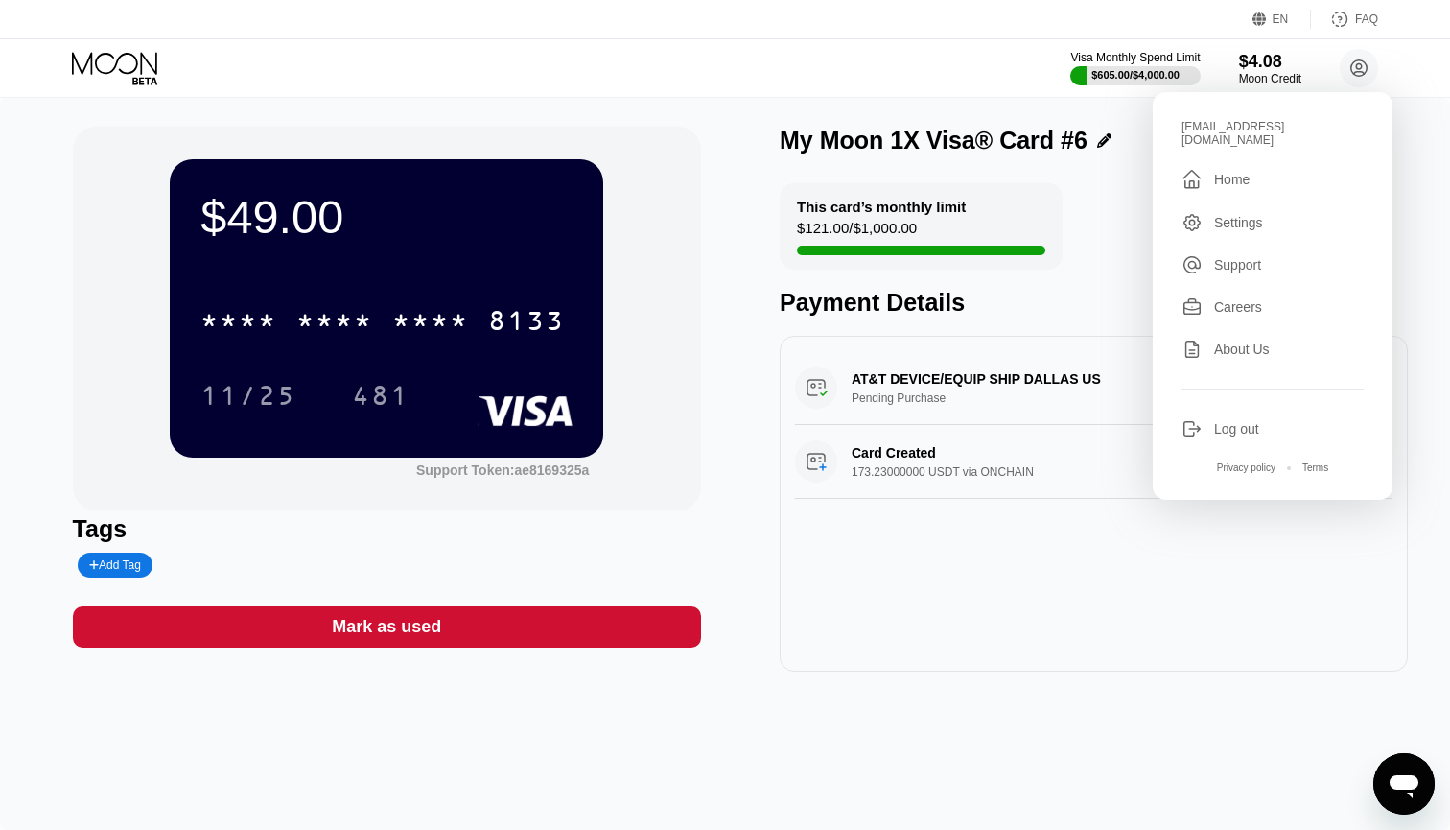
click at [1259, 168] on div " Home" at bounding box center [1273, 179] width 182 height 23
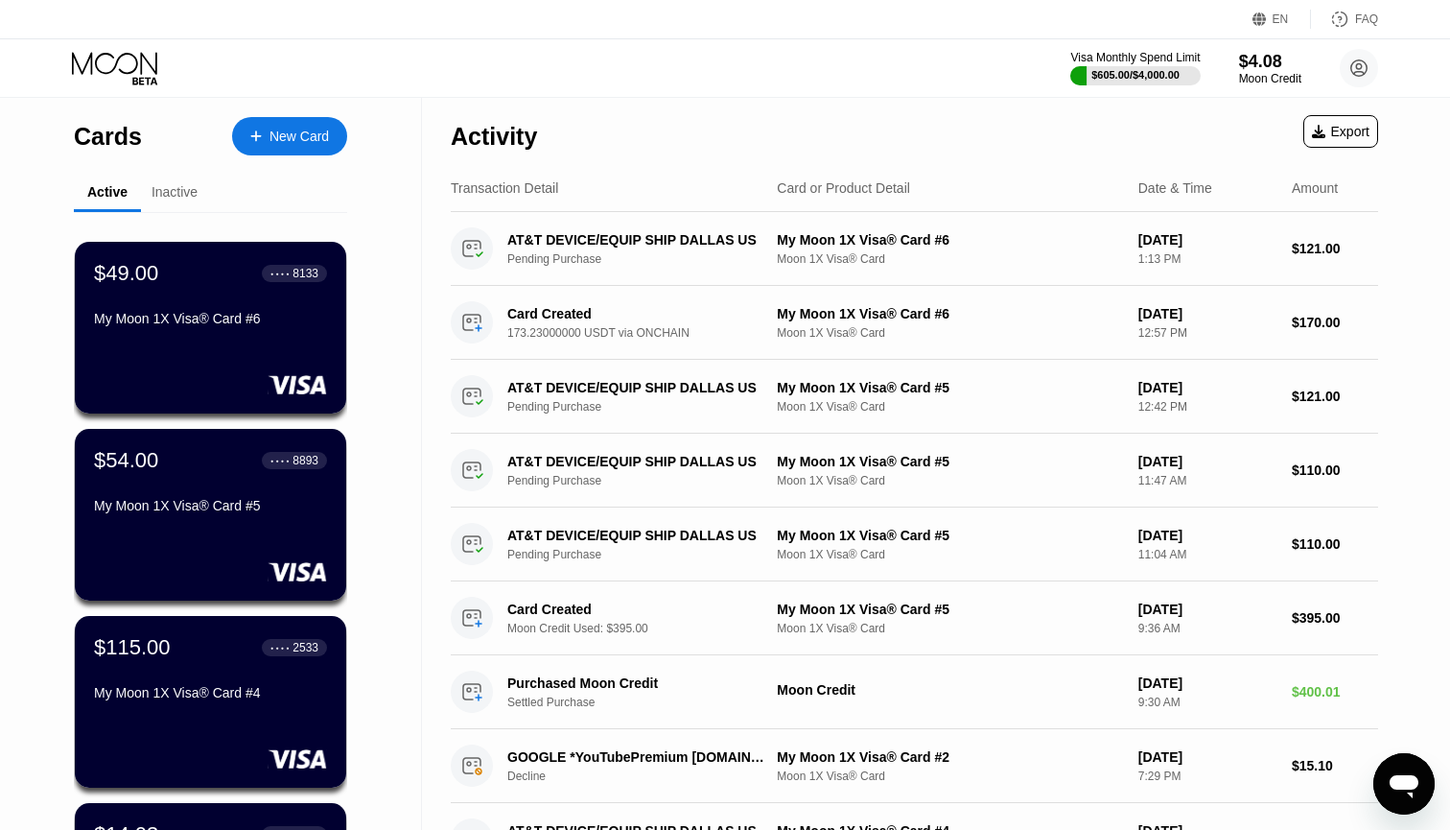
click at [31, 504] on div "Cards New Card Active Inactive $49.00 ● ● ● ● 8133 My Moon 1X Visa® Card #6 $54…" at bounding box center [211, 650] width 422 height 1105
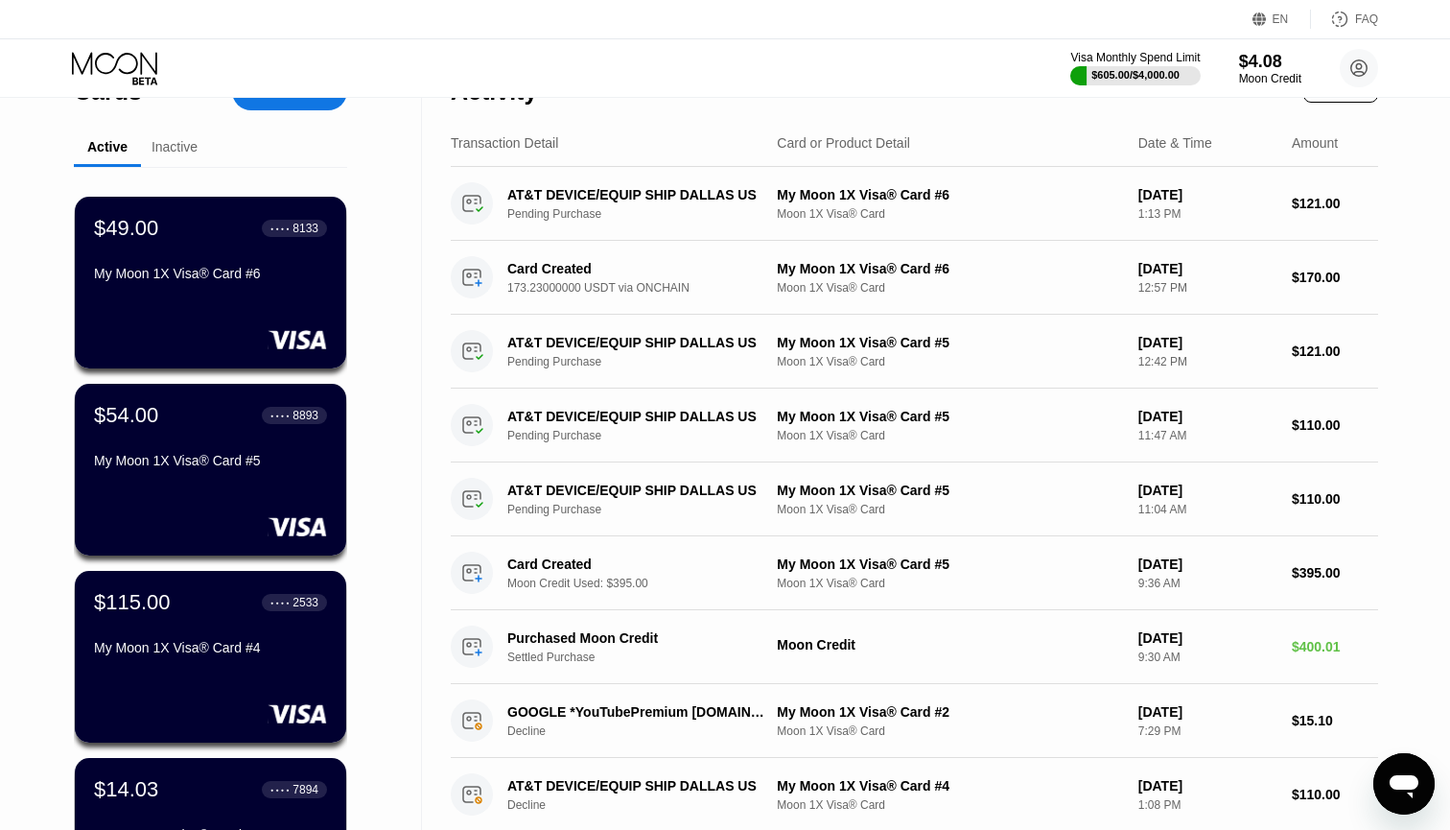
scroll to position [18, 0]
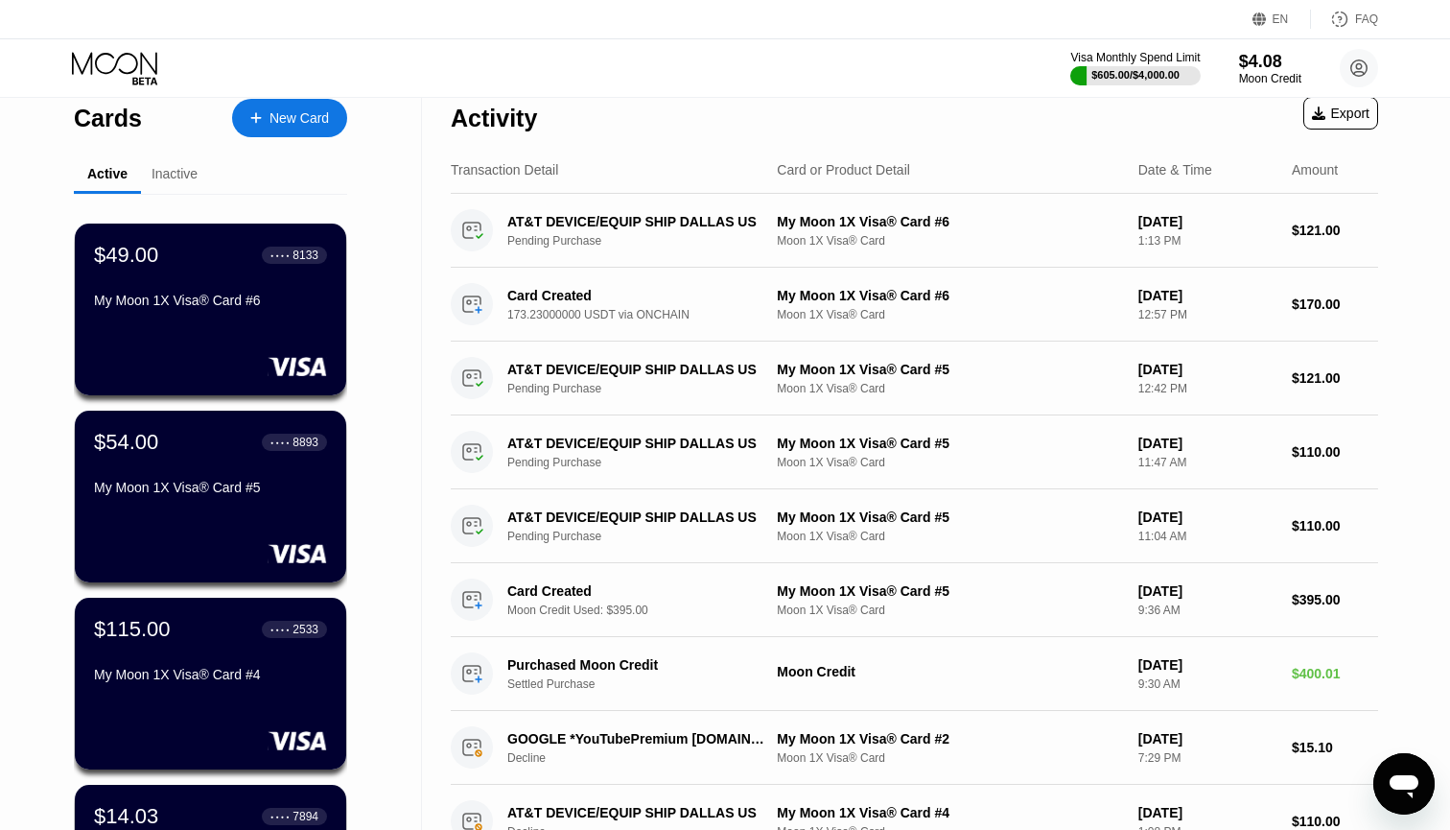
click at [282, 124] on div "New Card" at bounding box center [299, 118] width 59 height 16
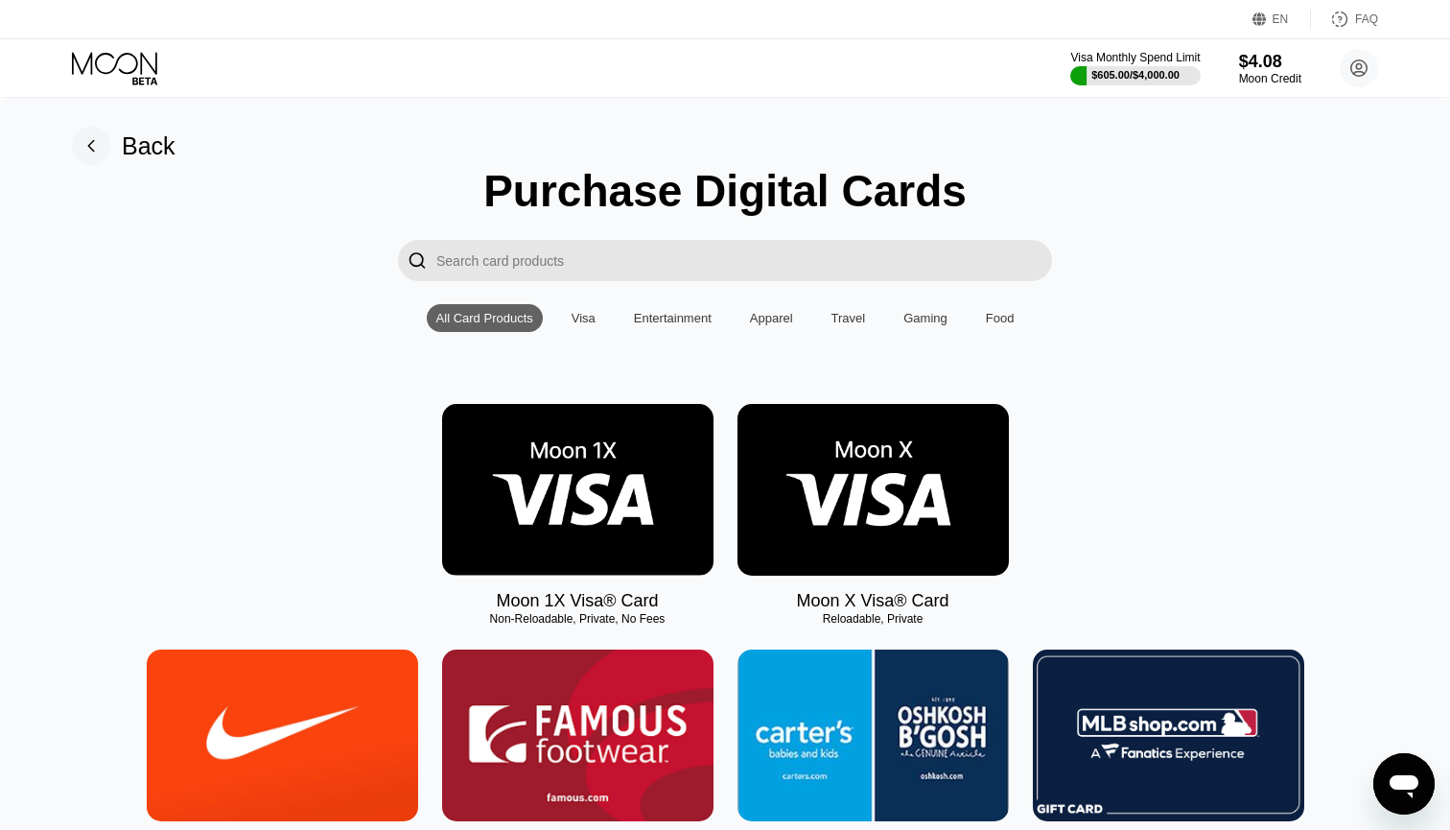
click at [583, 470] on img at bounding box center [577, 490] width 271 height 172
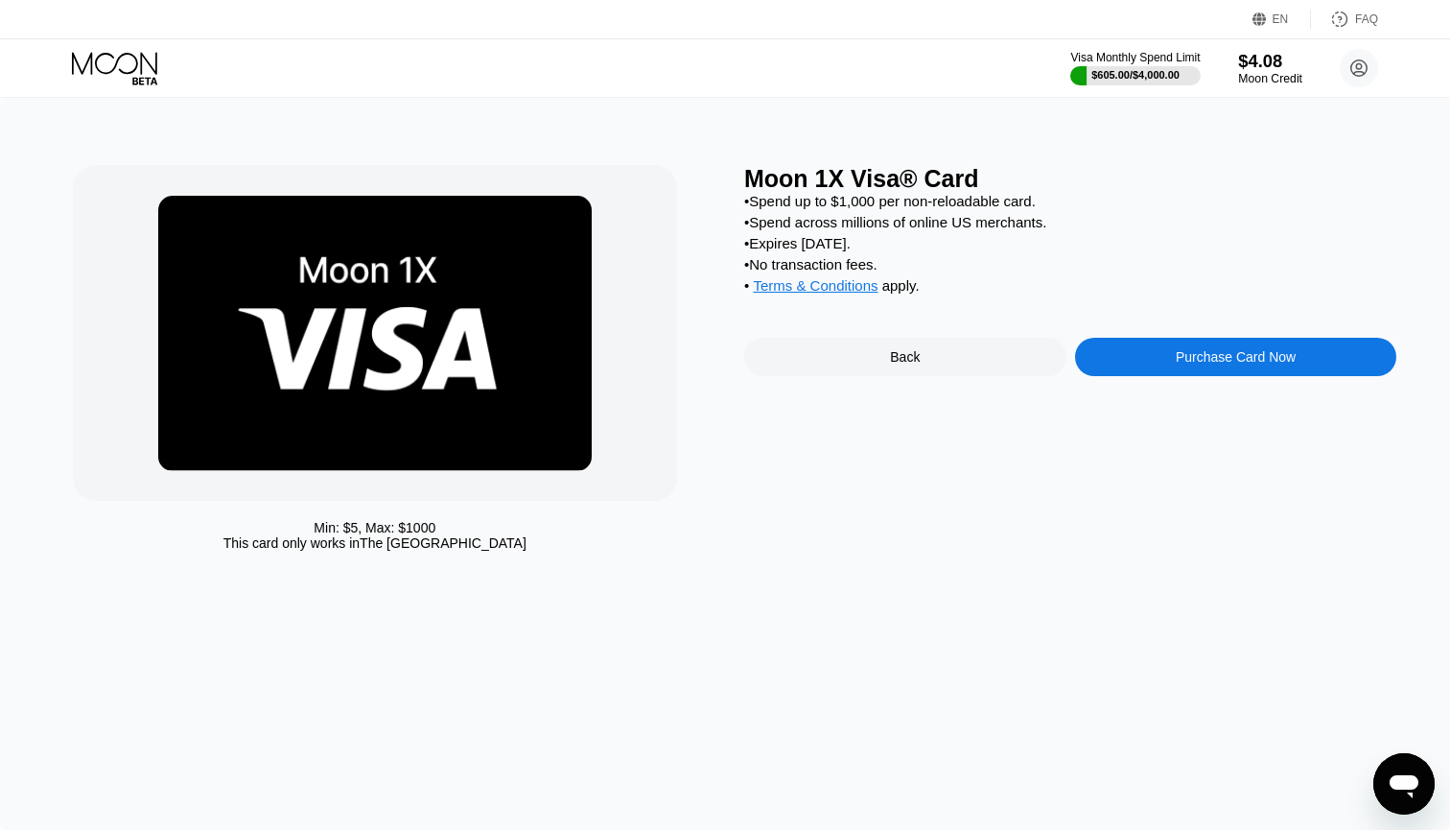
click at [1277, 70] on div "$4.08" at bounding box center [1270, 61] width 64 height 20
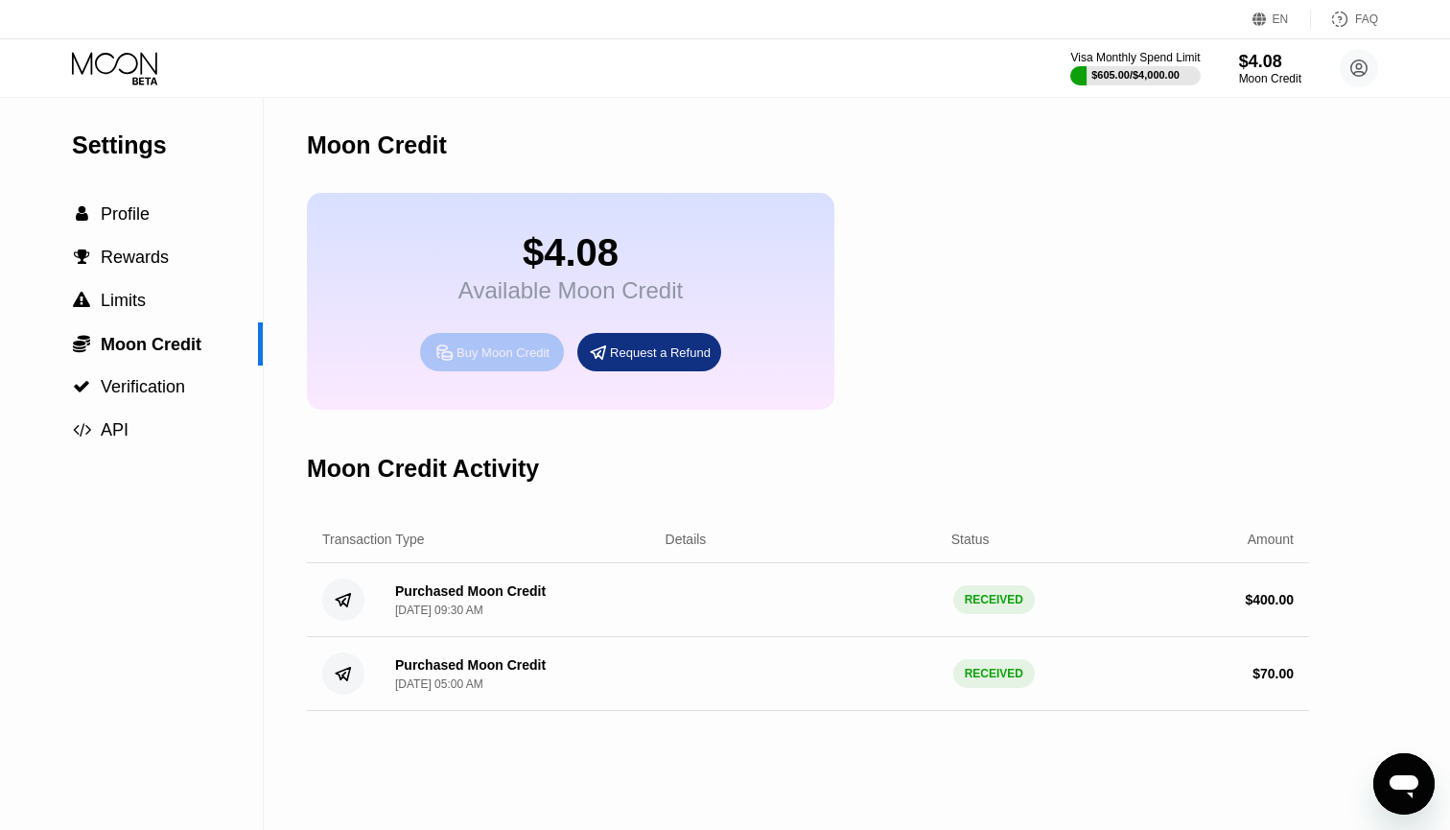
click at [479, 361] on div "Buy Moon Credit" at bounding box center [503, 352] width 93 height 16
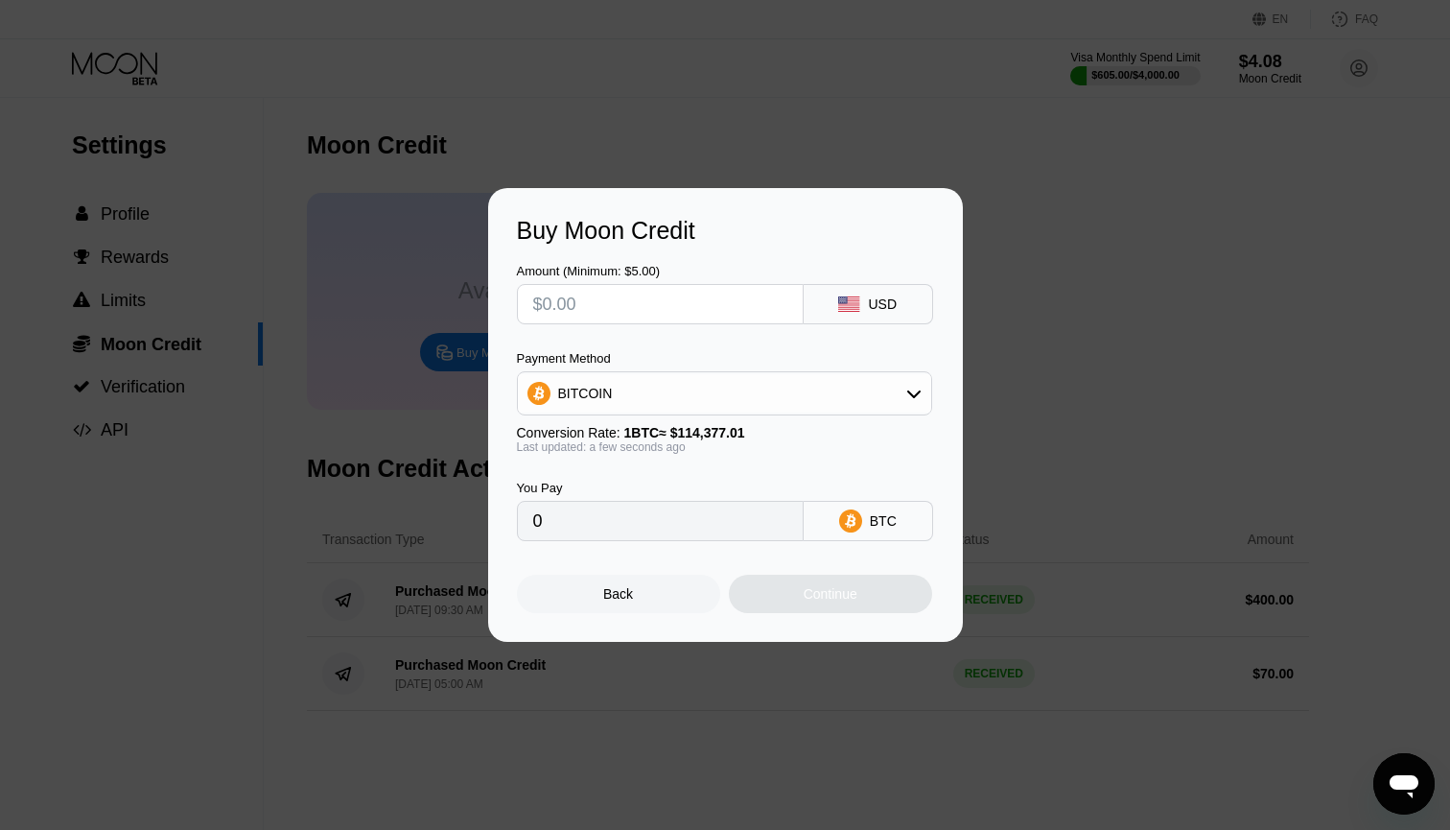
click at [752, 303] on input "text" at bounding box center [660, 304] width 254 height 38
click at [873, 379] on div "BITCOIN" at bounding box center [724, 393] width 413 height 38
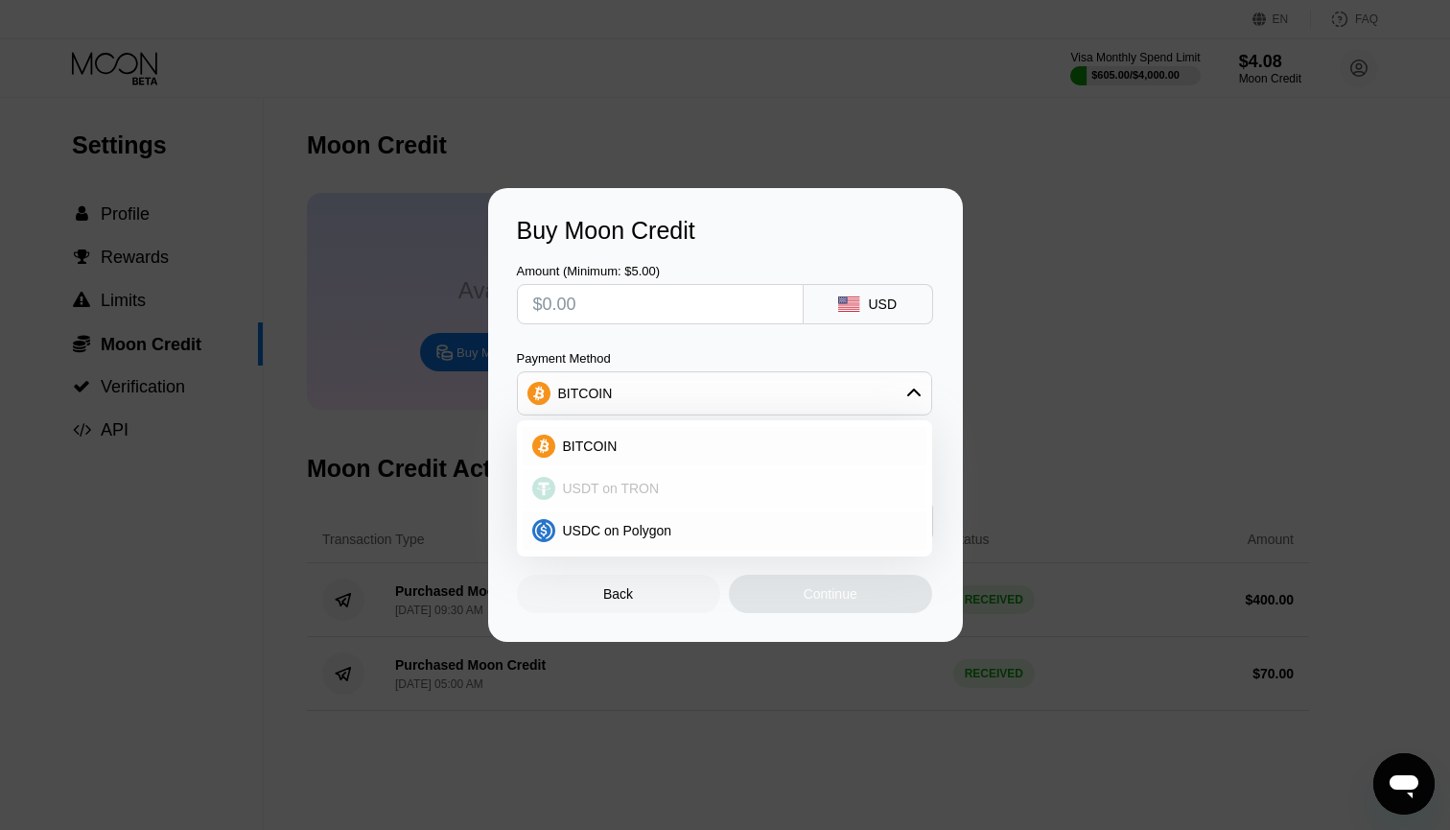
click at [605, 501] on div "USDT on TRON" at bounding box center [725, 488] width 404 height 38
type input "0.00"
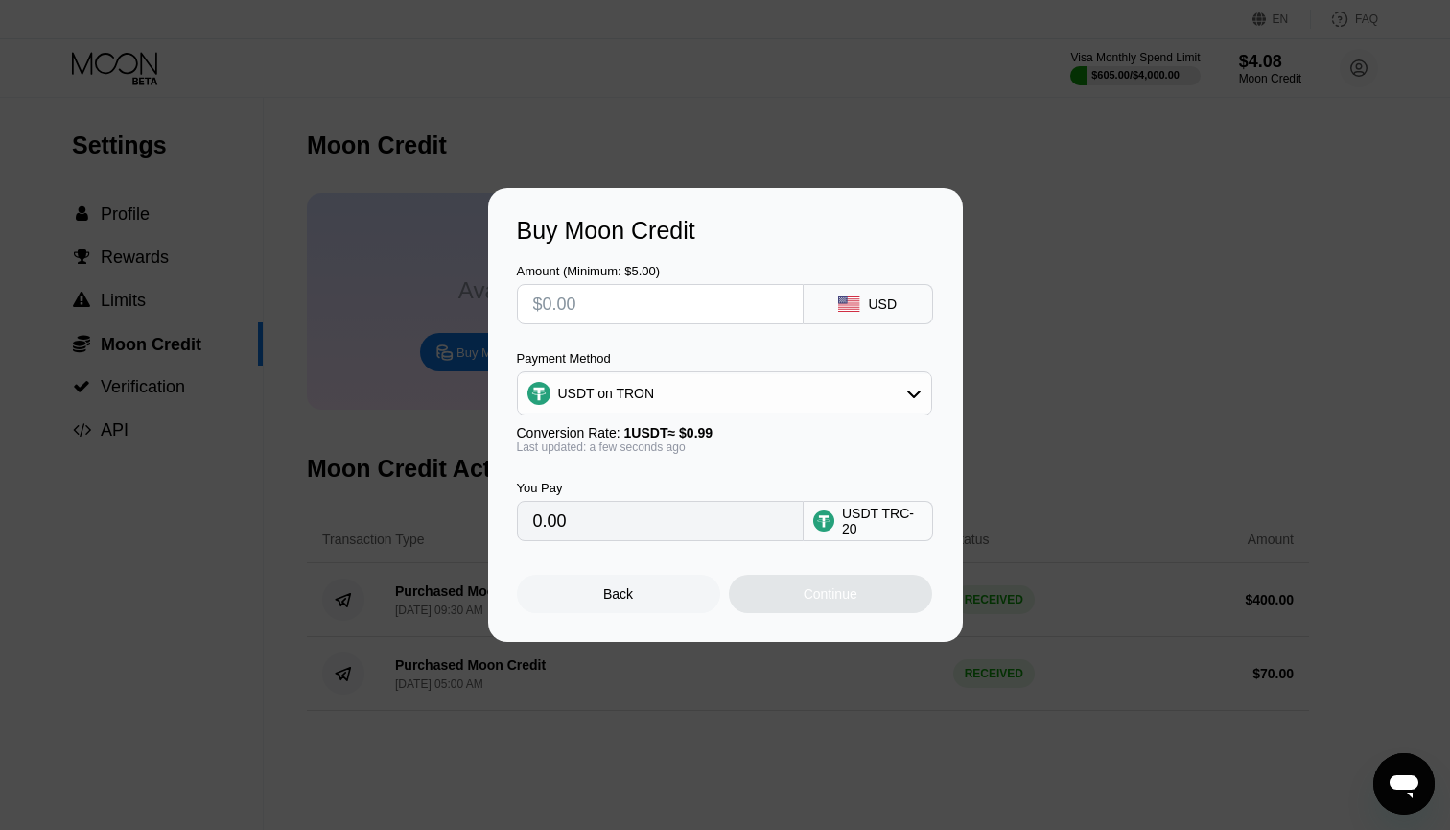
click at [635, 306] on input "text" at bounding box center [660, 304] width 254 height 38
type input "$3"
type input "3.03"
type input "$36"
type input "36.36"
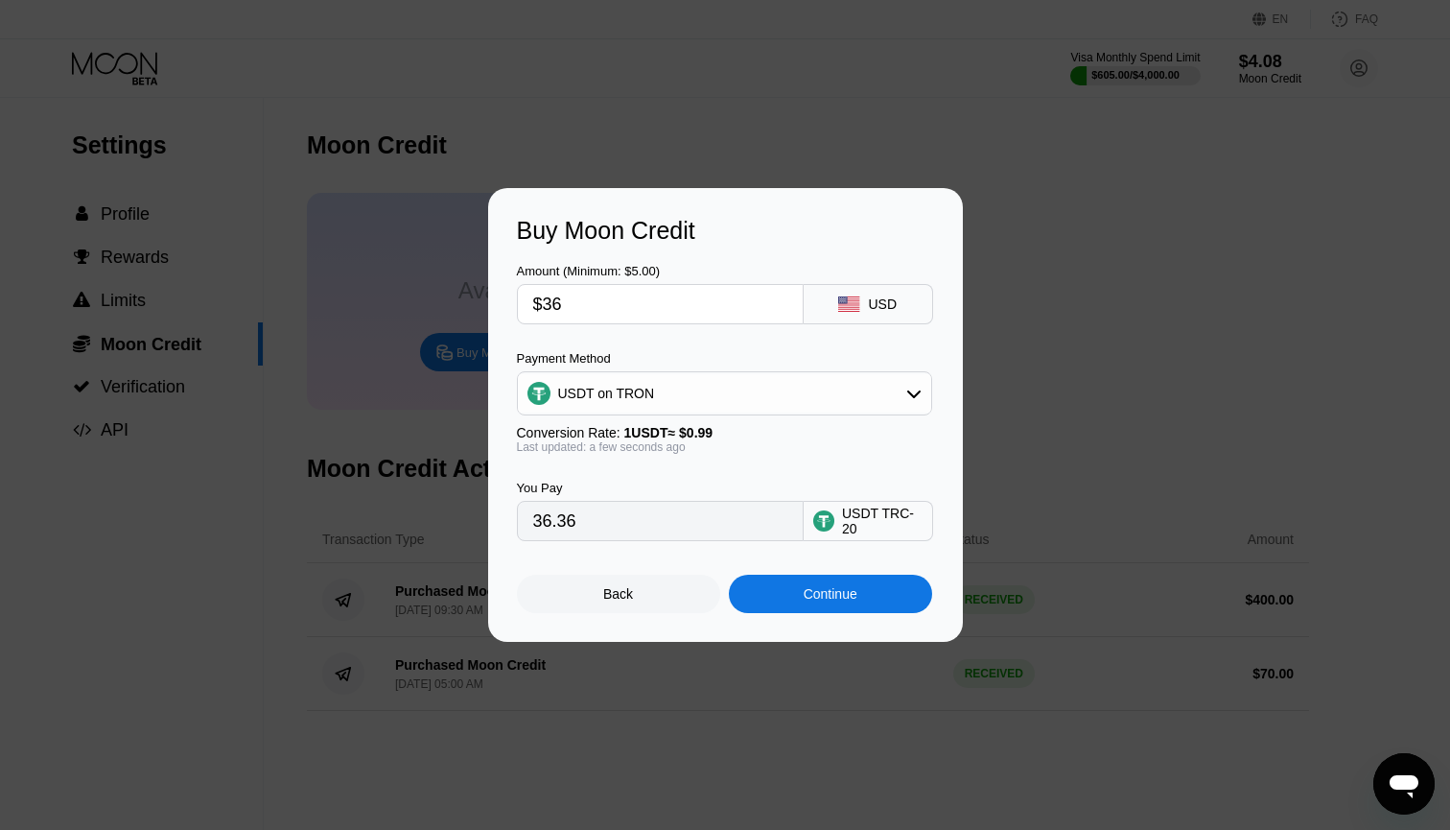
type input "$360"
type input "363.64"
type input "$360"
click at [800, 589] on div "Continue" at bounding box center [830, 593] width 203 height 38
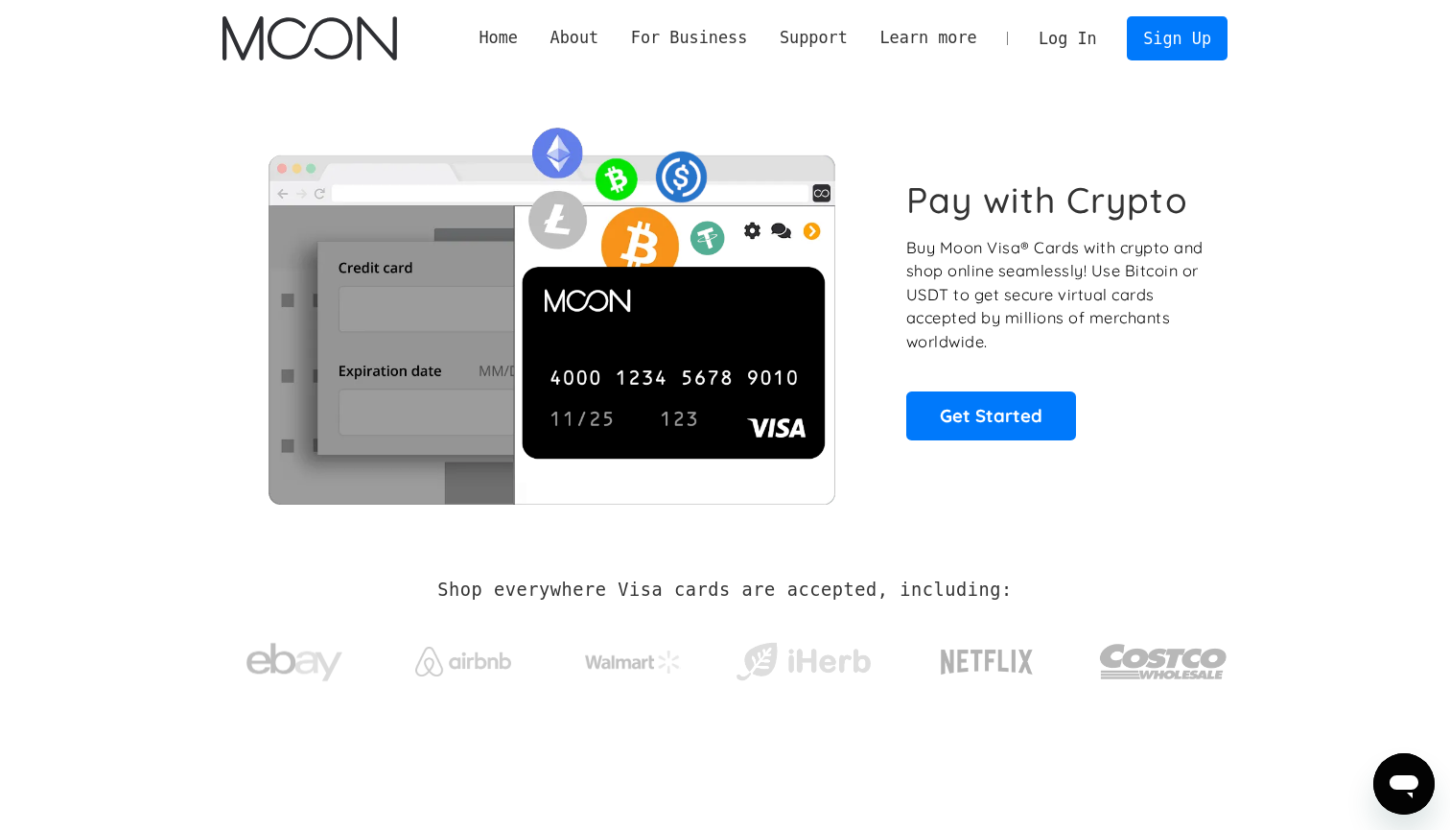
click at [1059, 33] on link "Log In" at bounding box center [1067, 38] width 90 height 42
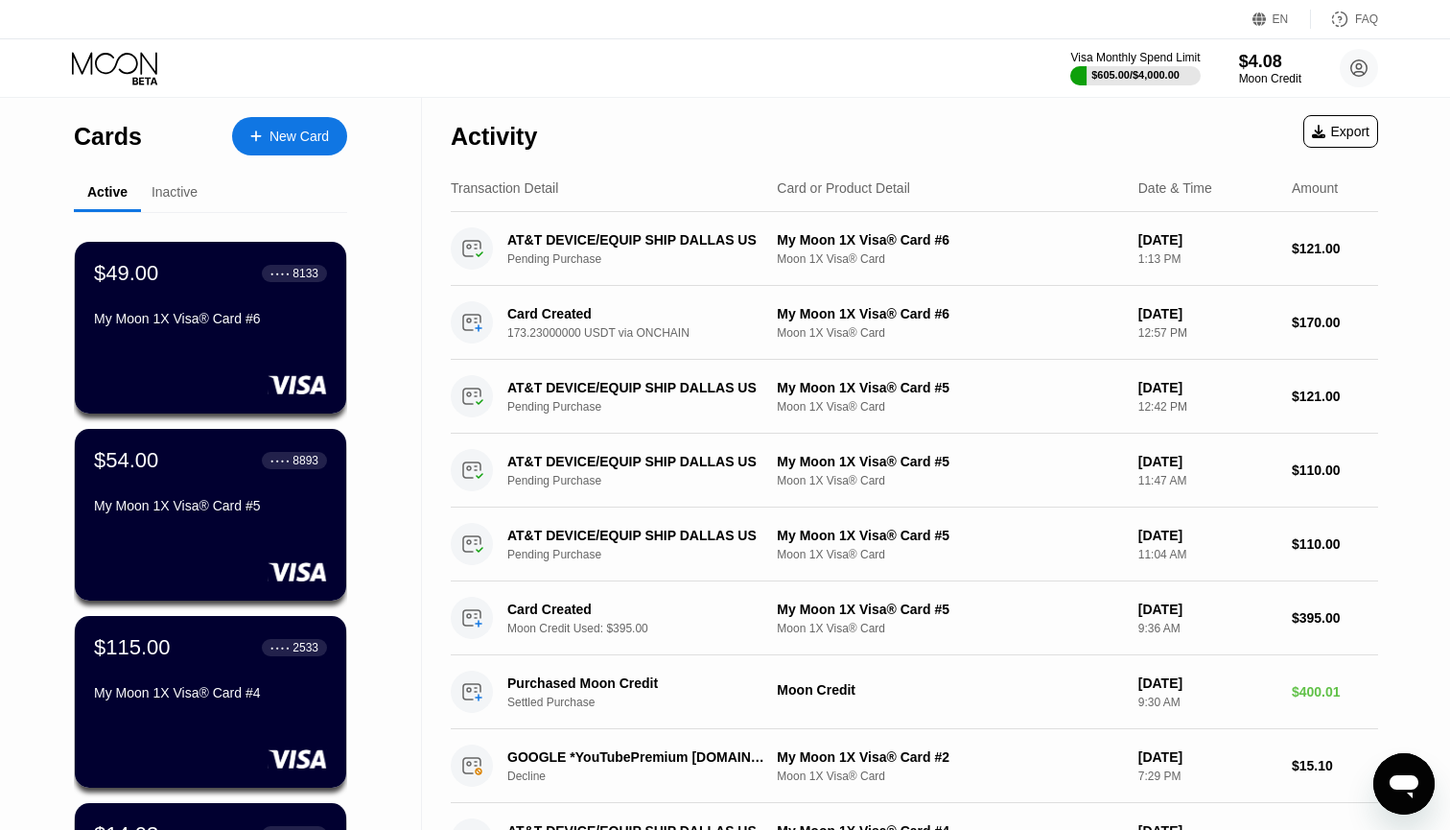
click at [26, 477] on div "Cards New Card Active Inactive $49.00 ● ● ● ● 8133 My Moon 1X Visa® Card #6 $54…" at bounding box center [211, 650] width 422 height 1105
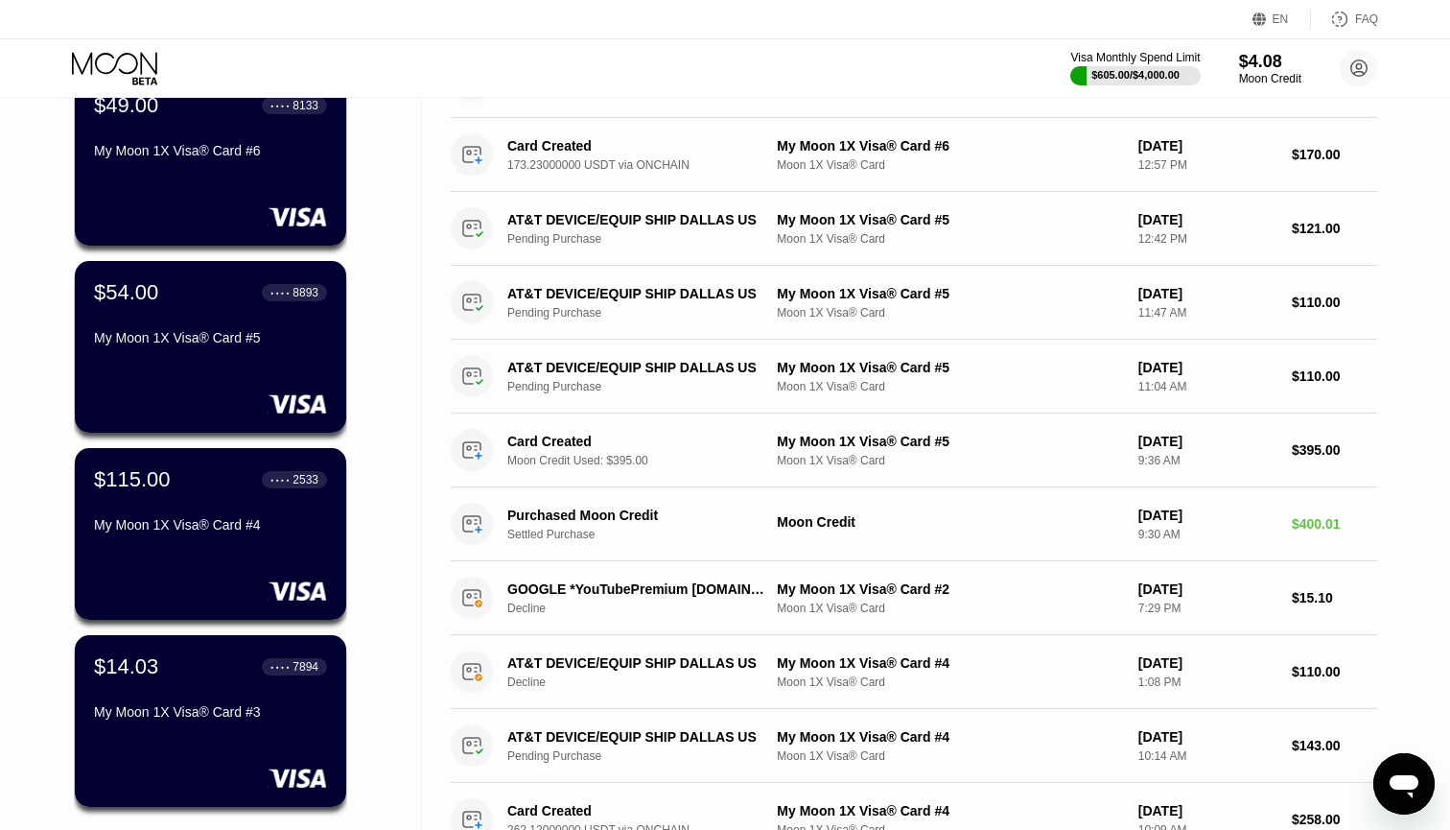
scroll to position [175, 0]
